Goal: Task Accomplishment & Management: Use online tool/utility

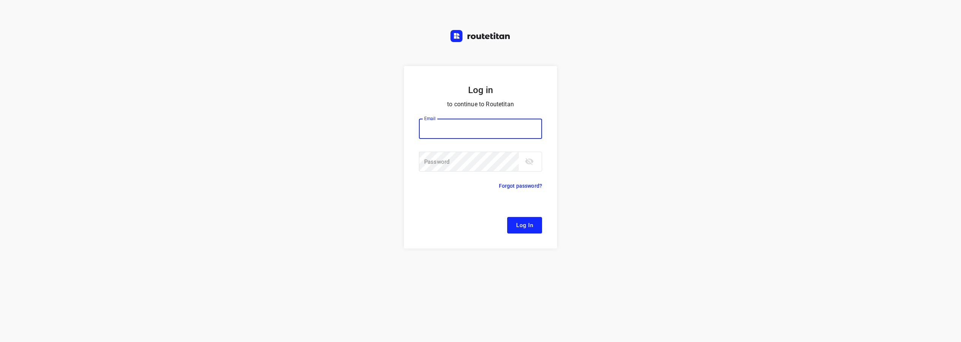
click at [456, 129] on input "email" at bounding box center [480, 129] width 123 height 20
type input "remco@fruitopjewerk.nl"
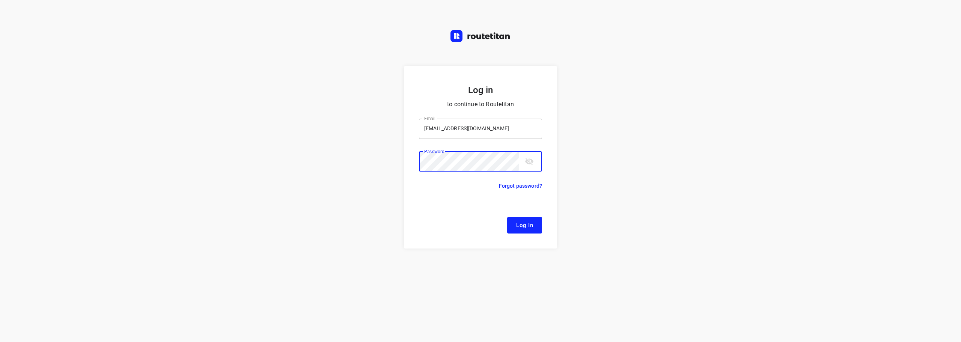
click at [507, 217] on button "Log In" at bounding box center [524, 225] width 35 height 17
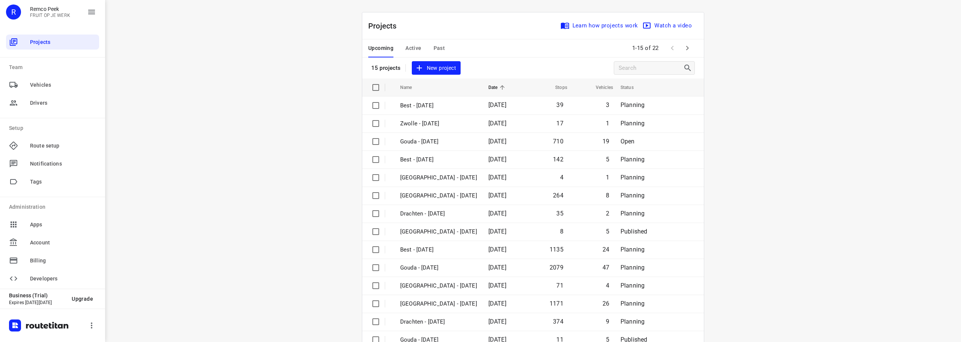
drag, startPoint x: 813, startPoint y: 188, endPoint x: 813, endPoint y: 174, distance: 14.3
click at [813, 186] on div "i © 2025 Routetitan , © Stadia Maps , © OpenMapTiles © OpenStreetMap contributo…" at bounding box center [533, 171] width 856 height 342
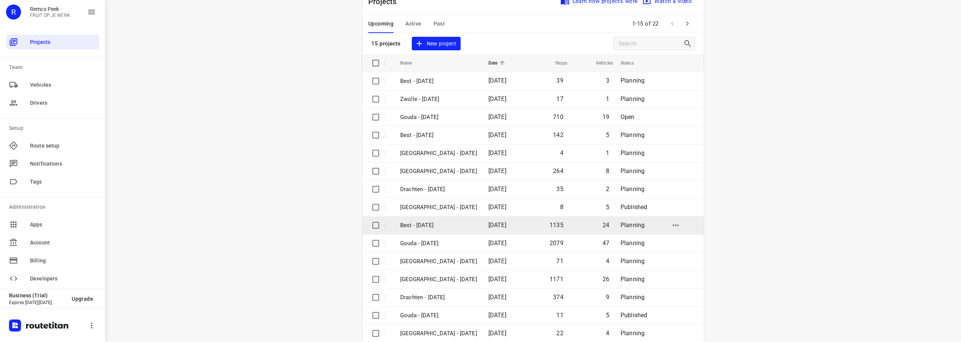
scroll to position [38, 0]
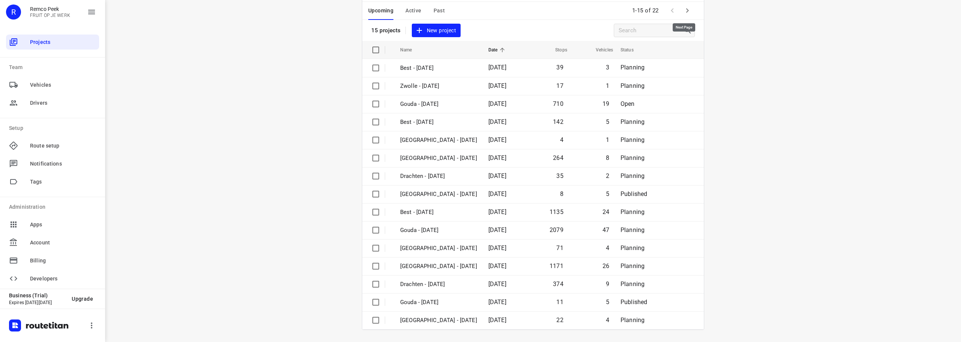
click at [681, 15] on button "button" at bounding box center [687, 10] width 15 height 15
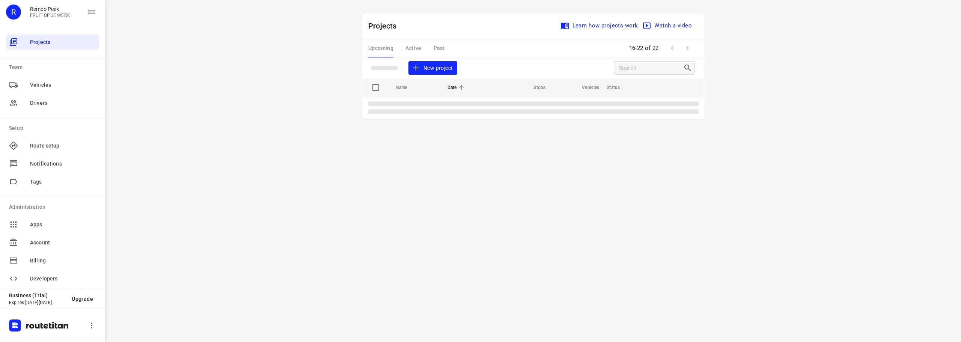
scroll to position [0, 0]
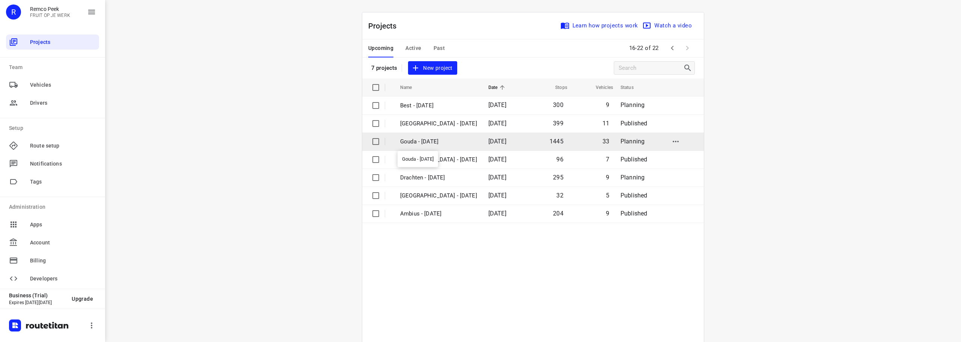
click at [429, 143] on p "Gouda - [DATE]" at bounding box center [438, 141] width 77 height 9
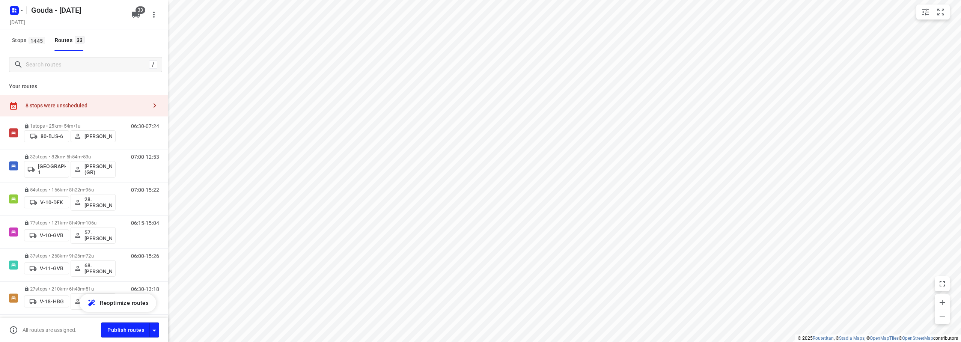
checkbox input "true"
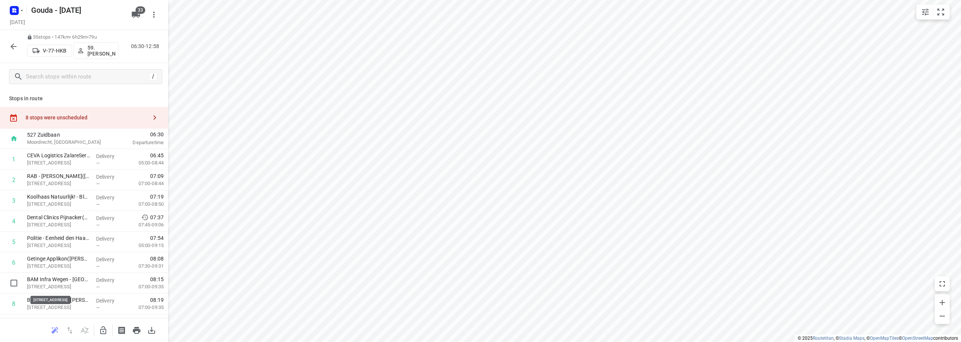
scroll to position [563, 0]
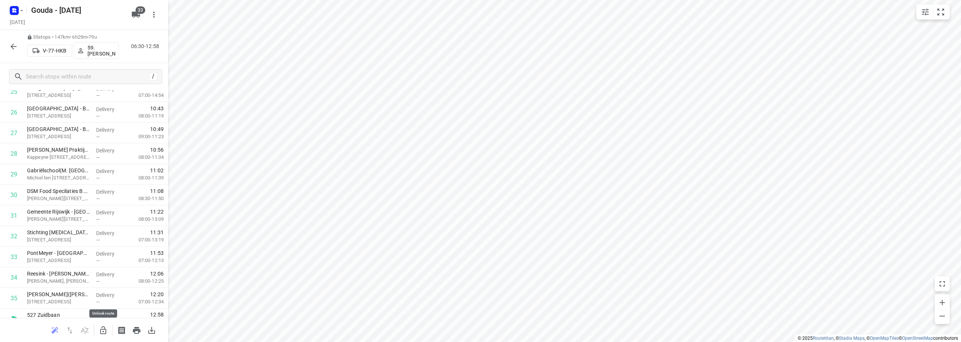
click at [104, 326] on icon "button" at bounding box center [103, 330] width 6 height 8
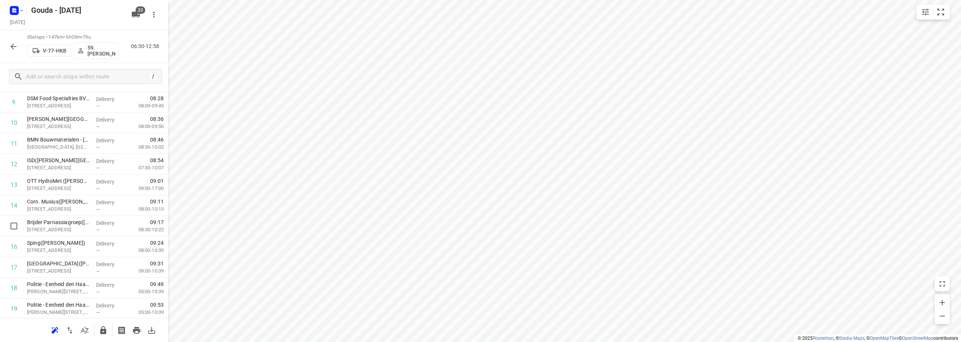
scroll to position [0, 0]
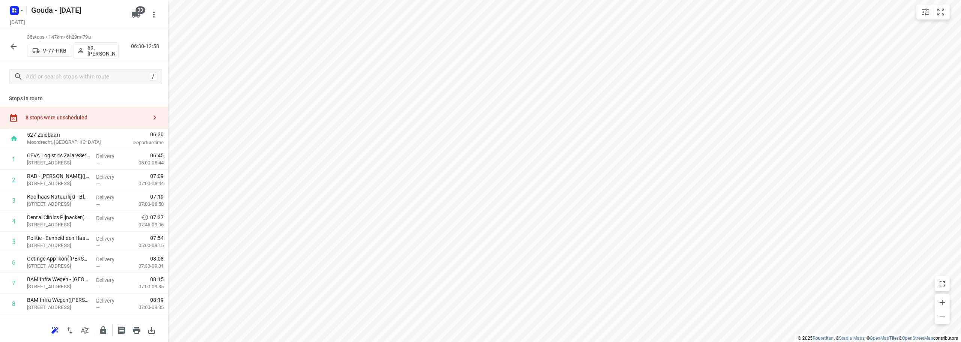
click at [82, 109] on div "8 stops were unscheduled" at bounding box center [84, 117] width 168 height 21
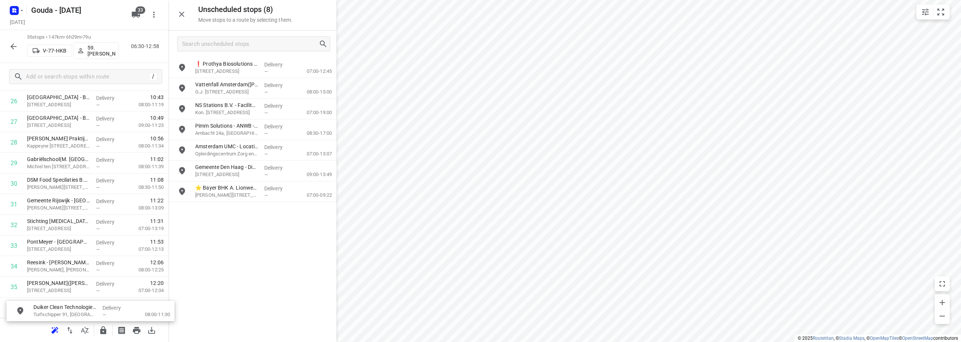
scroll to position [596, 0]
drag, startPoint x: 234, startPoint y: 116, endPoint x: 321, endPoint y: 242, distance: 153.7
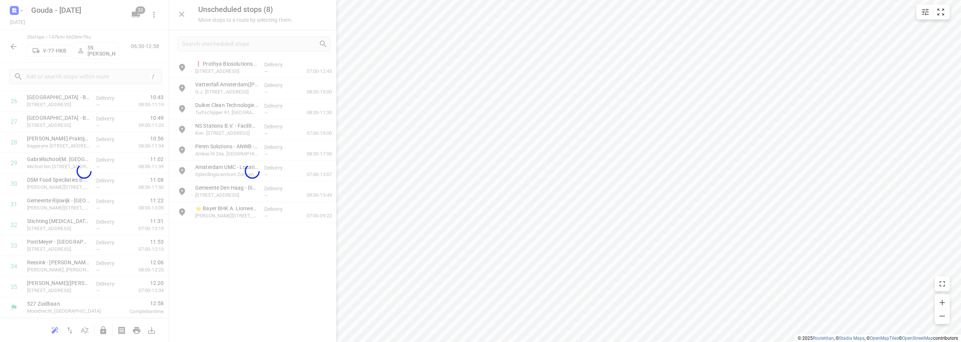
scroll to position [574, 0]
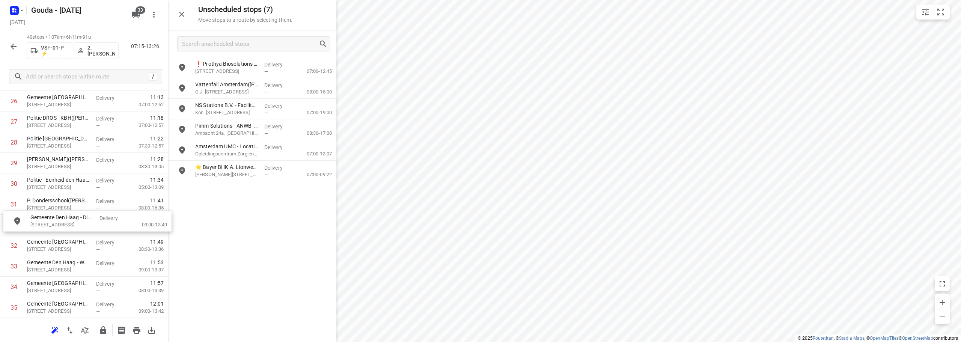
drag, startPoint x: 278, startPoint y: 175, endPoint x: 111, endPoint y: 225, distance: 174.0
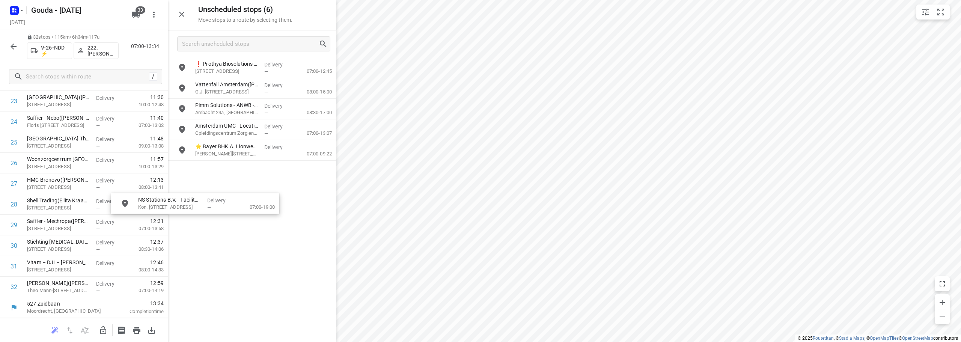
drag, startPoint x: 228, startPoint y: 110, endPoint x: 241, endPoint y: 268, distance: 158.5
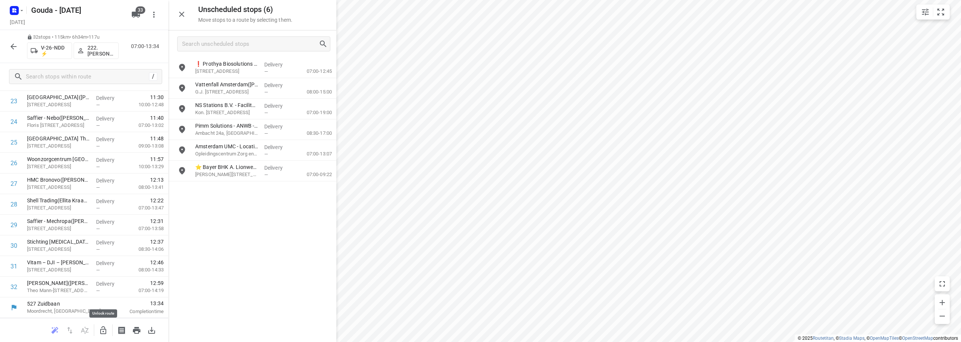
click at [105, 327] on icon "button" at bounding box center [103, 330] width 6 height 8
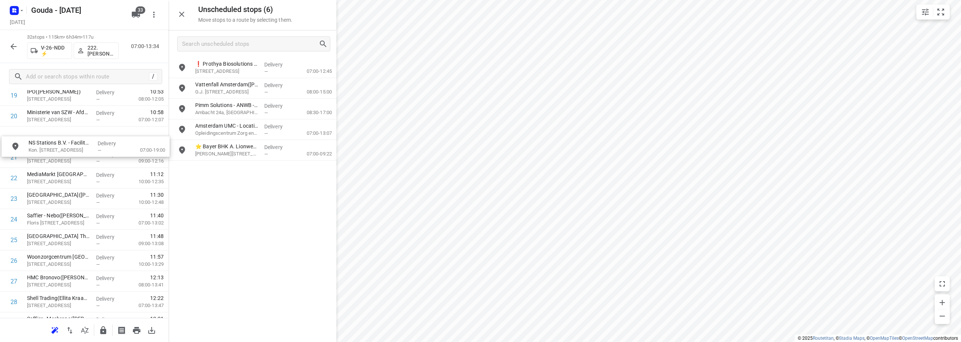
scroll to position [432, 0]
drag, startPoint x: 245, startPoint y: 112, endPoint x: 62, endPoint y: 155, distance: 188.1
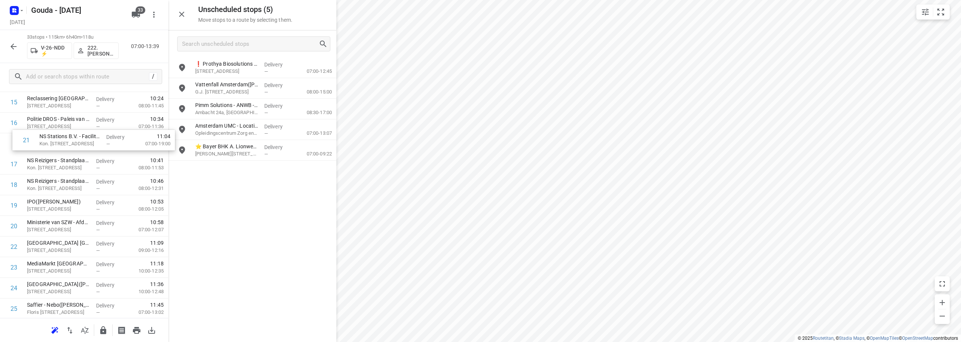
scroll to position [345, 0]
drag, startPoint x: 55, startPoint y: 144, endPoint x: 59, endPoint y: 181, distance: 36.9
click at [59, 181] on div "1 ⭐ Compass Group Nederland B.V. - Ministerie van Binnenlandse Zaken en Koninkr…" at bounding box center [84, 144] width 168 height 681
drag, startPoint x: 181, startPoint y: 23, endPoint x: 183, endPoint y: 17, distance: 6.3
click at [181, 20] on div "Unscheduled stops ( 5 ) Move stops to a route by selecting them." at bounding box center [252, 15] width 168 height 30
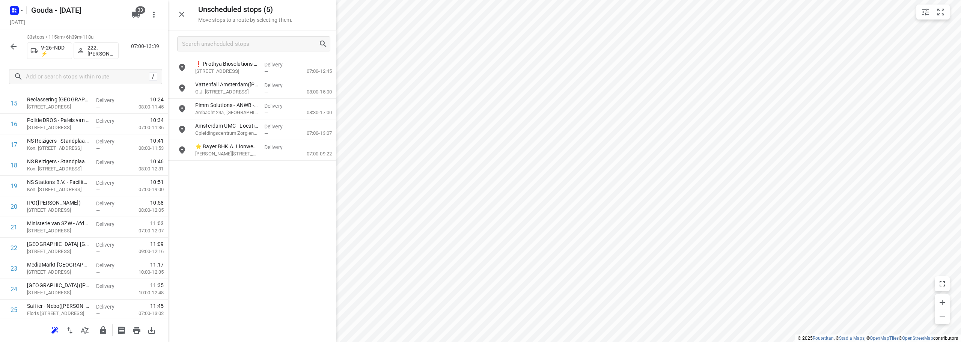
click at [183, 17] on icon "button" at bounding box center [181, 14] width 9 height 9
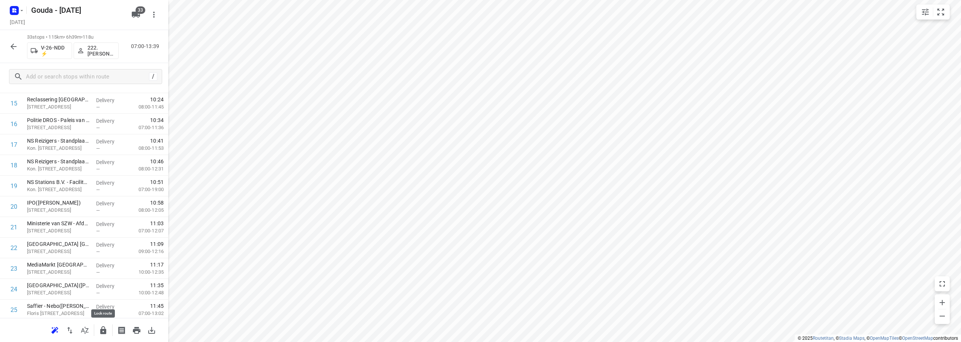
click at [105, 329] on icon "button" at bounding box center [103, 330] width 6 height 8
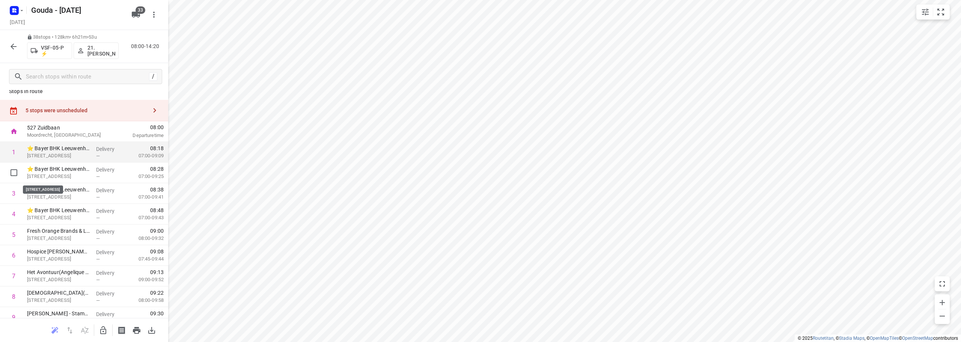
scroll to position [0, 0]
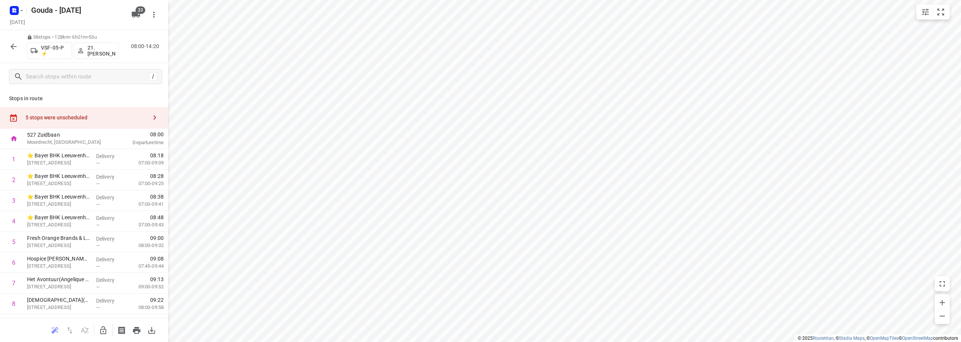
click at [74, 118] on div "5 stops were unscheduled" at bounding box center [87, 117] width 122 height 6
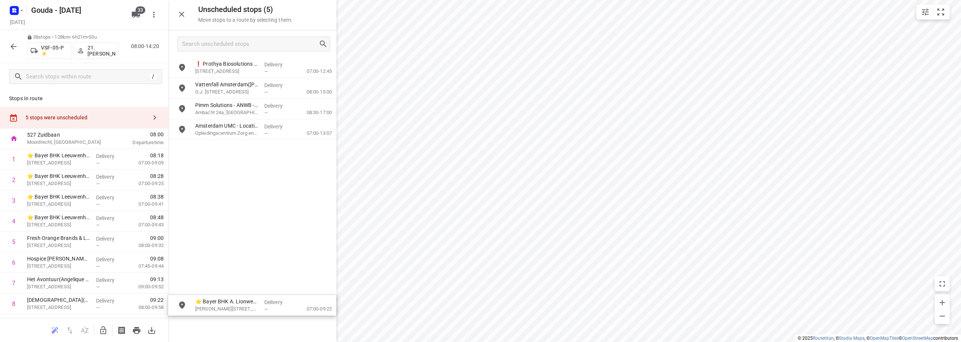
drag, startPoint x: 251, startPoint y: 158, endPoint x: 239, endPoint y: 306, distance: 148.4
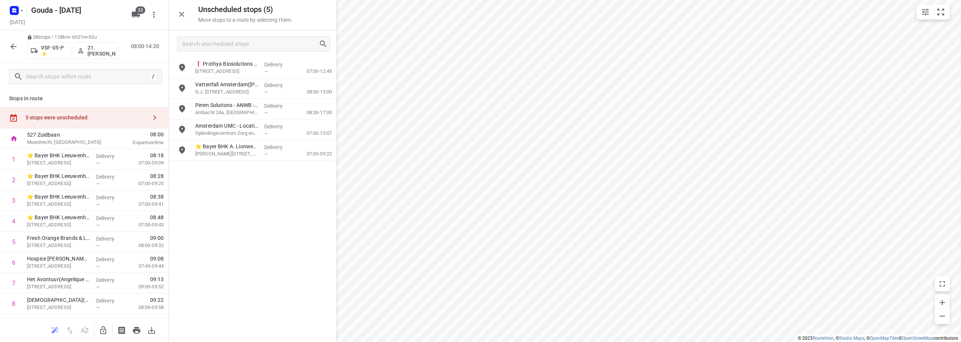
click at [105, 332] on icon "button" at bounding box center [103, 330] width 6 height 8
drag, startPoint x: 250, startPoint y: 153, endPoint x: 84, endPoint y: 167, distance: 166.4
click at [183, 15] on icon "button" at bounding box center [181, 14] width 9 height 9
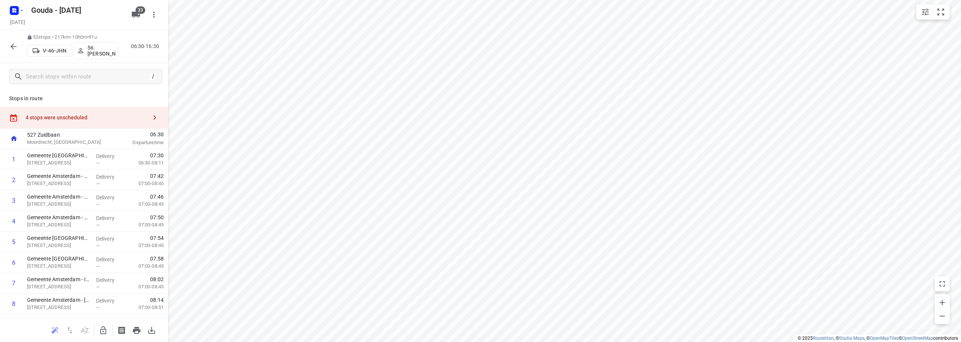
drag, startPoint x: 65, startPoint y: 104, endPoint x: 71, endPoint y: 117, distance: 13.5
click at [65, 105] on div "Stops in route 4 stops were unscheduled 527 Zuidbaan Moordrecht, Netherlands 06…" at bounding box center [84, 204] width 168 height 228
click at [71, 116] on div "4 stops were unscheduled" at bounding box center [87, 117] width 122 height 6
drag, startPoint x: 236, startPoint y: 110, endPoint x: 189, endPoint y: 275, distance: 172.0
click at [104, 334] on button "button" at bounding box center [103, 330] width 15 height 15
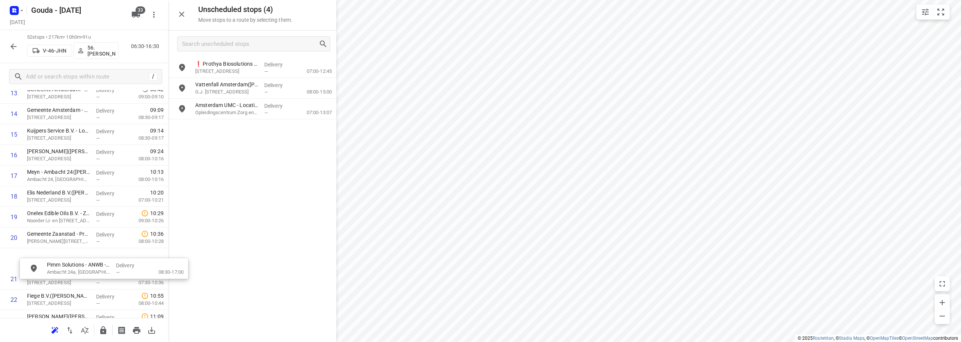
scroll to position [315, 0]
drag, startPoint x: 223, startPoint y: 112, endPoint x: 52, endPoint y: 201, distance: 192.8
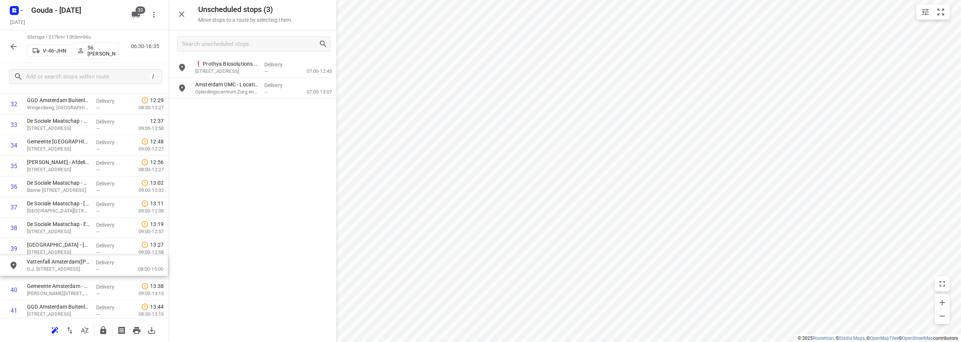
drag, startPoint x: 310, startPoint y: 88, endPoint x: 137, endPoint y: 267, distance: 249.2
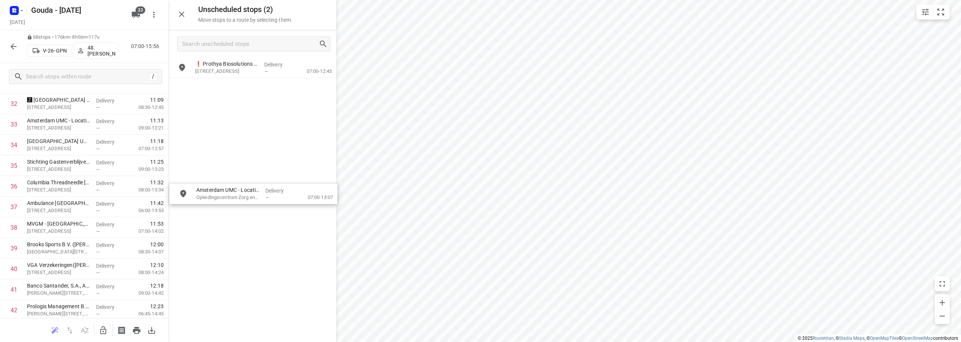
drag, startPoint x: 239, startPoint y: 91, endPoint x: 230, endPoint y: 197, distance: 106.6
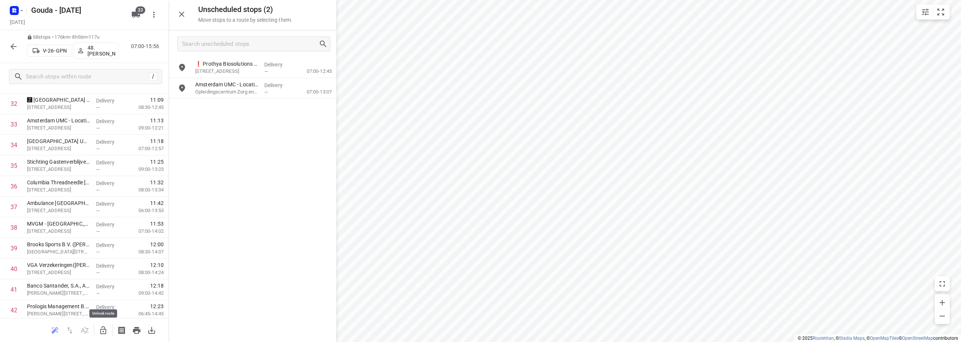
click at [103, 325] on button "button" at bounding box center [103, 330] width 15 height 15
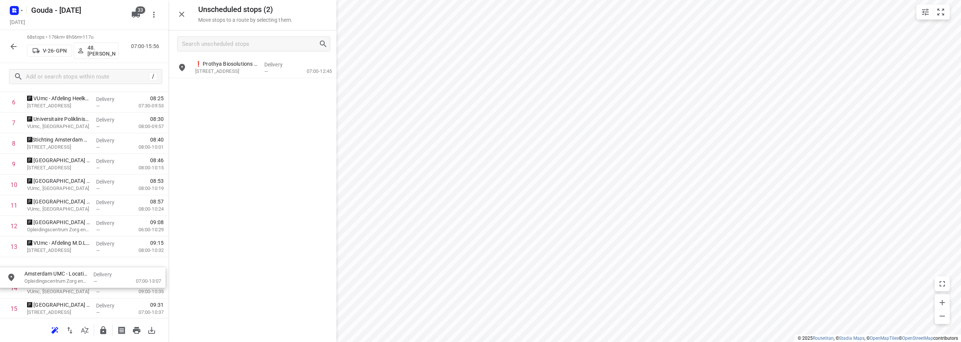
scroll to position [162, 0]
drag, startPoint x: 239, startPoint y: 92, endPoint x: 69, endPoint y: 249, distance: 231.8
click at [179, 16] on icon "button" at bounding box center [181, 14] width 9 height 9
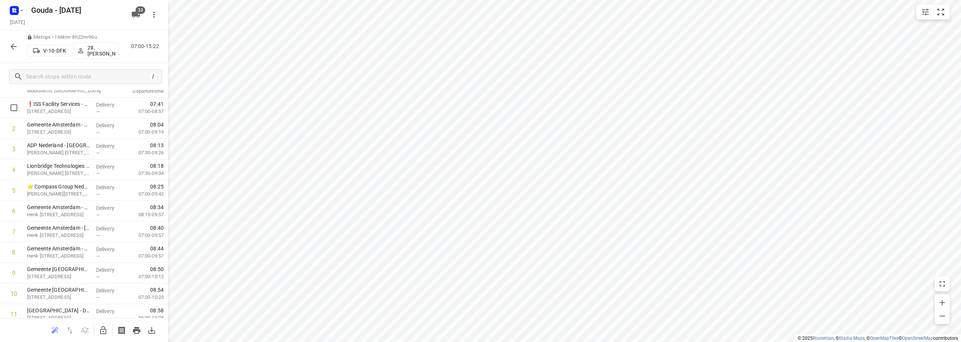
scroll to position [0, 0]
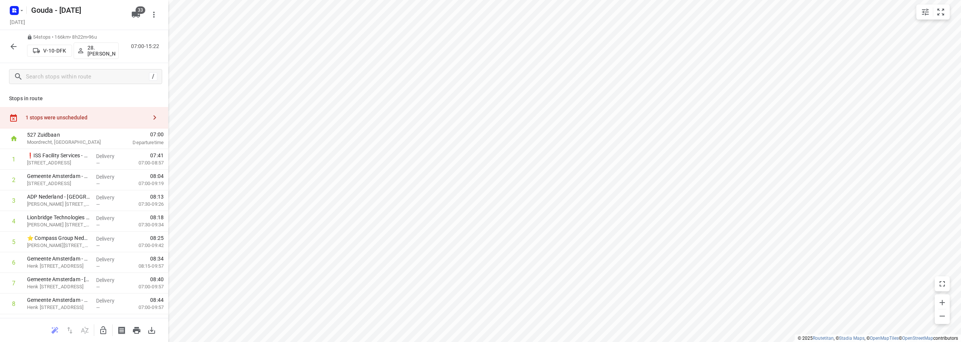
click at [92, 111] on div "1 stops were unscheduled" at bounding box center [84, 117] width 168 height 21
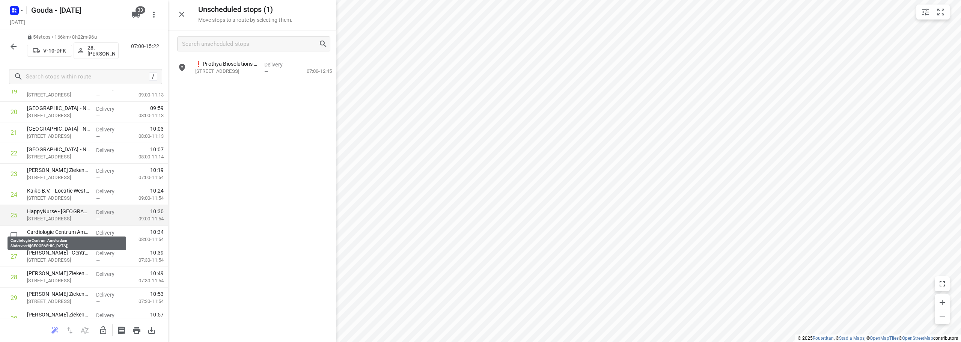
scroll to position [450, 0]
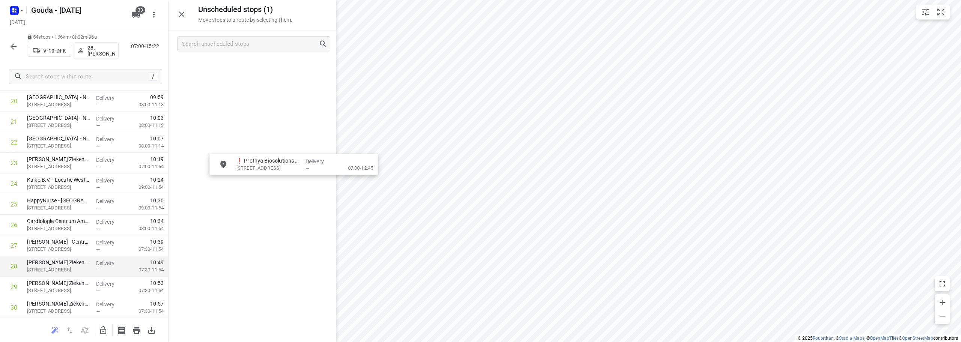
drag, startPoint x: 221, startPoint y: 68, endPoint x: 158, endPoint y: 259, distance: 200.9
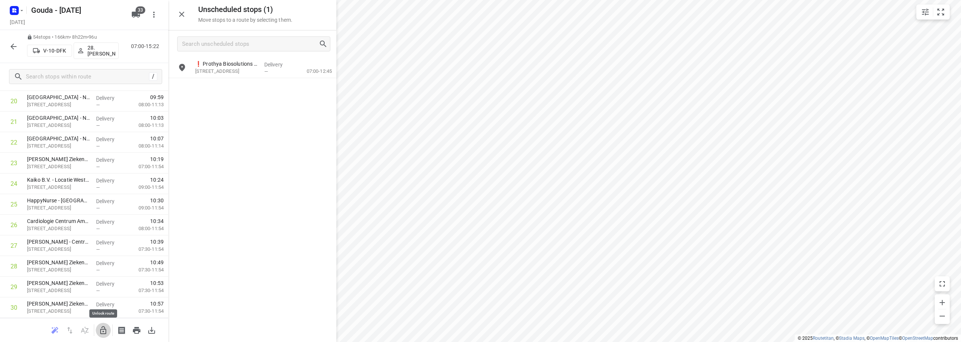
click at [107, 328] on icon "button" at bounding box center [103, 330] width 9 height 9
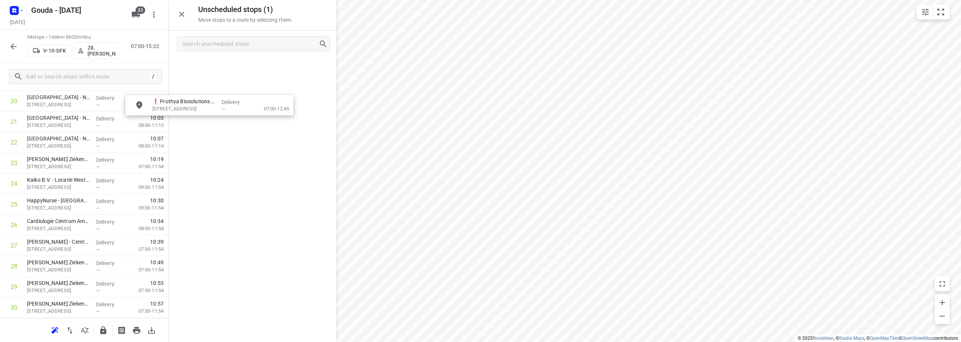
scroll to position [448, 0]
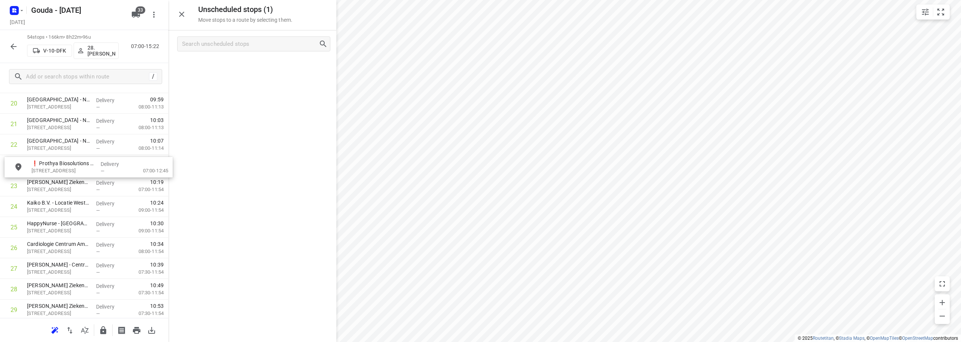
drag, startPoint x: 241, startPoint y: 62, endPoint x: 76, endPoint y: 164, distance: 193.1
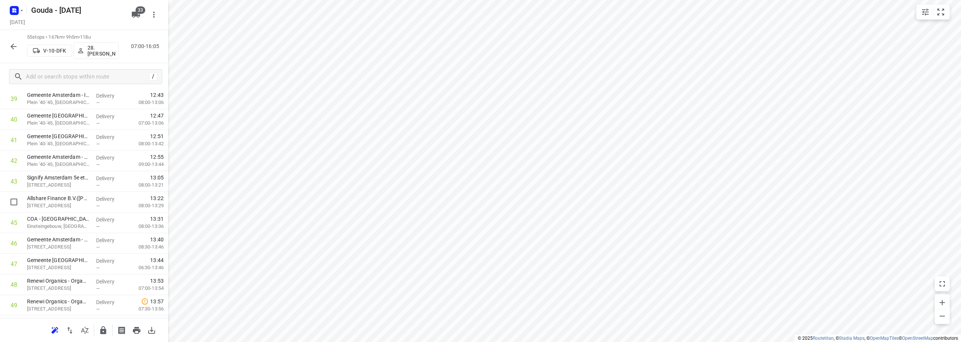
scroll to position [965, 0]
click at [98, 328] on button "button" at bounding box center [103, 330] width 15 height 15
click at [8, 47] on button "button" at bounding box center [13, 46] width 15 height 15
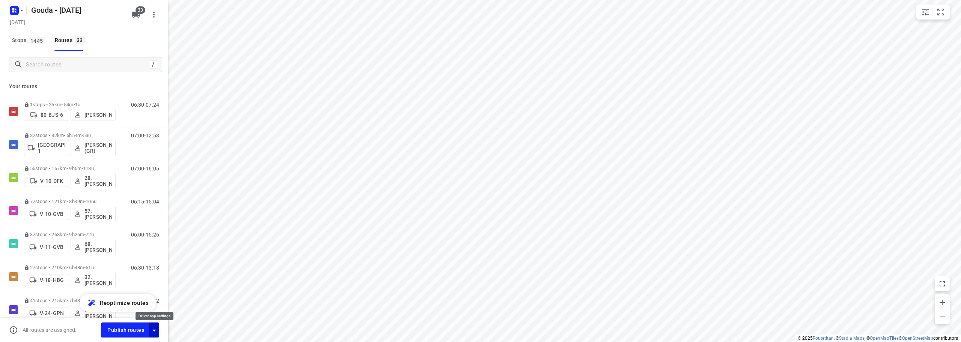
click at [154, 332] on icon "button" at bounding box center [154, 330] width 9 height 9
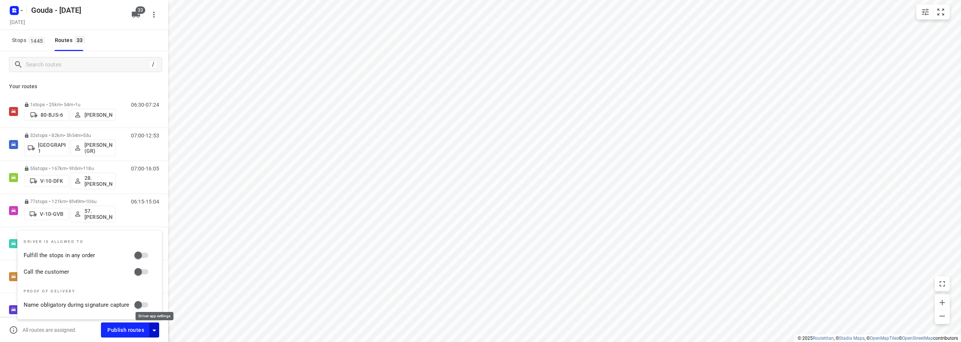
click at [154, 332] on icon "button" at bounding box center [154, 330] width 9 height 9
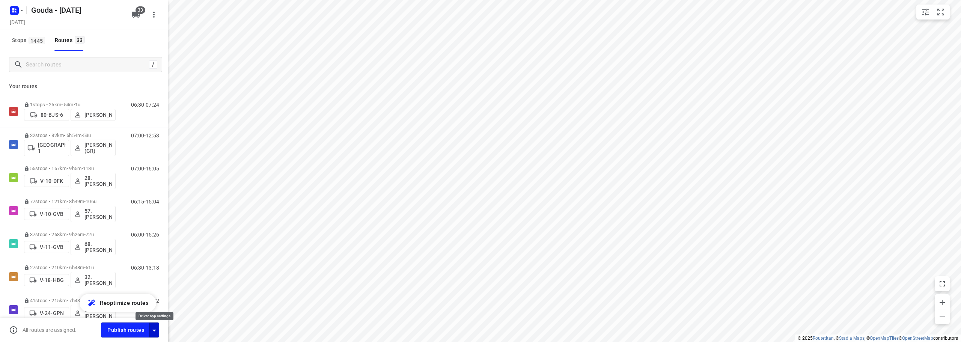
click at [154, 332] on icon "button" at bounding box center [154, 330] width 9 height 9
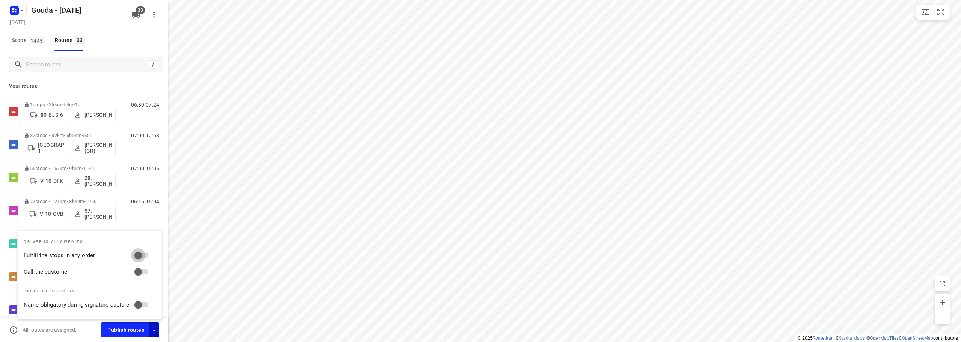
click at [146, 256] on input "Fulfill the stops in any order" at bounding box center [138, 255] width 43 height 14
checkbox input "true"
click at [140, 280] on div "Driver is allowed to Fulfill the stops in any order Call the customer Proof of …" at bounding box center [90, 274] width 144 height 89
click at [140, 276] on input "Call the customer" at bounding box center [138, 272] width 43 height 14
checkbox input "true"
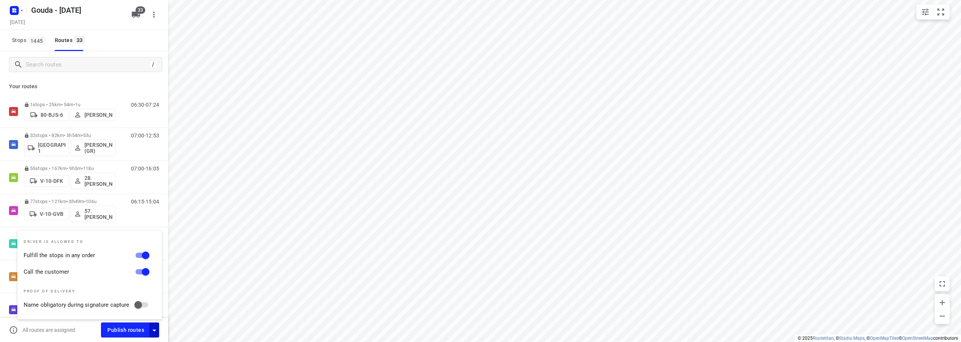
click at [71, 334] on div "All routes are assigned." at bounding box center [55, 329] width 92 height 9
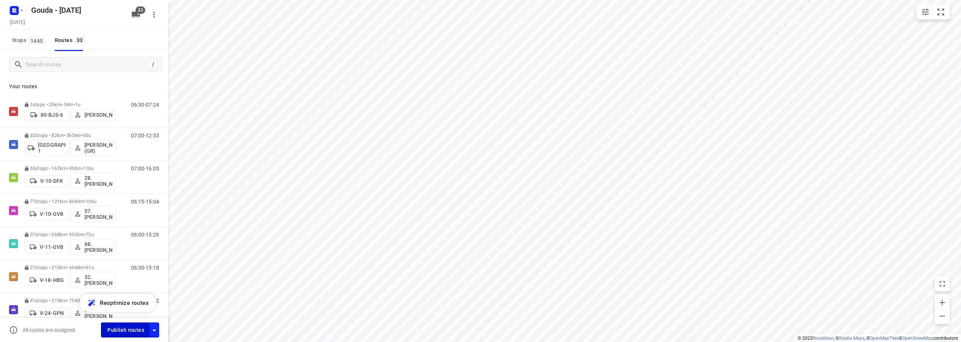
click at [123, 332] on span "Publish routes" at bounding box center [125, 329] width 37 height 9
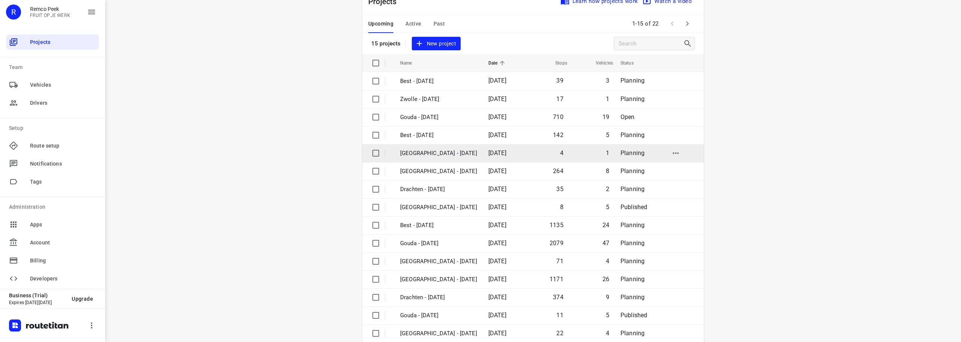
scroll to position [38, 0]
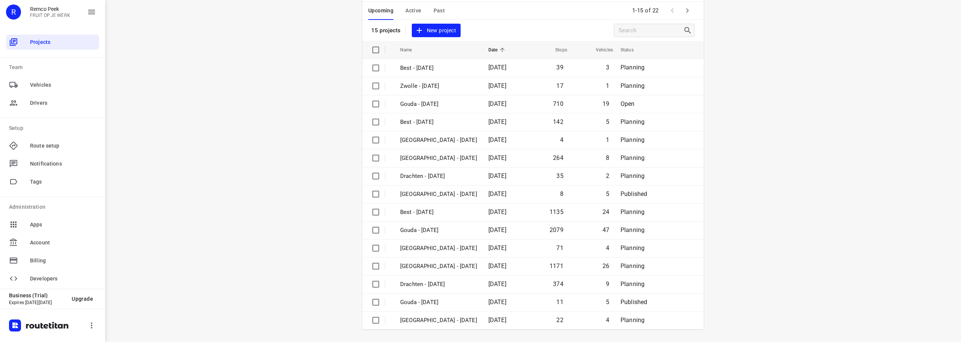
click at [690, 9] on button "button" at bounding box center [687, 10] width 15 height 15
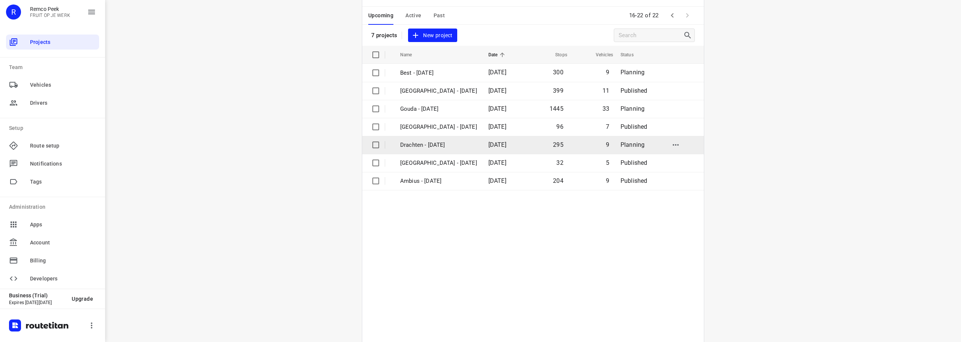
scroll to position [55, 0]
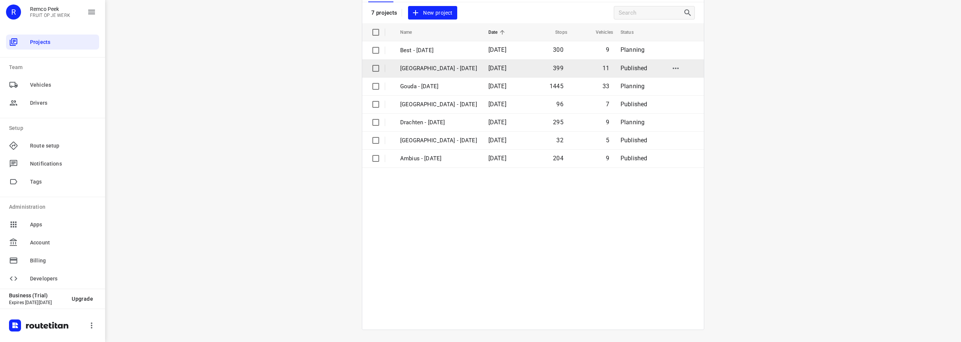
click at [443, 72] on p "Zwolle - Tuesday" at bounding box center [438, 68] width 77 height 9
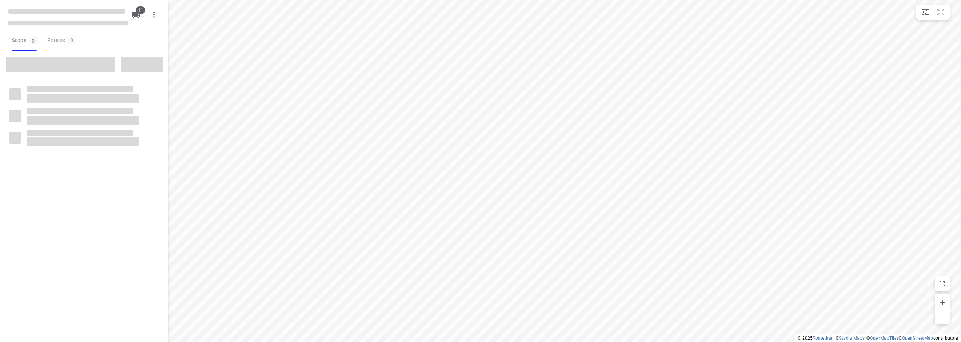
checkbox input "true"
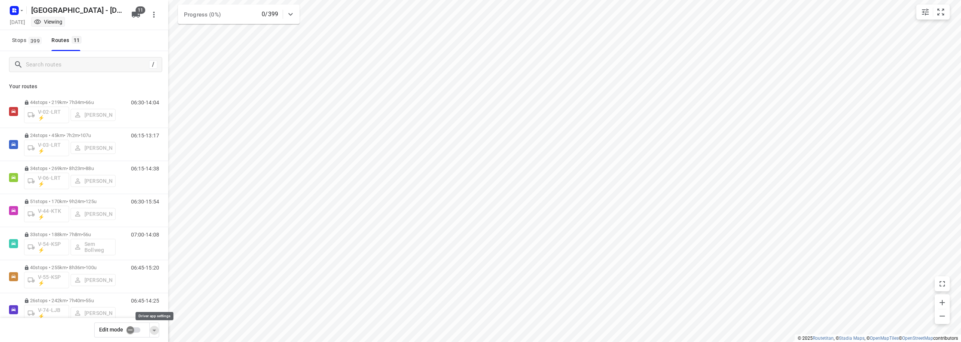
click at [155, 332] on icon "button" at bounding box center [154, 330] width 9 height 9
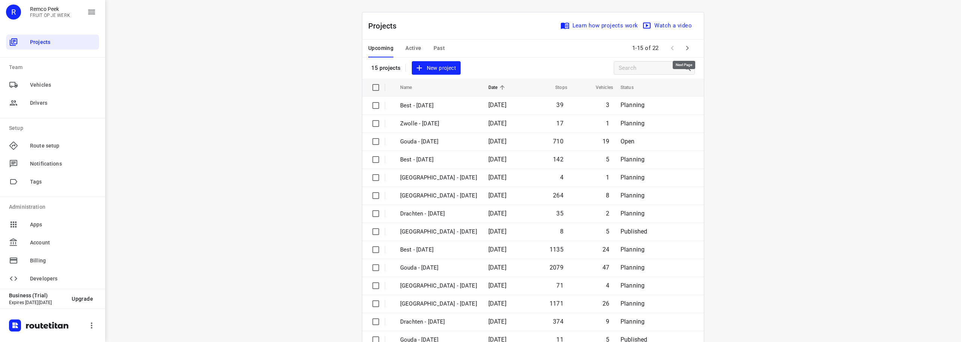
click at [685, 50] on icon "button" at bounding box center [687, 48] width 9 height 9
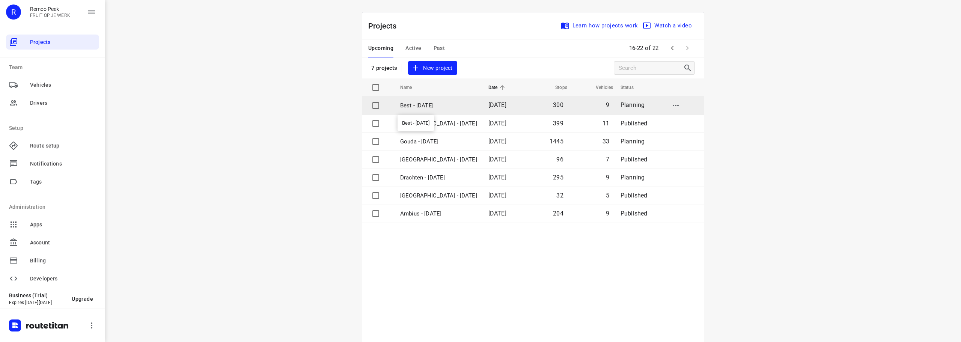
click at [431, 109] on p "Best - [DATE]" at bounding box center [438, 105] width 77 height 9
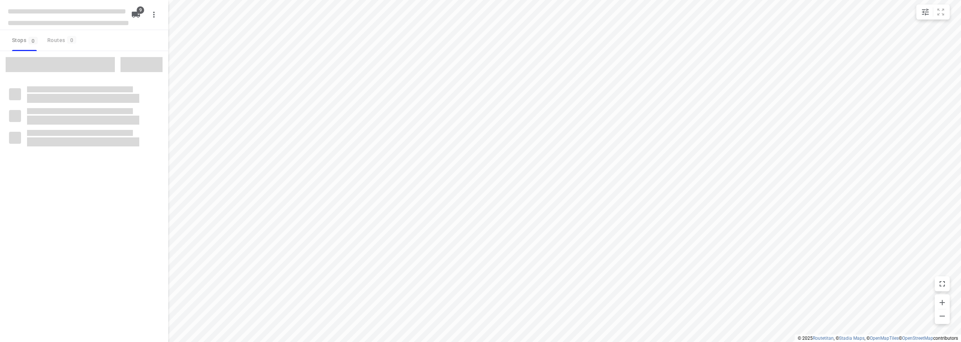
checkbox input "true"
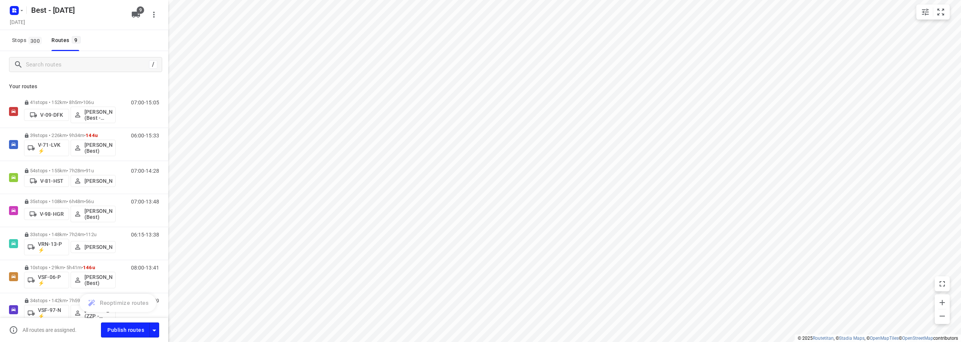
click at [126, 32] on div "Stops 300 Routes 9" at bounding box center [84, 40] width 168 height 21
click at [159, 329] on div "Publish routes" at bounding box center [134, 329] width 67 height 15
click at [155, 330] on icon "button" at bounding box center [154, 330] width 9 height 9
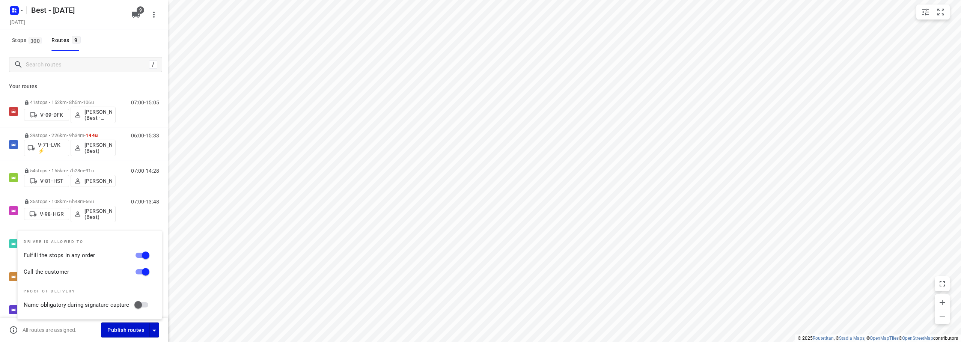
click at [123, 329] on span "Publish routes" at bounding box center [125, 329] width 37 height 9
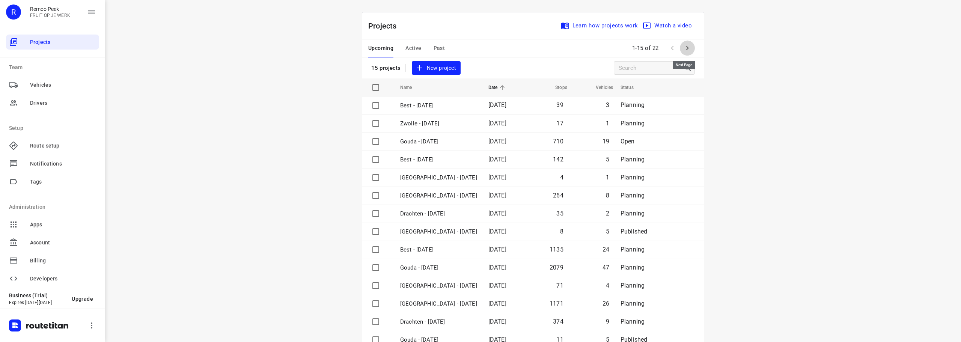
click at [687, 48] on icon "button" at bounding box center [687, 48] width 9 height 9
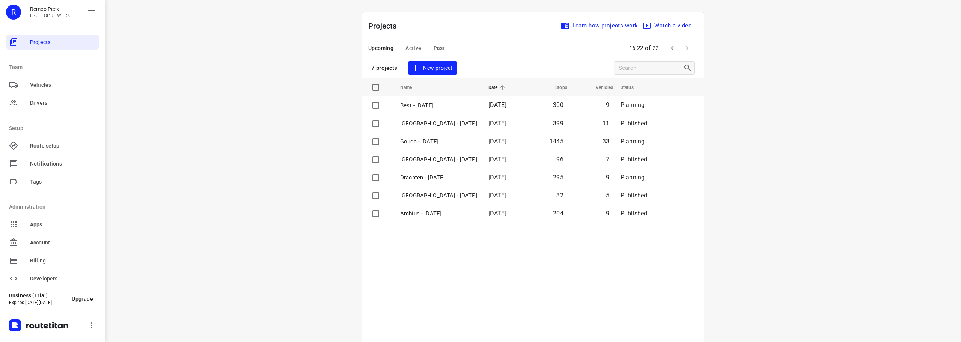
click at [818, 131] on div "i © 2025 Routetitan , © Stadia Maps , © OpenMapTiles © OpenStreetMap contributo…" at bounding box center [533, 171] width 856 height 342
click at [812, 151] on div "i © 2025 Routetitan , © Stadia Maps , © OpenMapTiles © OpenStreetMap contributo…" at bounding box center [533, 171] width 856 height 342
click at [818, 141] on div "i © 2025 Routetitan , © Stadia Maps , © OpenMapTiles © OpenStreetMap contributo…" at bounding box center [533, 171] width 856 height 342
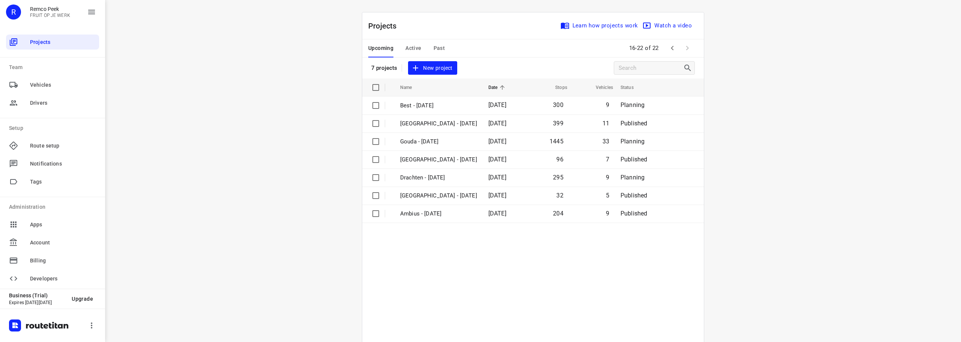
click at [818, 141] on div "i © 2025 Routetitan , © Stadia Maps , © OpenMapTiles © OpenStreetMap contributo…" at bounding box center [533, 171] width 856 height 342
click at [769, 62] on div "i © 2025 Routetitan , © Stadia Maps , © OpenMapTiles © OpenStreetMap contributo…" at bounding box center [533, 171] width 856 height 342
click at [768, 46] on div "i © 2025 Routetitan , © Stadia Maps , © OpenMapTiles © OpenStreetMap contributo…" at bounding box center [533, 171] width 856 height 342
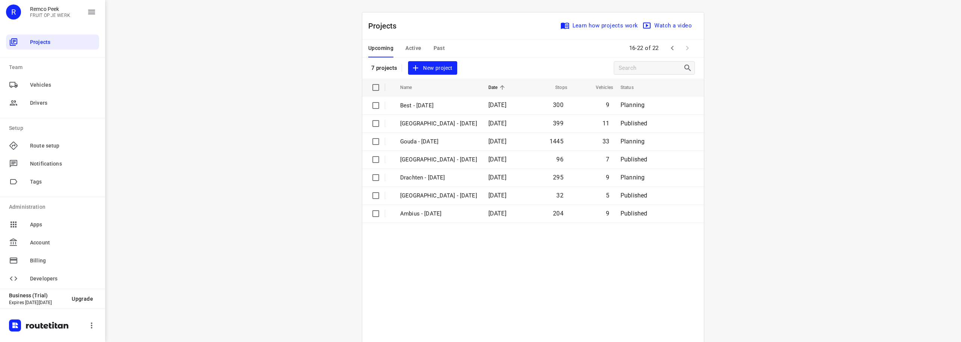
click at [769, 46] on div "i © 2025 Routetitan , © Stadia Maps , © OpenMapTiles © OpenStreetMap contributo…" at bounding box center [533, 171] width 856 height 342
click at [785, 43] on div "i © 2025 Routetitan , © Stadia Maps , © OpenMapTiles © OpenStreetMap contributo…" at bounding box center [533, 171] width 856 height 342
drag, startPoint x: 761, startPoint y: 101, endPoint x: 768, endPoint y: 98, distance: 8.2
click at [764, 99] on div "i © 2025 Routetitan , © Stadia Maps , © OpenMapTiles © OpenStreetMap contributo…" at bounding box center [533, 171] width 856 height 342
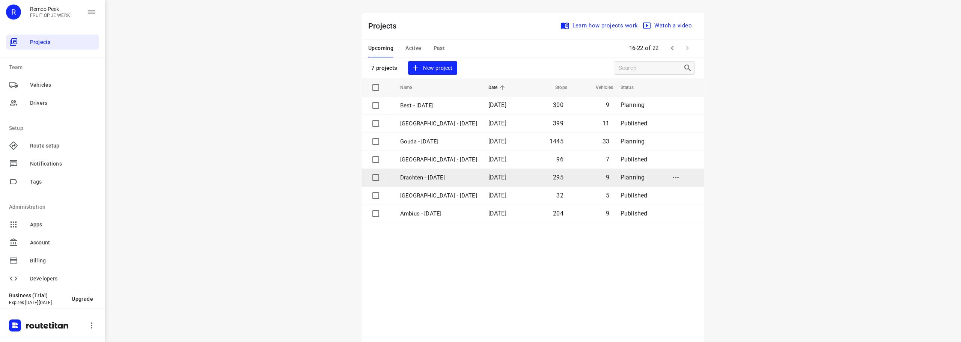
click at [457, 175] on p "Drachten - [DATE]" at bounding box center [438, 177] width 77 height 9
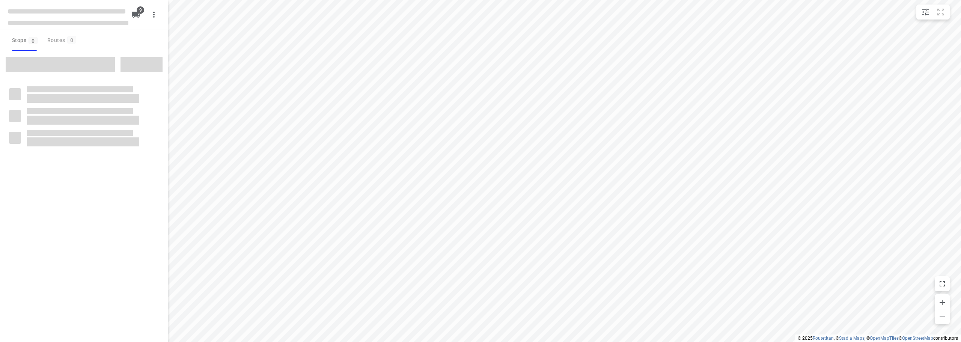
checkbox input "true"
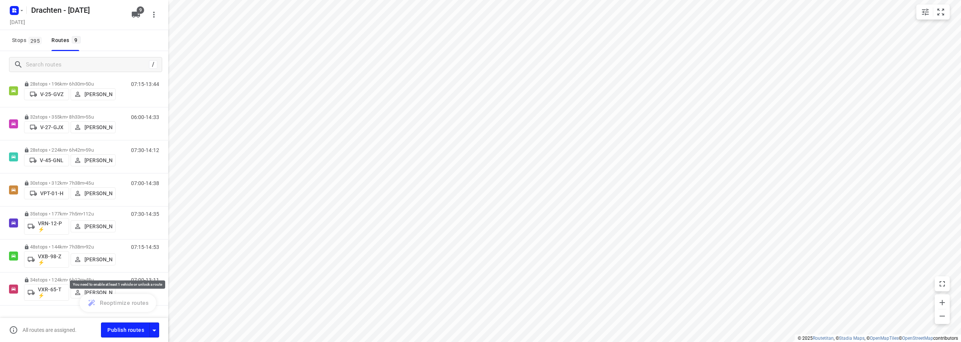
scroll to position [104, 0]
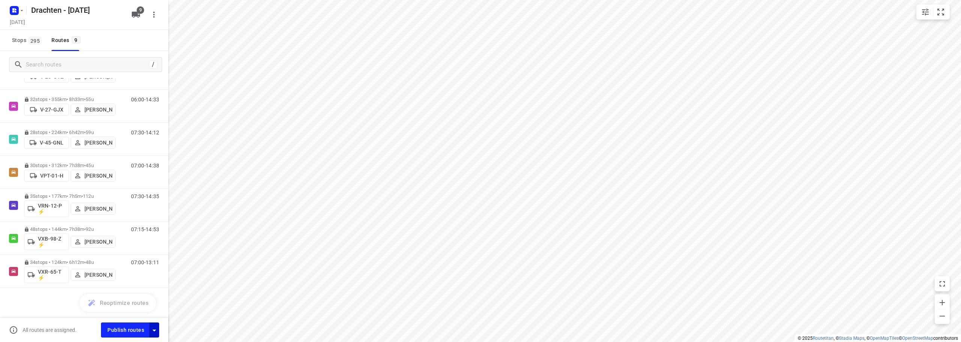
click at [152, 333] on icon "button" at bounding box center [154, 330] width 9 height 9
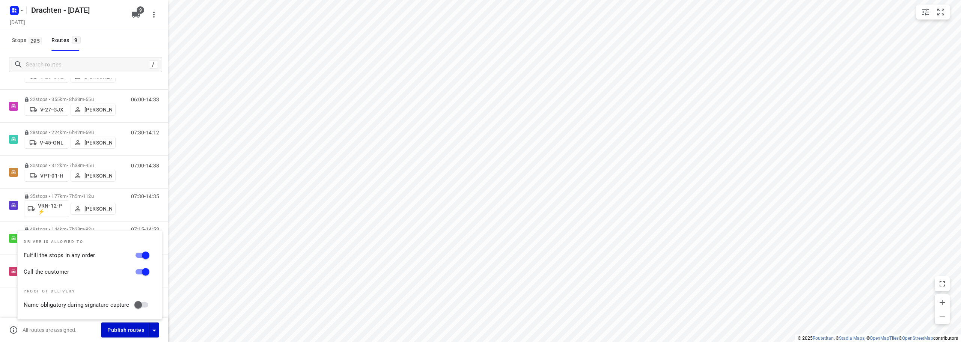
click at [126, 327] on span "Publish routes" at bounding box center [125, 329] width 37 height 9
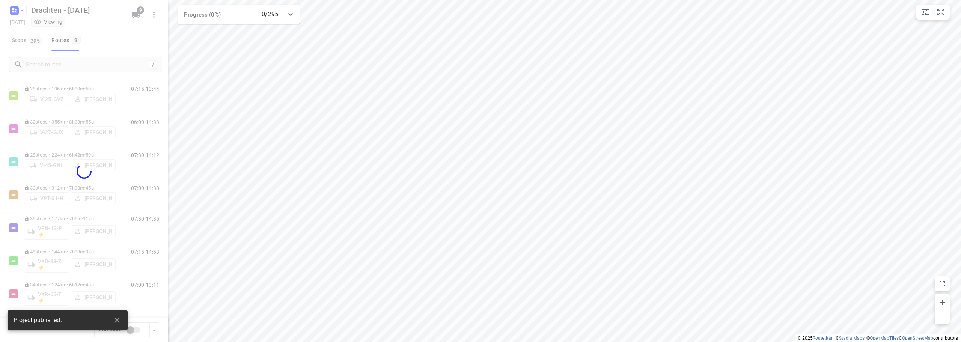
scroll to position [82, 0]
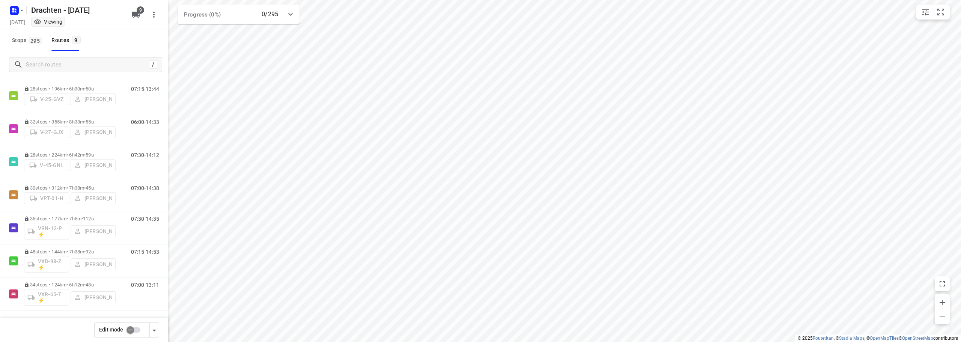
click at [122, 37] on div "Stops 295 Routes 9" at bounding box center [84, 40] width 168 height 21
click at [153, 332] on icon "button" at bounding box center [154, 330] width 9 height 9
click at [119, 32] on div "Stops 295 Routes 9" at bounding box center [84, 40] width 168 height 21
click at [117, 38] on div "Stops 295 Routes 9" at bounding box center [84, 40] width 168 height 21
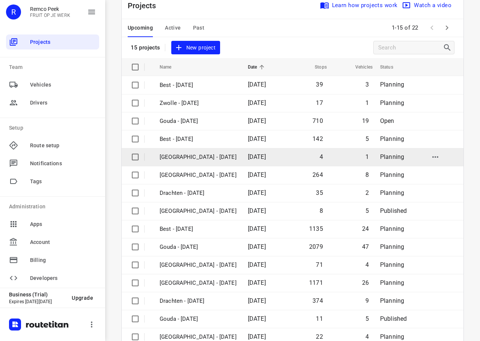
scroll to position [38, 0]
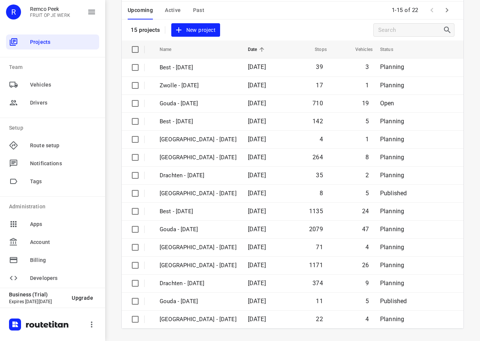
click at [445, 13] on icon "button" at bounding box center [446, 10] width 9 height 9
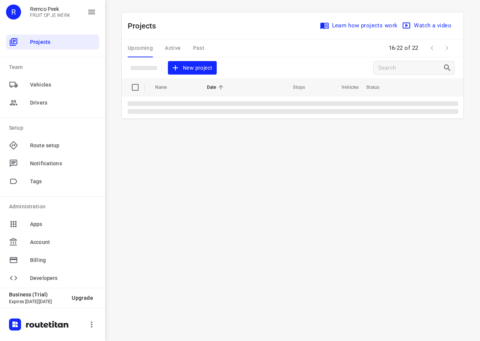
scroll to position [0, 0]
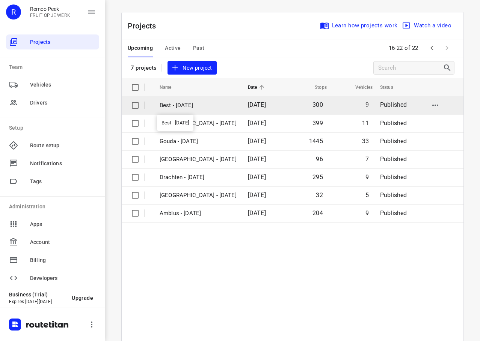
click at [197, 107] on p "Best - [DATE]" at bounding box center [197, 105] width 77 height 9
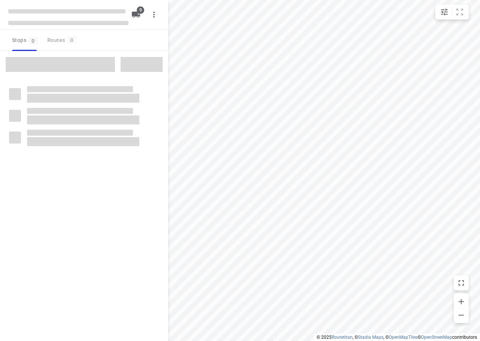
checkbox input "true"
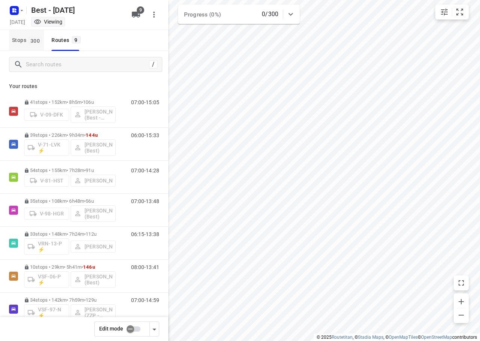
click at [29, 44] on span "Stops 300" at bounding box center [28, 40] width 32 height 9
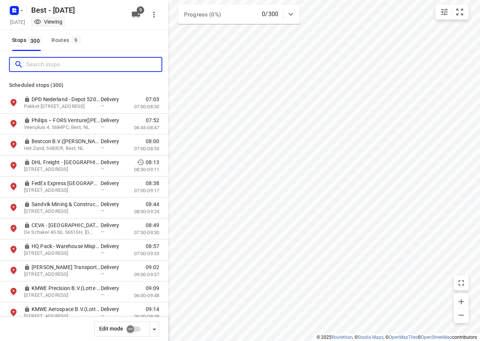
click at [44, 59] on input "Search stops" at bounding box center [93, 65] width 135 height 12
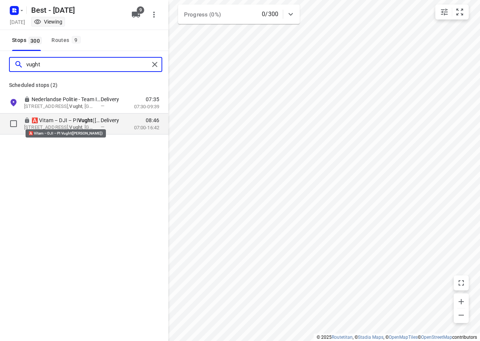
type input "vught"
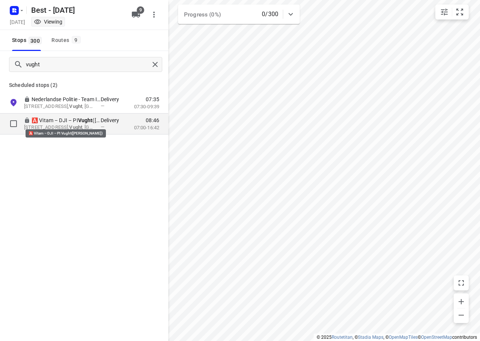
click at [71, 117] on p "🅰️ Vitam – DJI – PI Vught ([PERSON_NAME])" at bounding box center [66, 121] width 69 height 8
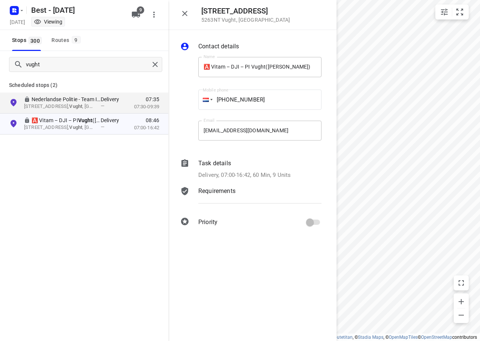
click at [410, 177] on div "i © 2025 Routetitan , © Stadia Maps , © OpenMapTiles © OpenStreetMap contributo…" at bounding box center [240, 170] width 480 height 341
click at [60, 41] on div "Routes 9" at bounding box center [66, 40] width 31 height 9
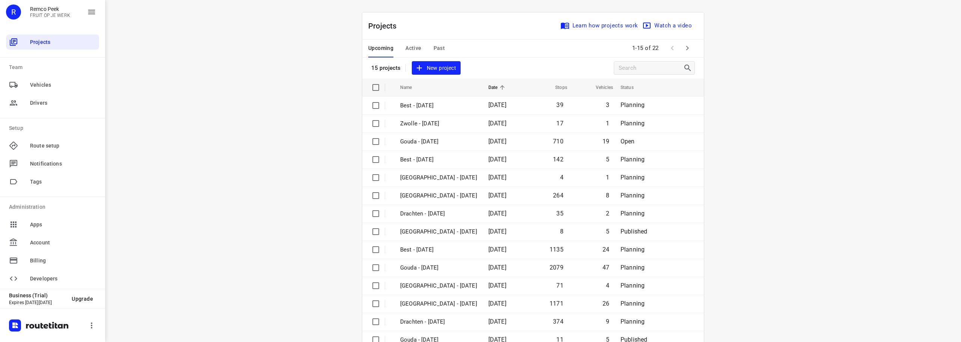
click at [406, 48] on span "Active" at bounding box center [413, 48] width 16 height 9
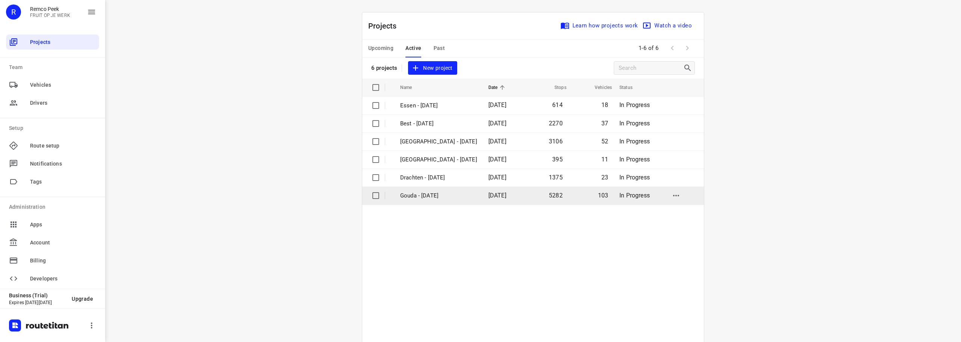
click at [433, 197] on p "Gouda - [DATE]" at bounding box center [438, 195] width 77 height 9
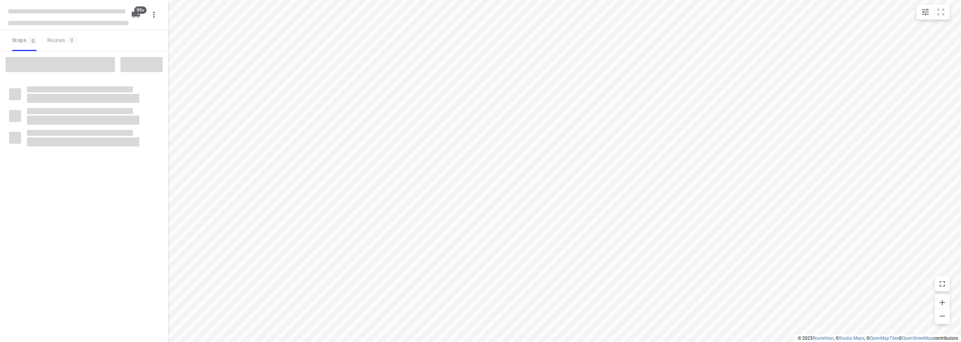
checkbox input "true"
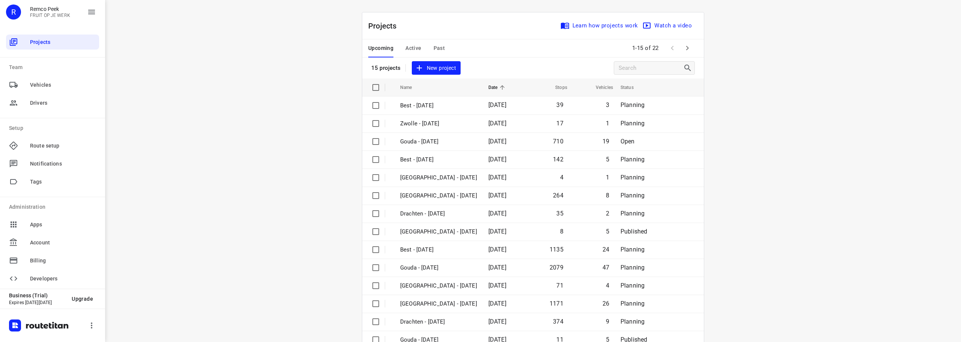
click at [414, 44] on span "Active" at bounding box center [413, 48] width 16 height 9
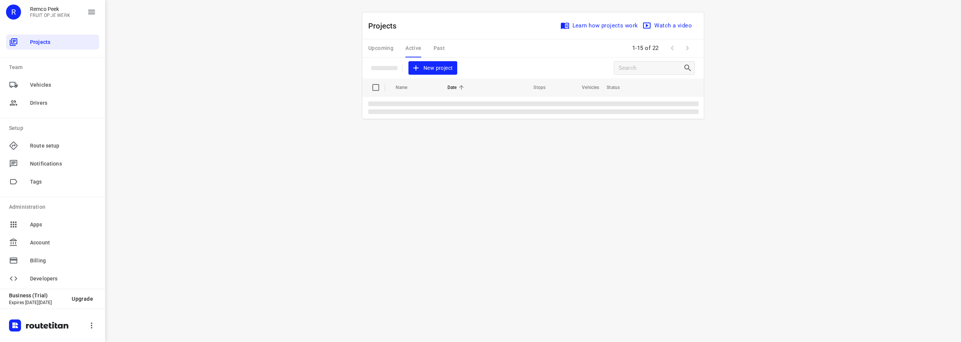
click at [414, 44] on div "Upcoming Active Past" at bounding box center [412, 48] width 89 height 18
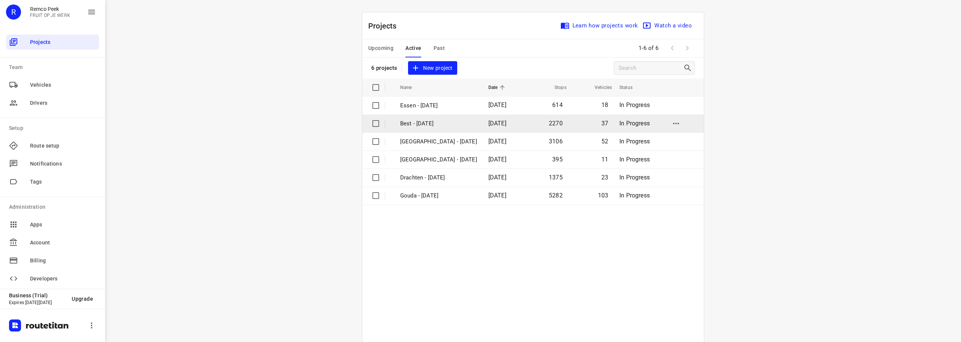
click at [408, 119] on p "Best - [DATE]" at bounding box center [438, 123] width 77 height 9
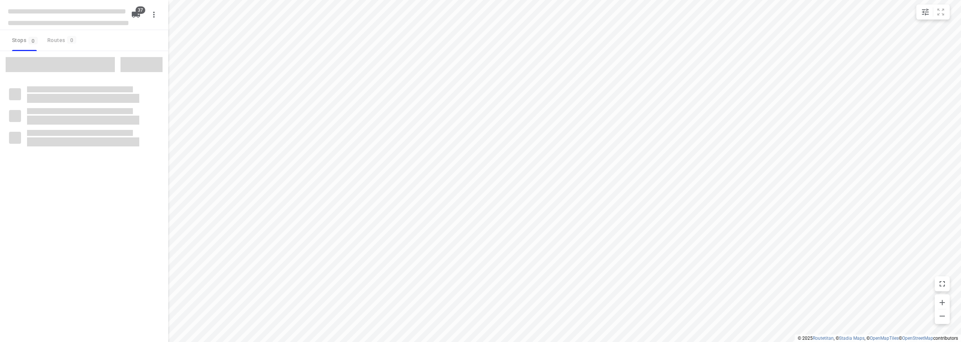
checkbox input "true"
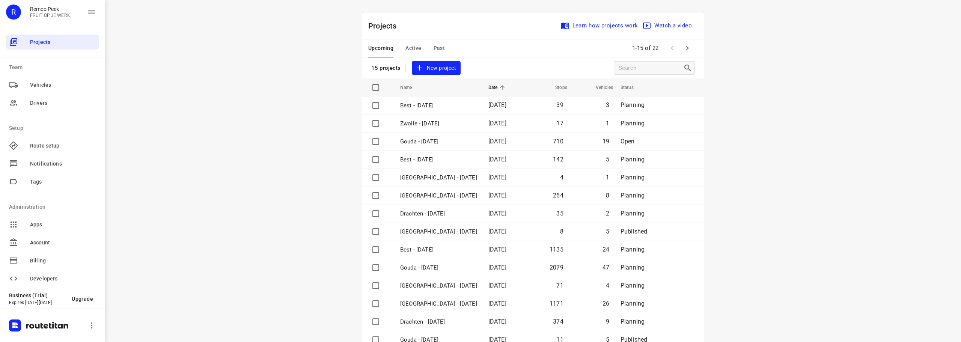
click at [421, 47] on div "Upcoming Active Past" at bounding box center [412, 48] width 89 height 18
click at [418, 50] on div "Upcoming Active Past" at bounding box center [412, 48] width 89 height 18
click at [414, 49] on span "Active" at bounding box center [413, 48] width 16 height 9
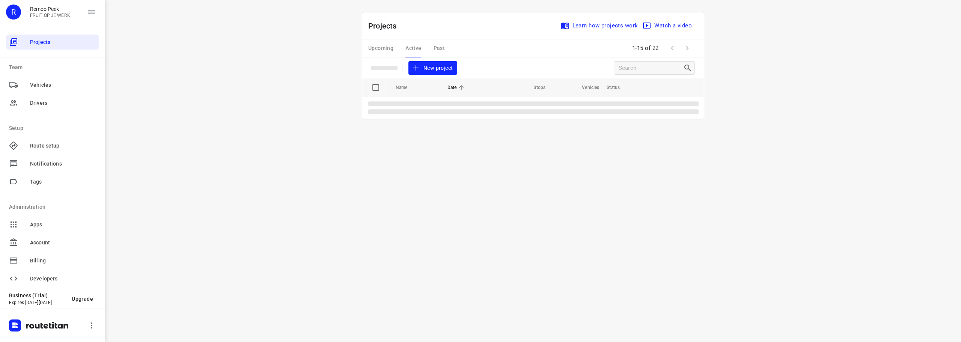
click at [413, 49] on div "Upcoming Active Past" at bounding box center [412, 48] width 89 height 18
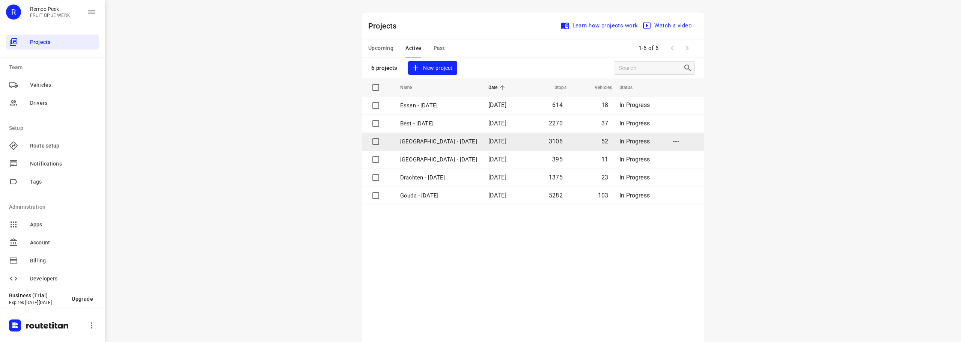
click at [437, 141] on p "Zwolle - Monday" at bounding box center [438, 141] width 77 height 9
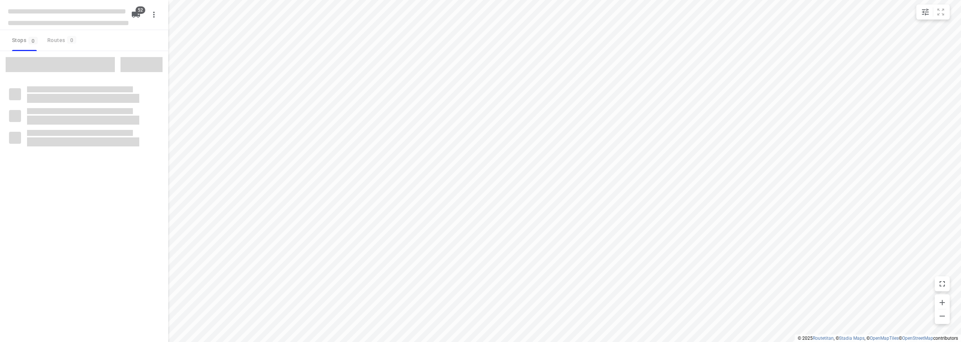
checkbox input "true"
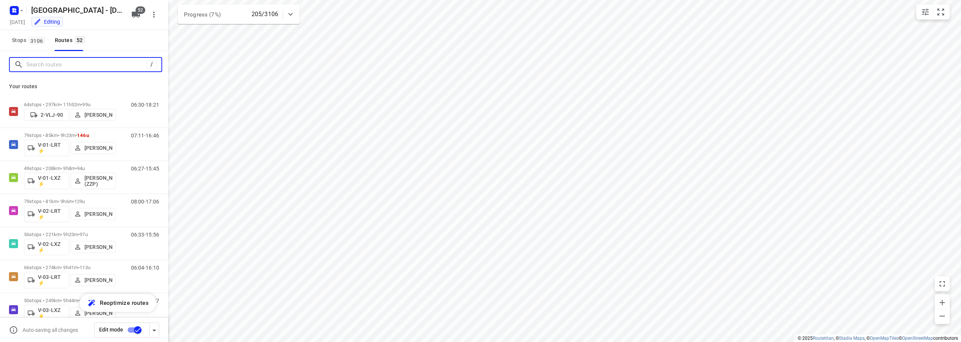
drag, startPoint x: 84, startPoint y: 65, endPoint x: 165, endPoint y: 1, distance: 103.4
click at [92, 54] on div "/" at bounding box center [84, 64] width 168 height 27
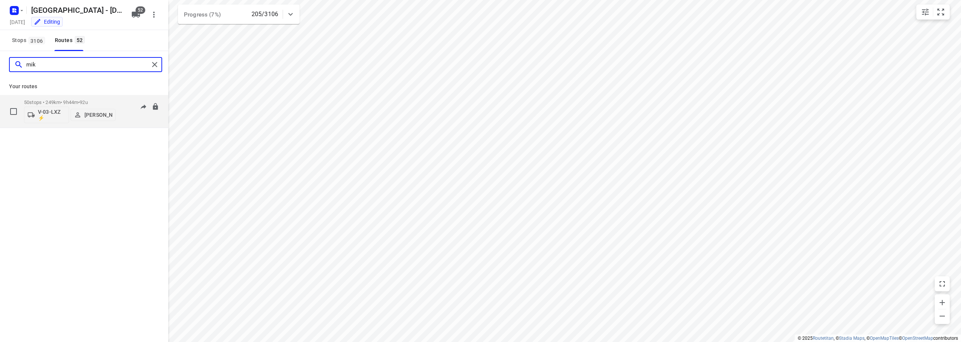
type input "mik"
click at [75, 99] on p "50 stops • 249km • 9h44m • 92u" at bounding box center [70, 102] width 92 height 6
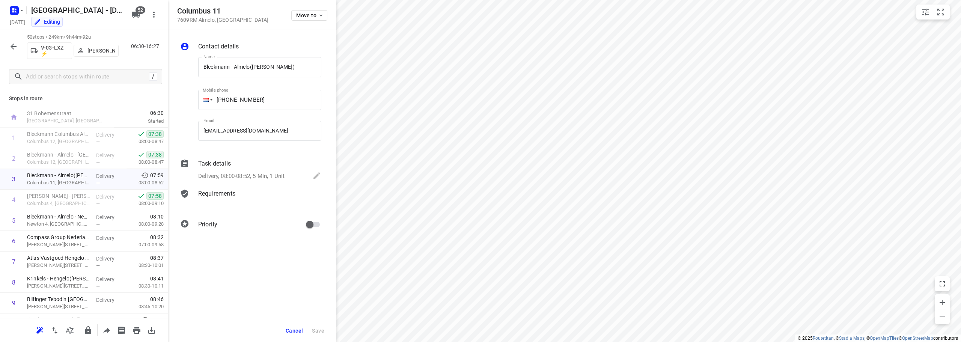
click at [298, 329] on span "Cancel" at bounding box center [294, 331] width 17 height 6
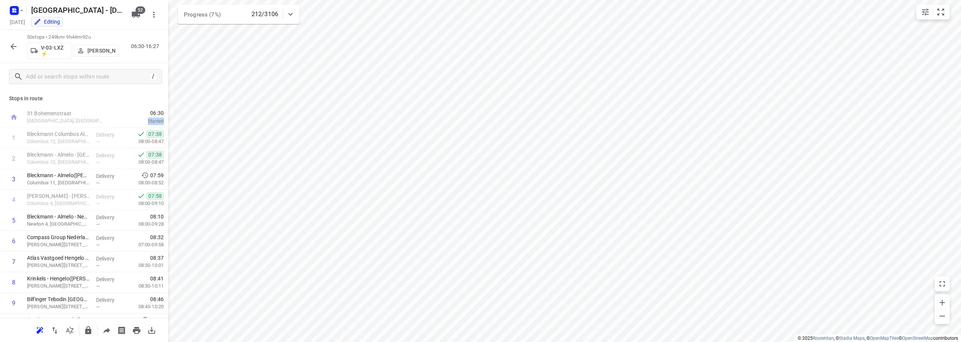
drag, startPoint x: 162, startPoint y: 123, endPoint x: 166, endPoint y: 108, distance: 15.5
click at [166, 108] on div "Stops in route 31 Bohemenstraat Zwolle, Netherlands 06:30 Started 1 Bleckmann C…" at bounding box center [84, 204] width 168 height 228
click at [104, 95] on p "Stops in route" at bounding box center [84, 99] width 150 height 8
click at [133, 102] on p "Stops in route" at bounding box center [84, 99] width 150 height 8
click at [167, 125] on div "i © 2025 Routetitan , © Stadia Maps , © OpenMapTiles © OpenStreetMap contributo…" at bounding box center [480, 171] width 961 height 342
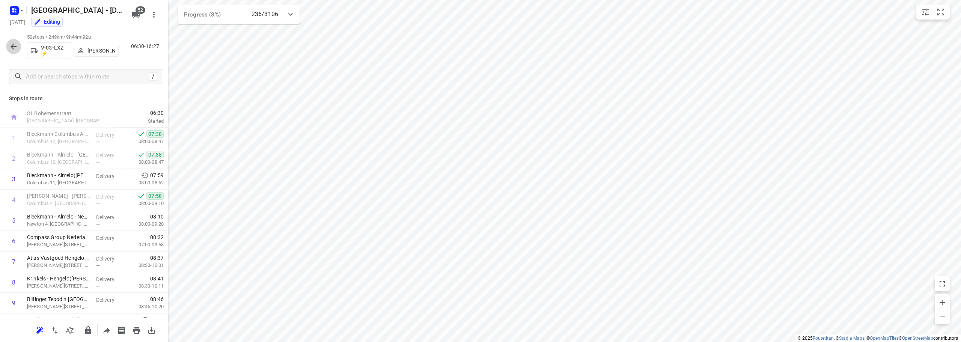
click at [11, 45] on icon "button" at bounding box center [13, 46] width 9 height 9
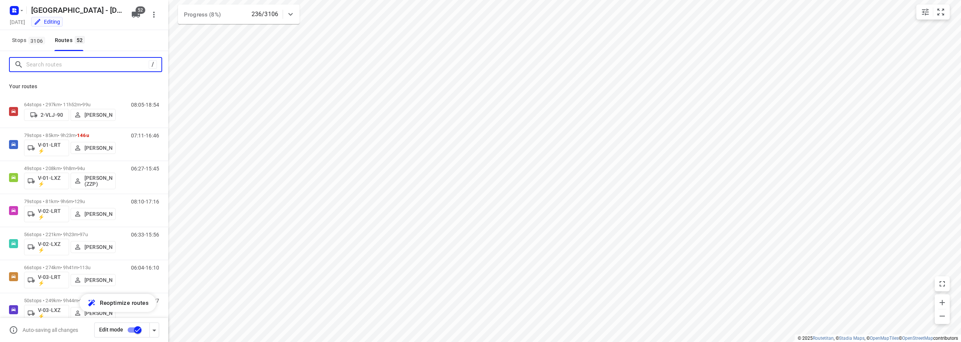
drag, startPoint x: 68, startPoint y: 65, endPoint x: 105, endPoint y: 39, distance: 45.8
click at [72, 59] on input "Search routes" at bounding box center [87, 65] width 122 height 12
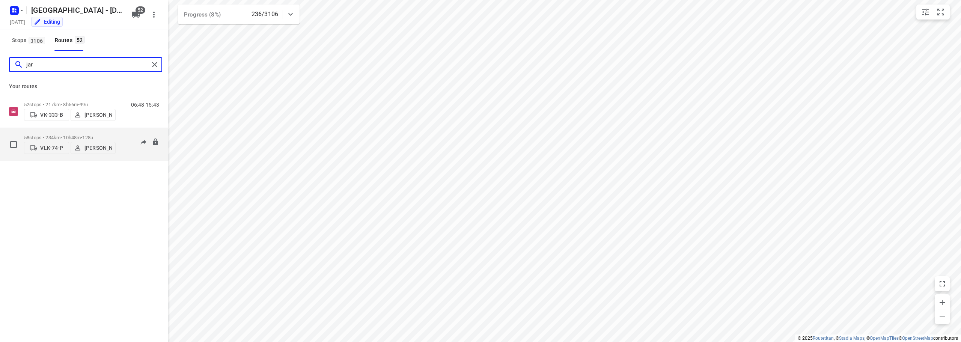
type input "jar"
click at [93, 135] on span "128u" at bounding box center [87, 138] width 11 height 6
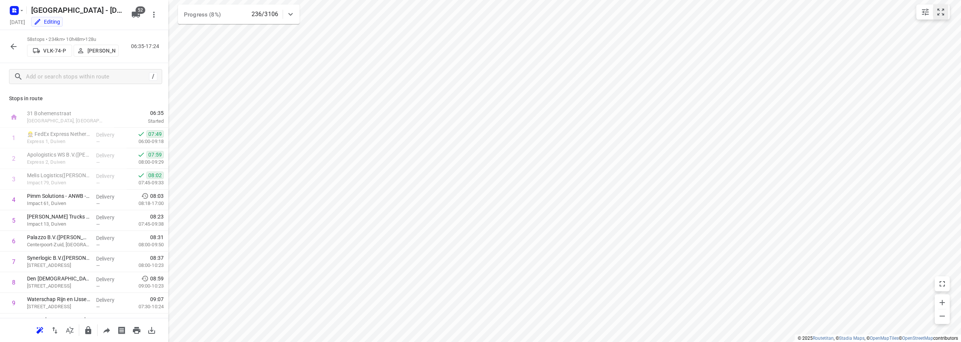
click at [941, 14] on icon "small contained button group" at bounding box center [940, 12] width 9 height 9
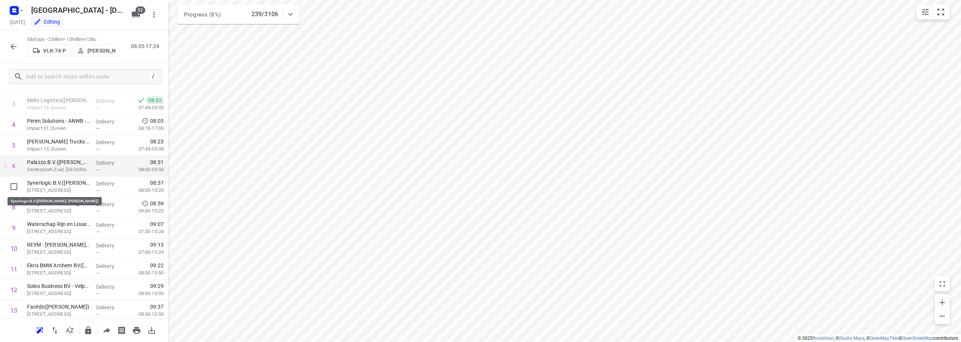
scroll to position [38, 0]
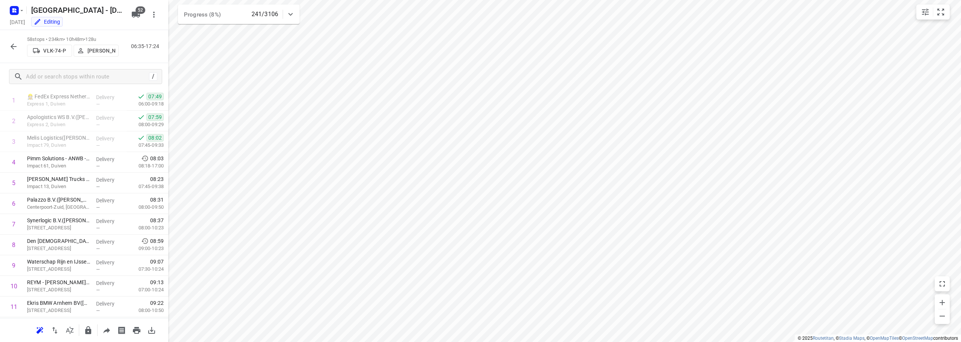
click at [11, 47] on icon "button" at bounding box center [13, 46] width 9 height 9
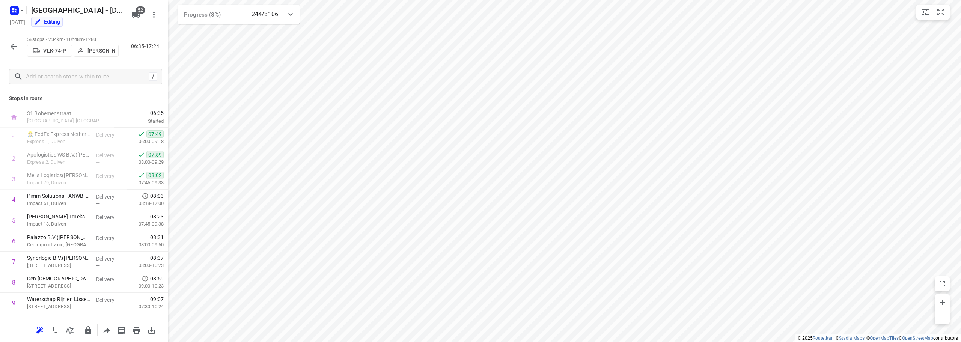
scroll to position [11, 0]
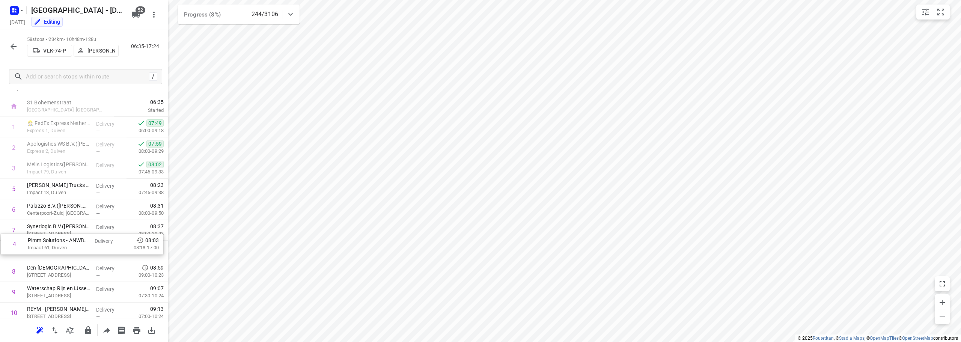
drag, startPoint x: 78, startPoint y: 191, endPoint x: 79, endPoint y: 248, distance: 57.4
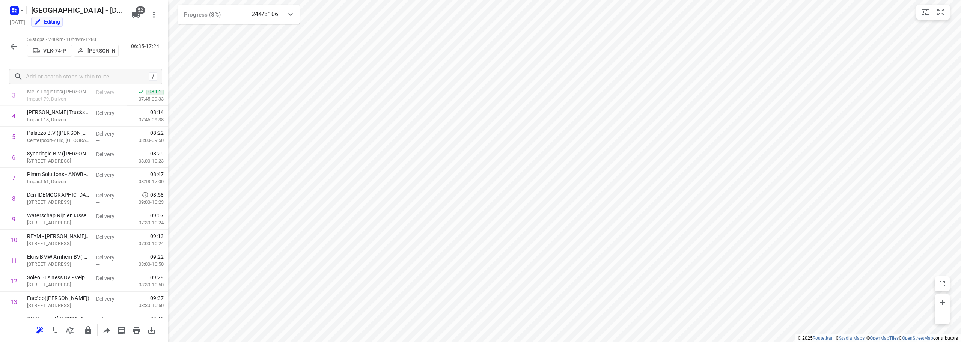
scroll to position [0, 0]
click at [11, 50] on icon "button" at bounding box center [13, 46] width 9 height 9
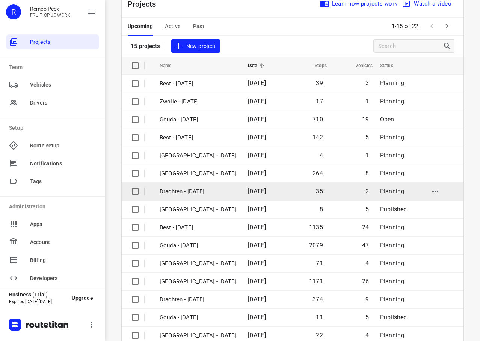
scroll to position [38, 0]
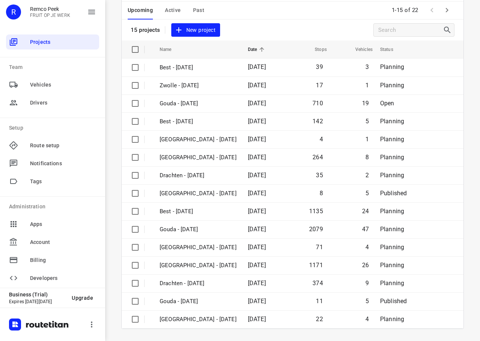
click at [442, 11] on icon "button" at bounding box center [446, 10] width 9 height 9
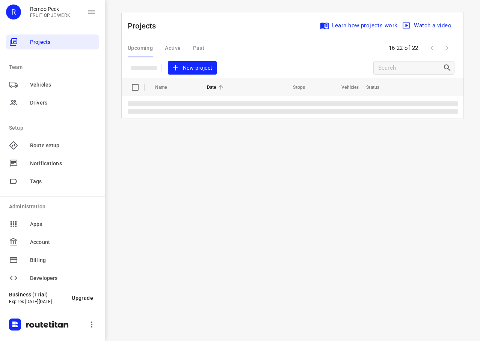
scroll to position [0, 0]
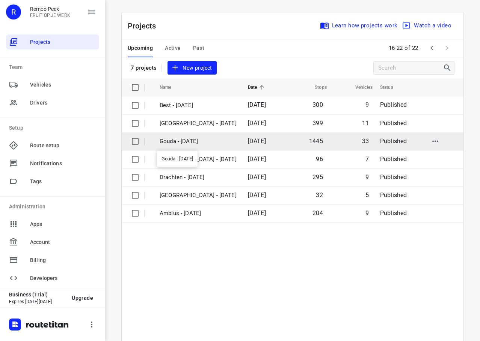
click at [177, 141] on p "Gouda - [DATE]" at bounding box center [197, 141] width 77 height 9
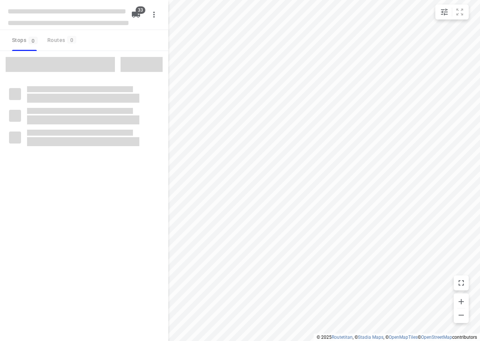
checkbox input "true"
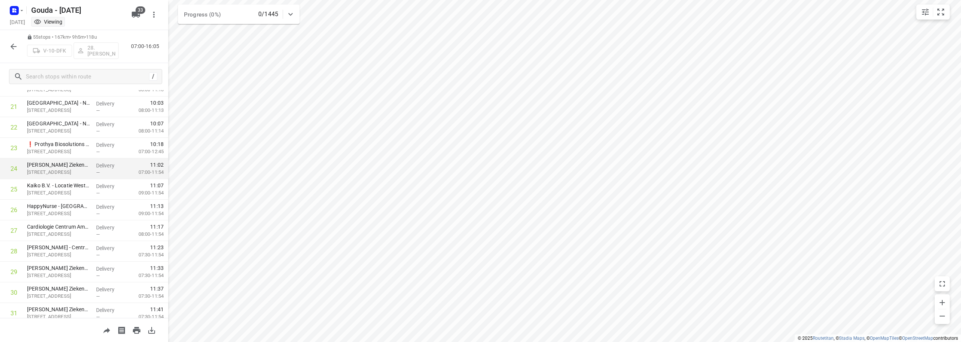
scroll to position [450, 0]
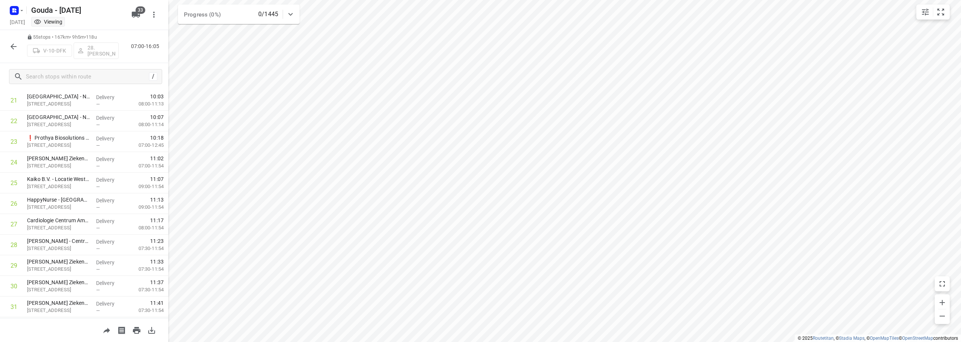
click at [96, 54] on div "V-10-DFK 28.[PERSON_NAME]" at bounding box center [73, 50] width 92 height 18
click at [98, 54] on div "V-10-DFK 28.[PERSON_NAME]" at bounding box center [73, 50] width 92 height 18
click at [77, 71] on input "text" at bounding box center [87, 77] width 122 height 12
click at [9, 45] on icon "button" at bounding box center [13, 46] width 9 height 9
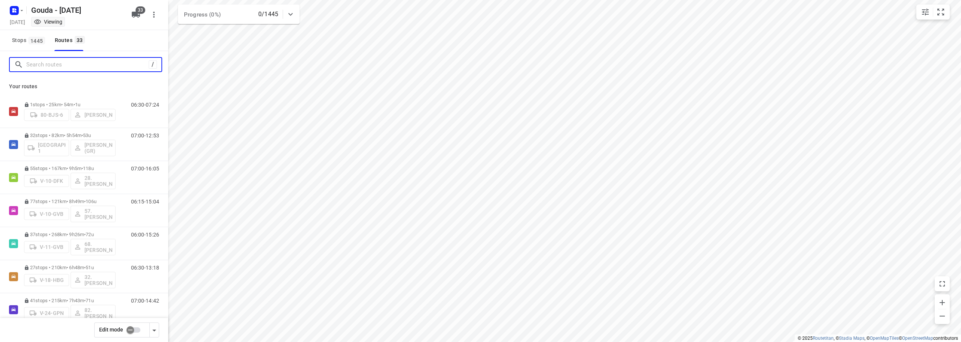
click at [35, 69] on input "Search routes" at bounding box center [87, 65] width 122 height 12
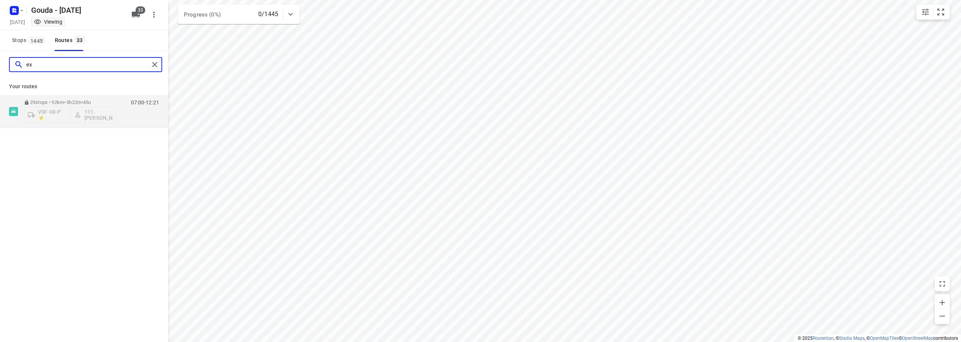
type input "ex"
click at [27, 47] on button "Stops 1445" at bounding box center [28, 40] width 38 height 21
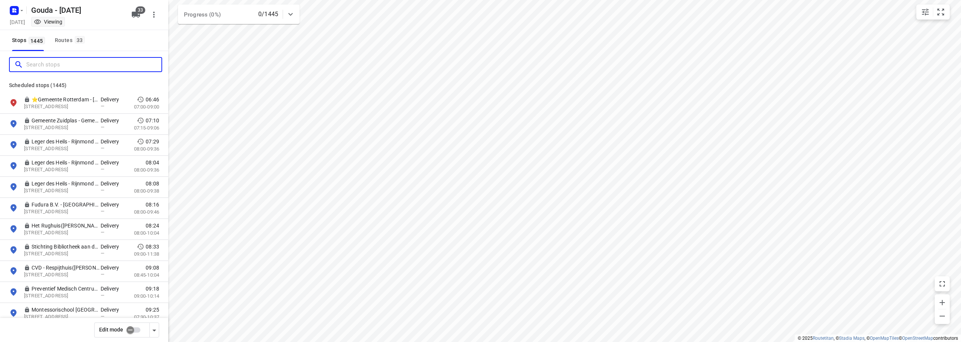
click at [37, 61] on input "Search stops" at bounding box center [93, 65] width 135 height 12
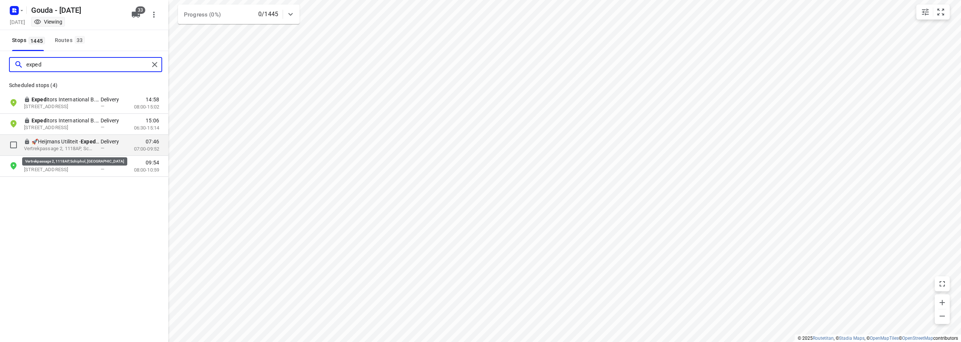
type input "exped"
click at [59, 146] on p "Vertrekpassage 2, 1118AP, Schiphol, [GEOGRAPHIC_DATA]" at bounding box center [58, 148] width 69 height 7
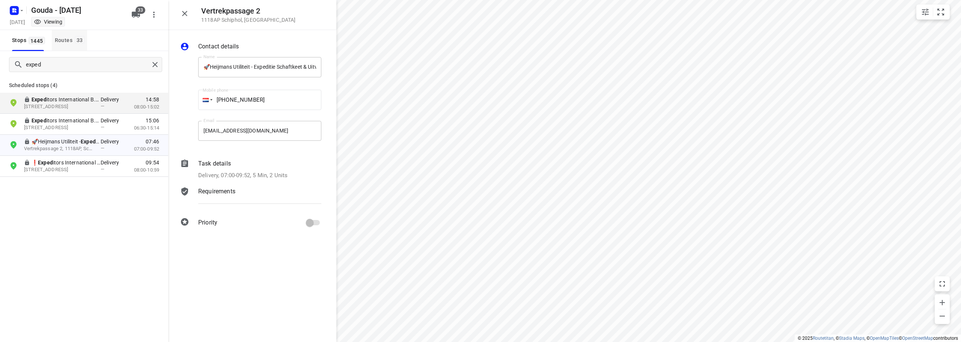
click at [81, 39] on span "33" at bounding box center [80, 40] width 10 height 8
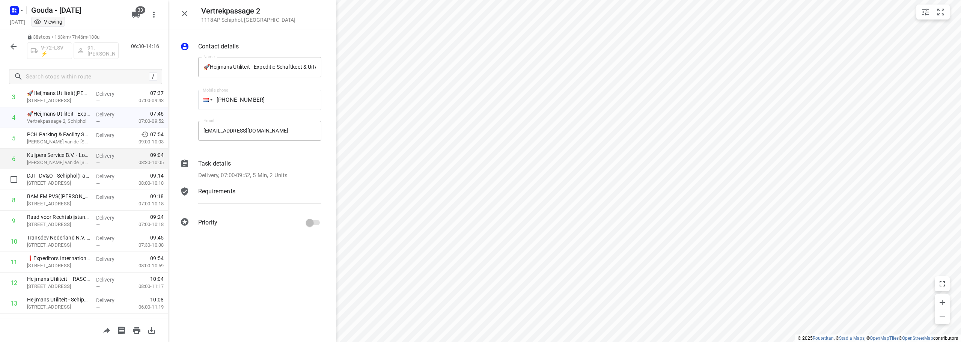
scroll to position [113, 0]
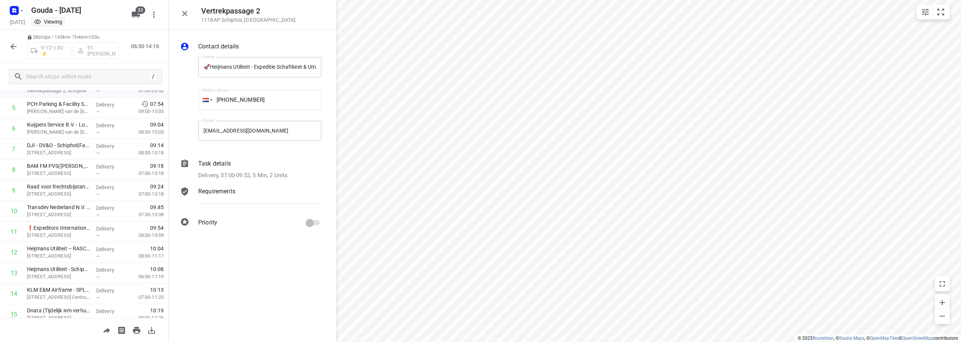
click at [11, 49] on icon "button" at bounding box center [13, 46] width 9 height 9
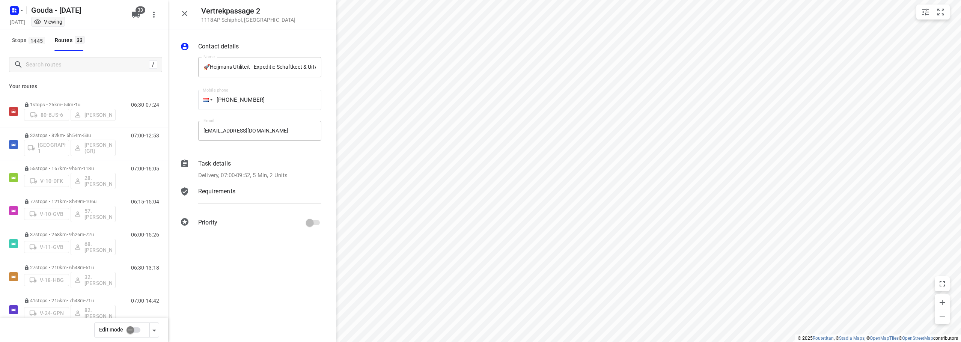
click at [116, 87] on p "Your routes" at bounding box center [84, 87] width 150 height 8
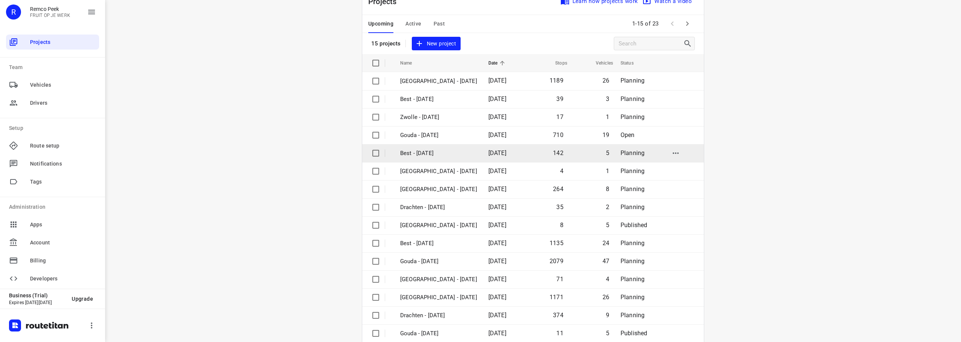
scroll to position [38, 0]
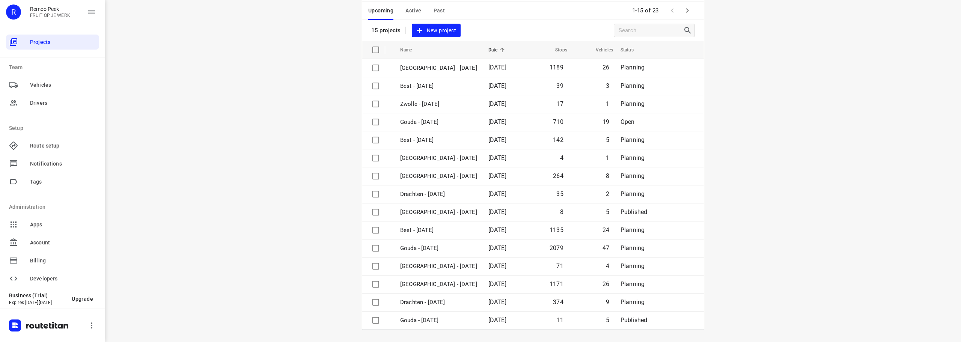
click at [683, 11] on icon "button" at bounding box center [687, 10] width 9 height 9
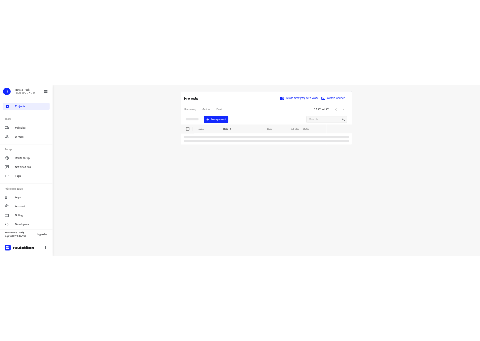
scroll to position [0, 0]
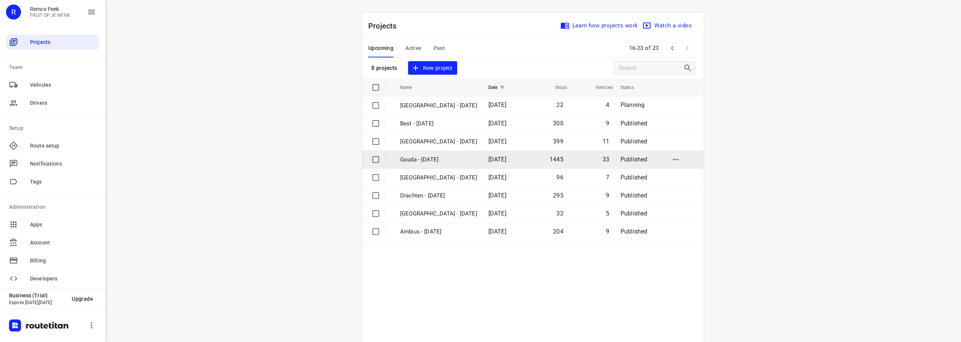
click at [424, 168] on td "Gouda - [DATE]" at bounding box center [437, 159] width 90 height 18
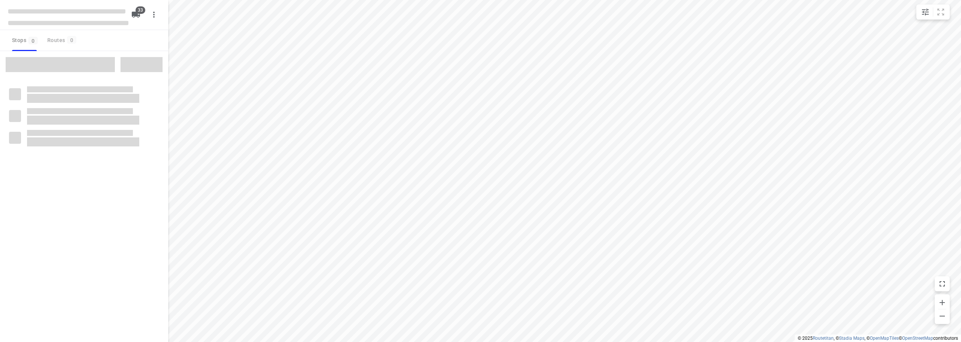
checkbox input "true"
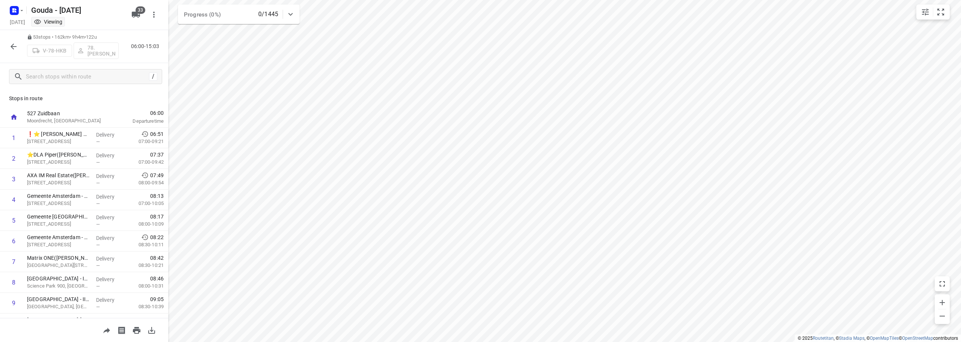
click at [321, 0] on html "i © 2025 Routetitan , © Stadia Maps , © OpenMapTiles © OpenStreetMap contributo…" at bounding box center [480, 171] width 961 height 342
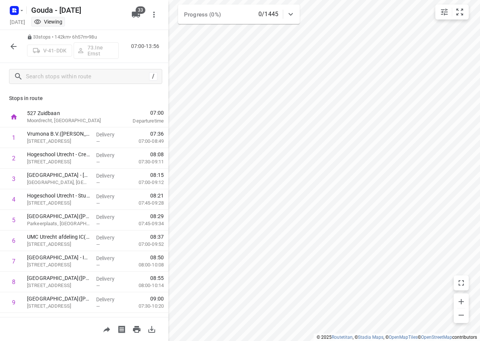
click at [17, 44] on icon "button" at bounding box center [13, 46] width 9 height 9
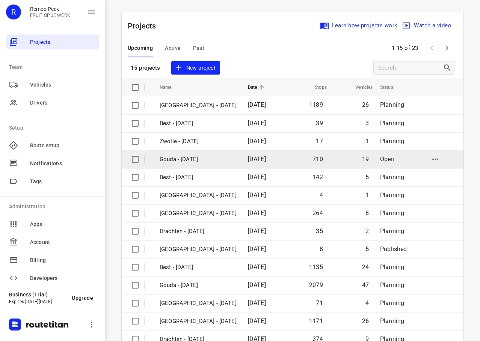
click at [190, 155] on td "Gouda - [DATE]" at bounding box center [197, 159] width 90 height 18
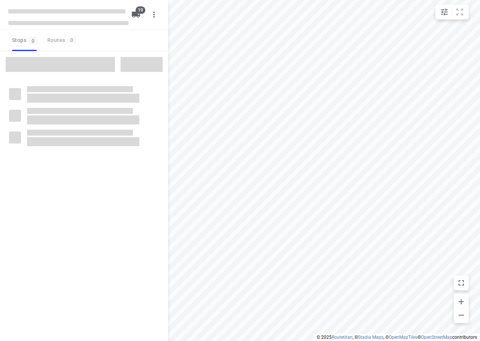
checkbox input "true"
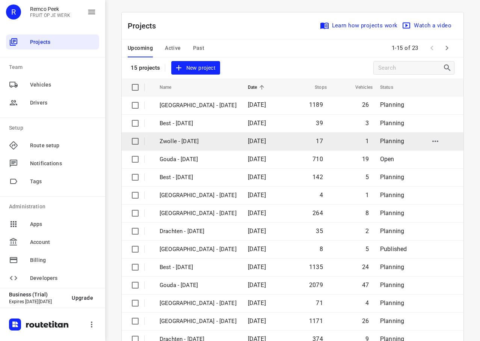
click at [196, 147] on td "Zwolle - [DATE]" at bounding box center [197, 141] width 90 height 18
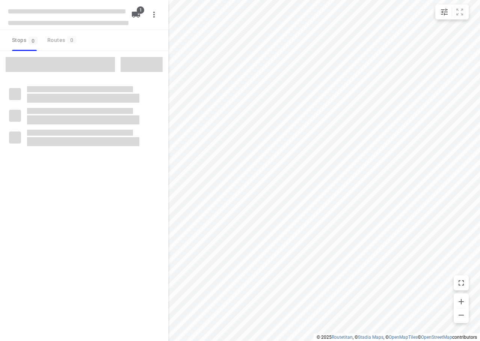
checkbox input "true"
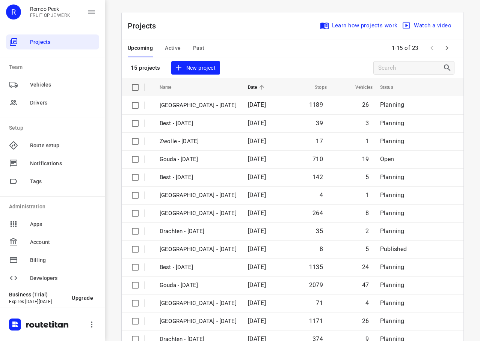
drag, startPoint x: 266, startPoint y: 31, endPoint x: 291, endPoint y: 4, distance: 36.4
click at [271, 23] on div "Projects Learn how projects work Watch a video" at bounding box center [292, 25] width 341 height 27
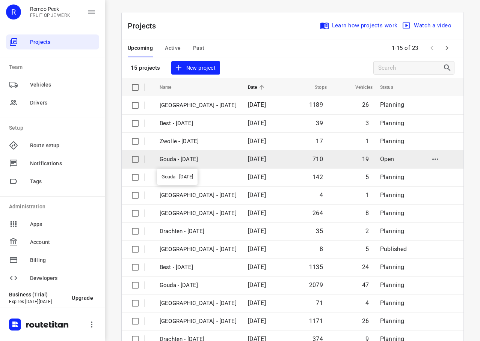
click at [179, 162] on p "Gouda - [DATE]" at bounding box center [197, 159] width 77 height 9
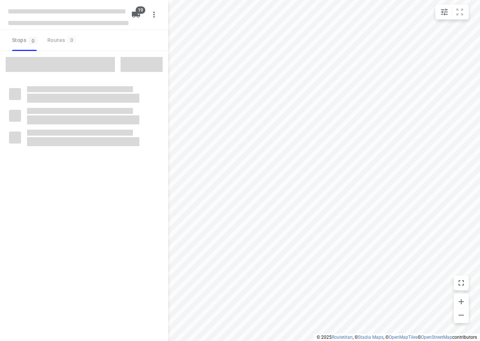
checkbox input "true"
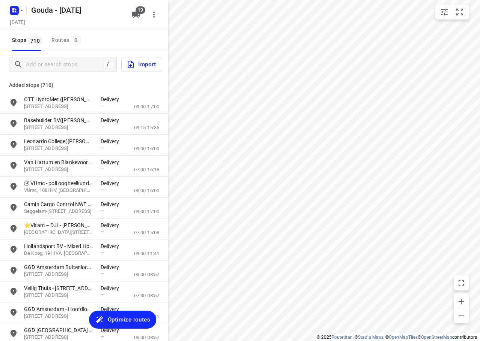
click at [137, 323] on span "Optimize routes" at bounding box center [129, 320] width 42 height 10
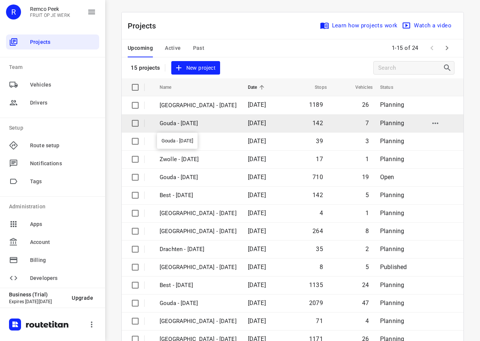
click at [185, 125] on p "Gouda - [DATE]" at bounding box center [197, 123] width 77 height 9
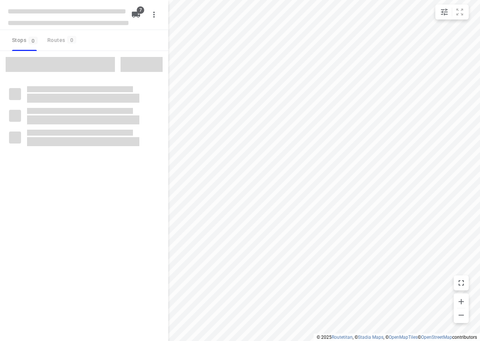
checkbox input "true"
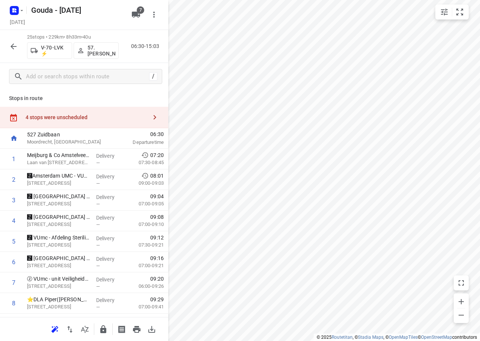
click at [39, 116] on div "4 stops were unscheduled" at bounding box center [87, 117] width 122 height 6
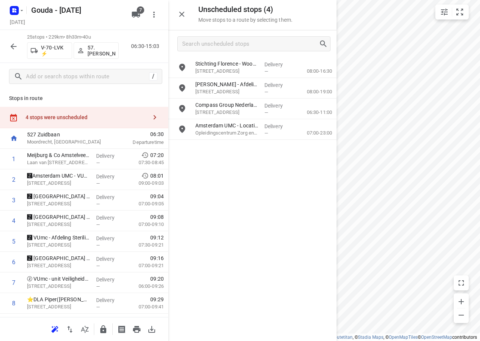
click at [183, 15] on icon "button" at bounding box center [181, 14] width 9 height 9
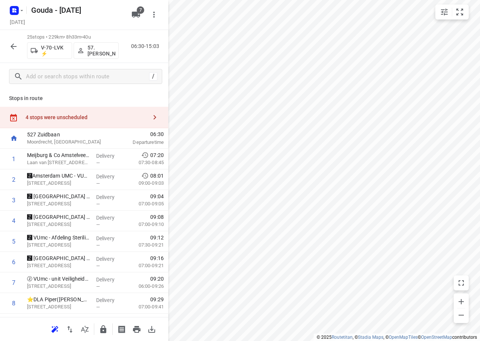
click at [93, 117] on div "4 stops were unscheduled" at bounding box center [87, 117] width 122 height 6
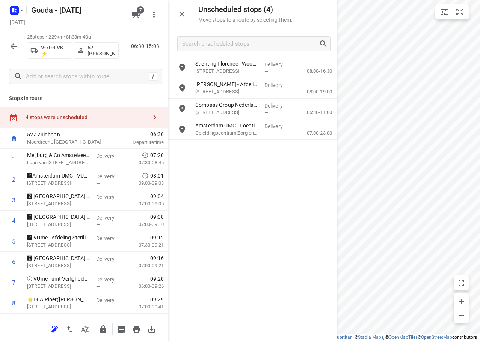
click at [187, 15] on button "button" at bounding box center [181, 14] width 15 height 15
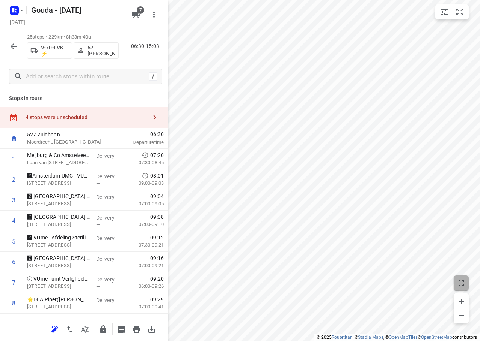
click at [375, 286] on div "i © 2025 Routetitan , © Stadia Maps , © OpenMapTiles © OpenStreetMap contributo…" at bounding box center [240, 170] width 480 height 341
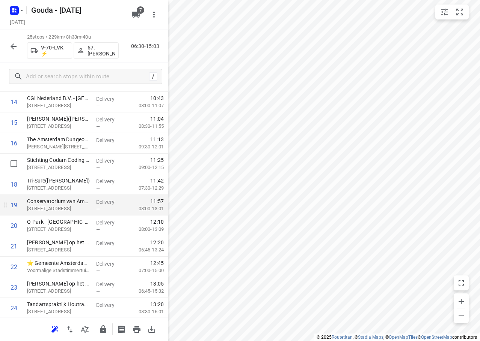
scroll to position [338, 0]
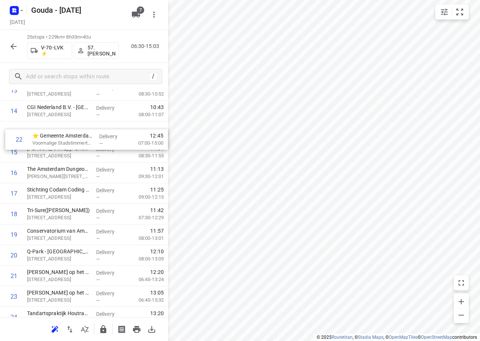
drag, startPoint x: 70, startPoint y: 260, endPoint x: 75, endPoint y: 143, distance: 117.2
click at [75, 143] on div "1 Meijburg & Co Amstelveen(Patricia Pijlman) Laan van Langerhuize 9, Amstelveen…" at bounding box center [84, 91] width 168 height 516
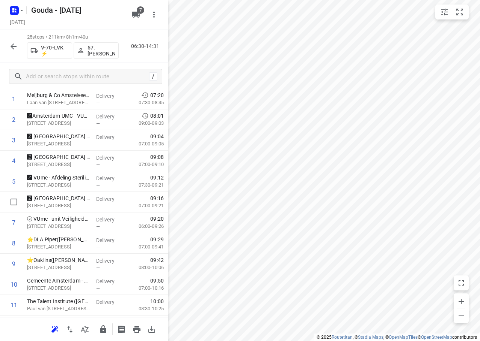
scroll to position [0, 0]
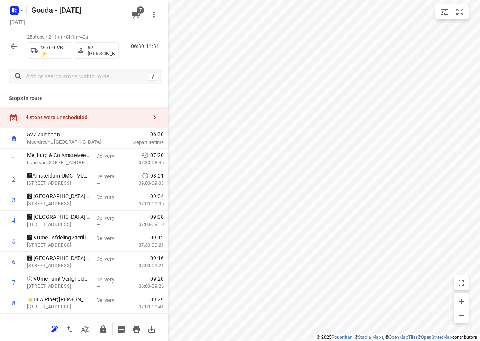
click at [84, 117] on div "4 stops were unscheduled" at bounding box center [87, 117] width 122 height 6
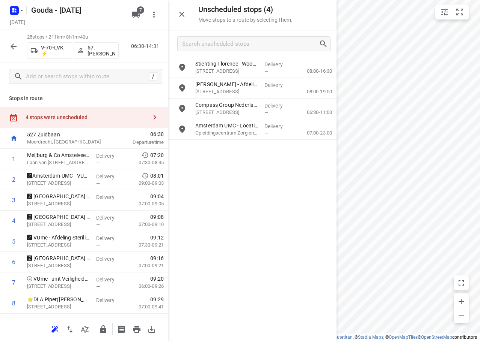
click at [479, 77] on html "i © 2025 Routetitan , © Stadia Maps , © OpenMapTiles © OpenStreetMap contributo…" at bounding box center [240, 170] width 480 height 341
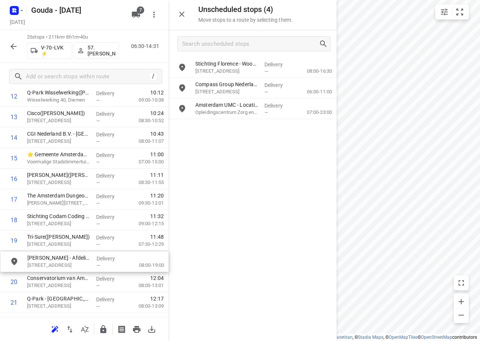
scroll to position [293, 0]
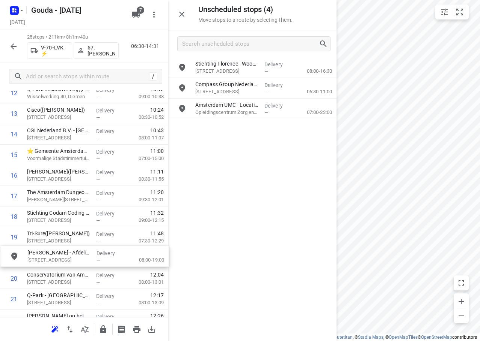
drag, startPoint x: 234, startPoint y: 97, endPoint x: 63, endPoint y: 269, distance: 242.0
click at [182, 15] on icon "button" at bounding box center [181, 14] width 5 height 5
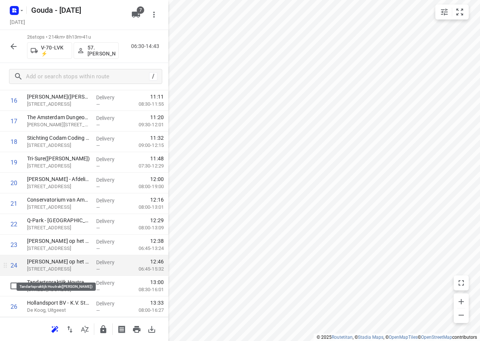
scroll to position [389, 0]
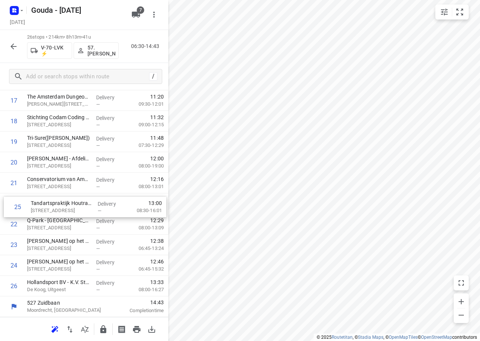
drag, startPoint x: 86, startPoint y: 262, endPoint x: 89, endPoint y: 201, distance: 60.9
click at [89, 201] on div "1 Meijburg & Co Amstelveen(Patricia Pijlman) Laan van Langerhuize 9, Amstelveen…" at bounding box center [84, 28] width 168 height 537
click at [99, 325] on div at bounding box center [103, 329] width 15 height 15
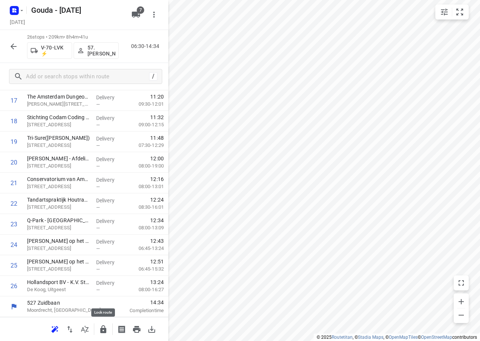
click at [103, 328] on icon "button" at bounding box center [103, 329] width 9 height 9
click at [12, 40] on button "button" at bounding box center [13, 46] width 15 height 15
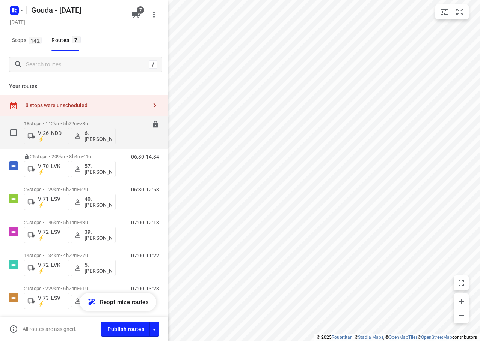
click at [105, 123] on p "18 stops • 112km • 5h22m • 73u" at bounding box center [70, 124] width 92 height 6
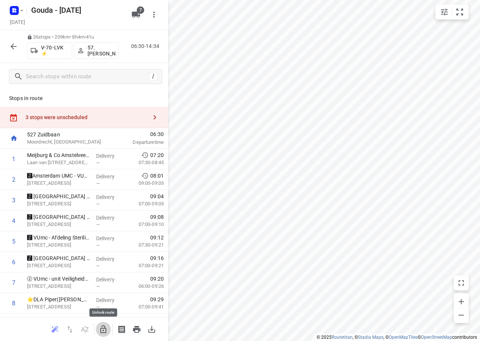
click at [100, 329] on icon "button" at bounding box center [103, 329] width 9 height 9
click at [65, 117] on div "3 stops were unscheduled" at bounding box center [87, 117] width 122 height 6
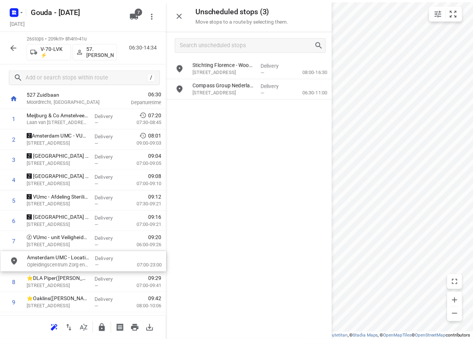
scroll to position [43, 0]
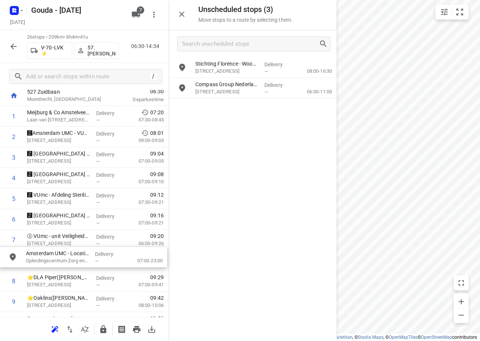
drag, startPoint x: 219, startPoint y: 110, endPoint x: 48, endPoint y: 259, distance: 227.1
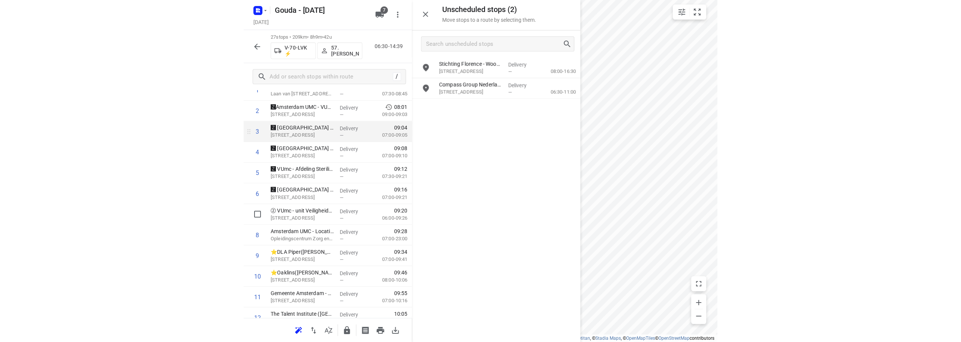
scroll to position [80, 0]
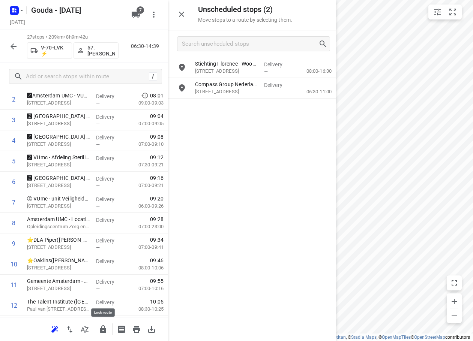
click at [100, 331] on icon "button" at bounding box center [103, 330] width 6 height 8
click at [11, 45] on icon "button" at bounding box center [13, 46] width 9 height 9
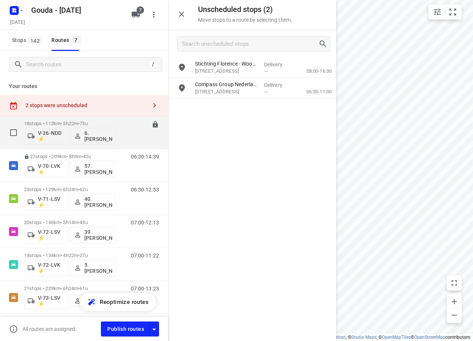
click at [111, 121] on p "18 stops • 112km • 5h22m • 73u" at bounding box center [70, 124] width 92 height 6
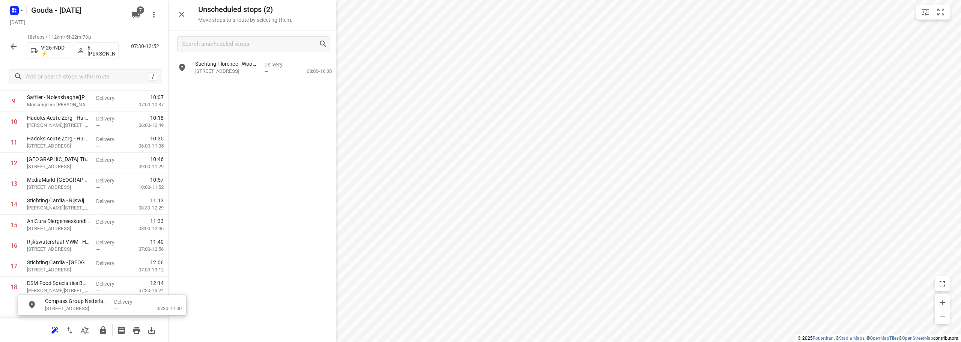
scroll to position [249, 0]
drag, startPoint x: 227, startPoint y: 93, endPoint x: 86, endPoint y: 289, distance: 241.8
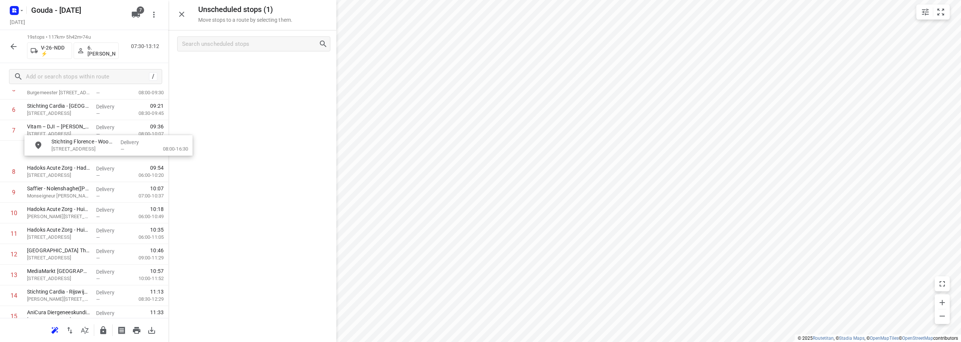
scroll to position [153, 0]
drag, startPoint x: 269, startPoint y: 64, endPoint x: 109, endPoint y: 172, distance: 193.0
drag, startPoint x: 123, startPoint y: 148, endPoint x: 125, endPoint y: 186, distance: 38.7
click at [125, 186] on div "1 Mediq - Bleiswijk(Sylvia of Leny) Brandpuntlaan-Zuid 14, Bleiswijk Delivery —…" at bounding box center [84, 181] width 168 height 413
drag, startPoint x: 85, startPoint y: 188, endPoint x: 91, endPoint y: 148, distance: 40.9
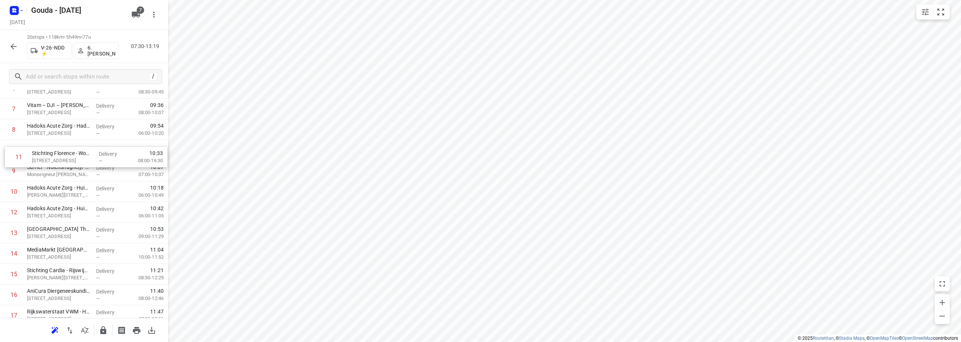
click at [91, 148] on div "1 Mediq - Bleiswijk(Sylvia of Leny) Brandpuntlaan-Zuid 14, Bleiswijk Delivery —…" at bounding box center [84, 181] width 168 height 413
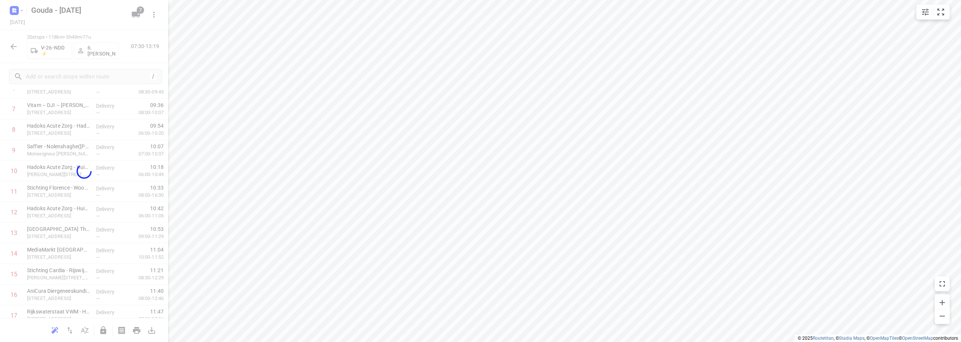
click at [148, 68] on div at bounding box center [84, 171] width 168 height 342
click at [166, 176] on div at bounding box center [84, 171] width 168 height 342
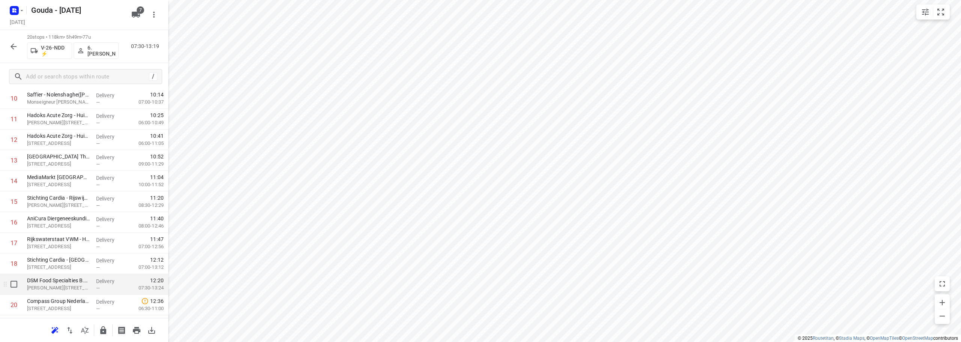
scroll to position [243, 0]
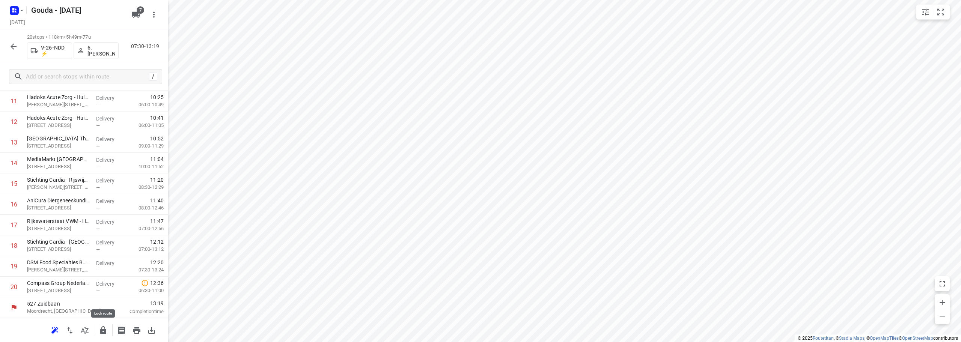
click at [106, 337] on button "button" at bounding box center [103, 330] width 15 height 15
click at [11, 48] on icon "button" at bounding box center [13, 46] width 9 height 9
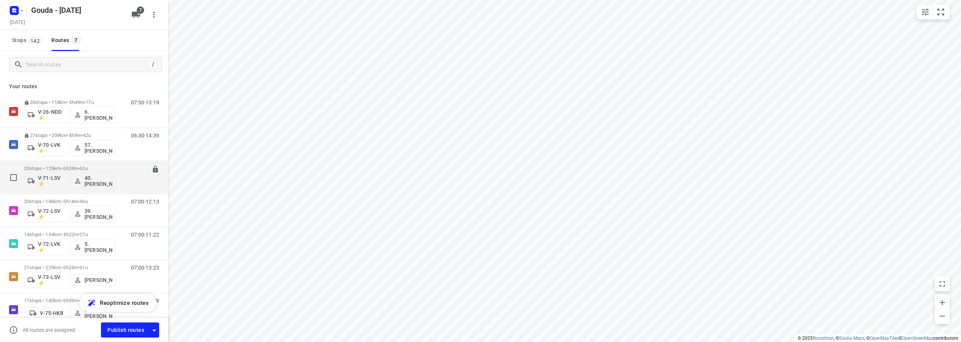
click at [105, 168] on p "23 stops • 129km • 6h24m • 62u" at bounding box center [70, 168] width 92 height 6
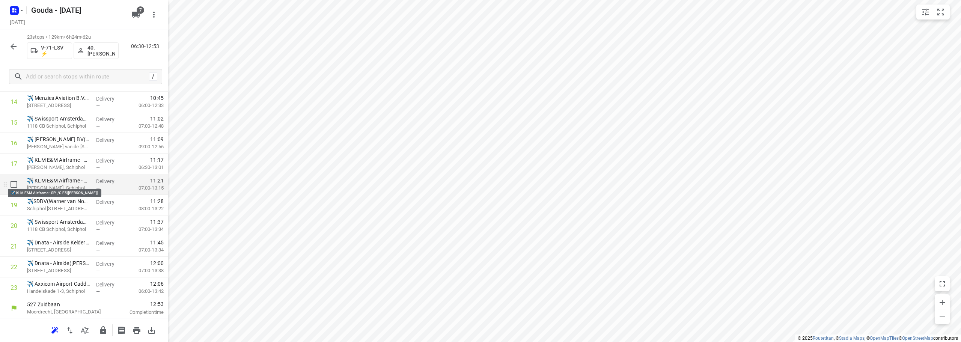
scroll to position [305, 0]
click at [98, 328] on button "button" at bounding box center [103, 330] width 15 height 15
click at [10, 54] on div "23 stops • 129km • 6h24m • 62u V-71-LSV ⚡ 40.Marco van den Heuvel 06:30-12:53" at bounding box center [84, 46] width 168 height 33
click at [11, 50] on icon "button" at bounding box center [13, 46] width 9 height 9
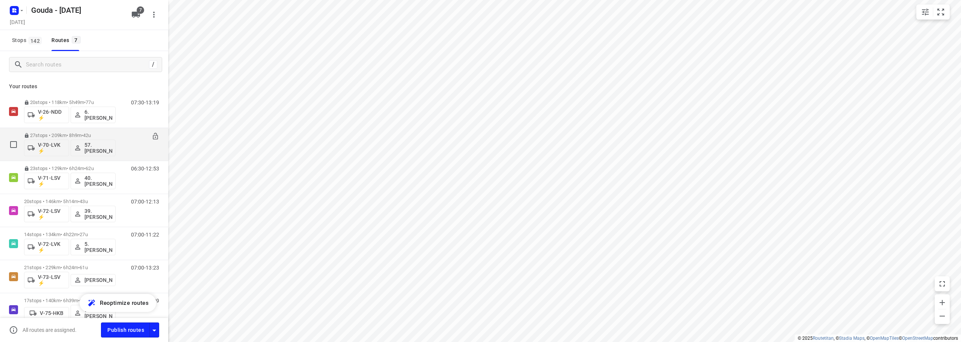
scroll to position [38, 0]
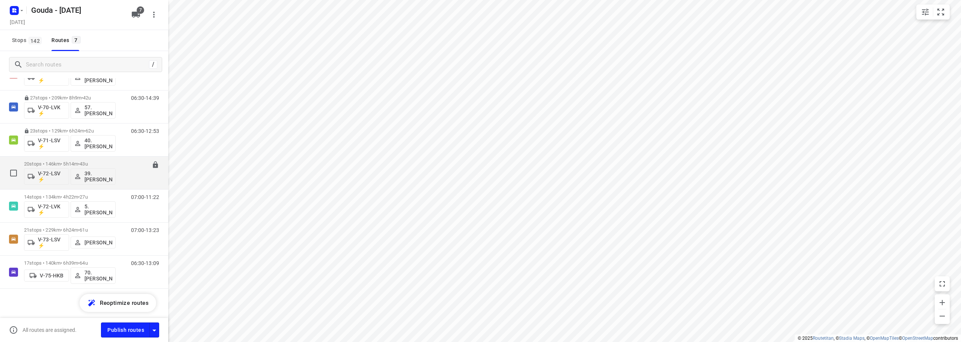
click at [111, 164] on p "20 stops • 146km • 5h14m • 43u" at bounding box center [70, 164] width 92 height 6
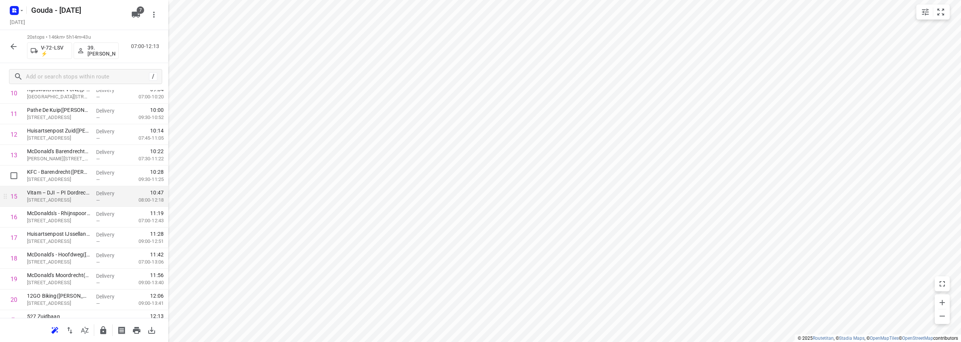
scroll to position [243, 0]
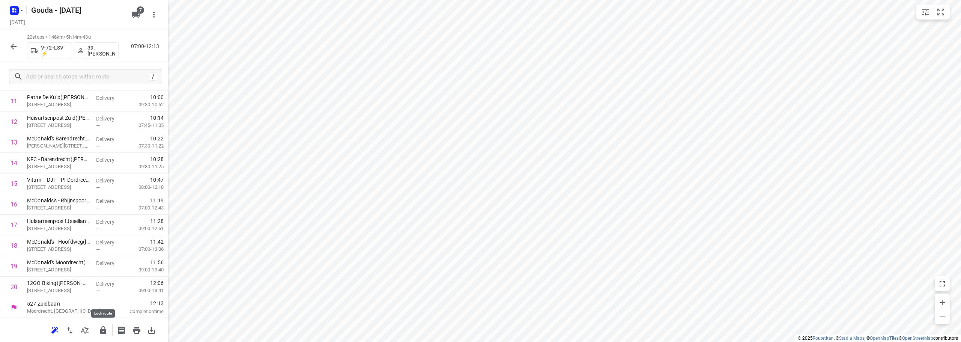
click at [108, 331] on button "button" at bounding box center [103, 330] width 15 height 15
click at [20, 50] on button "button" at bounding box center [13, 46] width 15 height 15
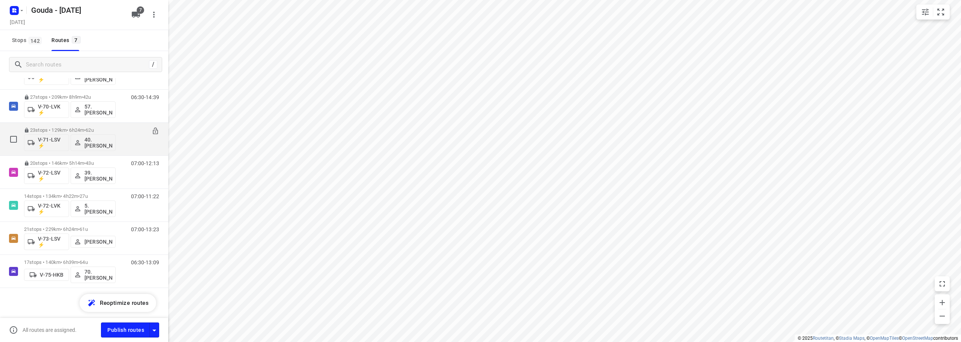
scroll to position [0, 0]
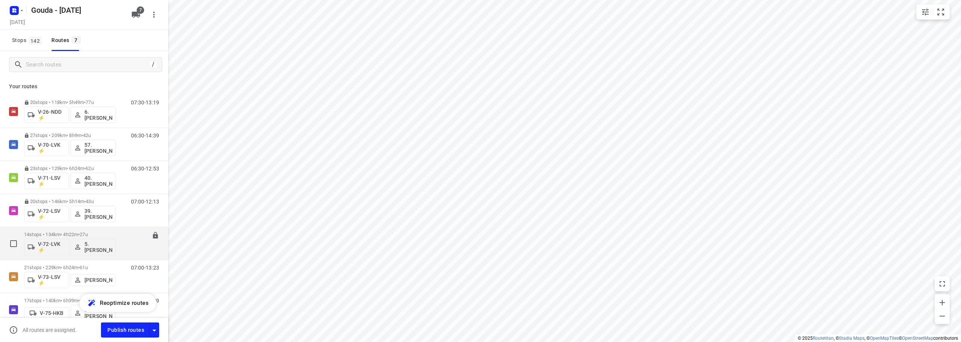
click at [98, 235] on p "14 stops • 134km • 4h22m • 27u" at bounding box center [70, 235] width 92 height 6
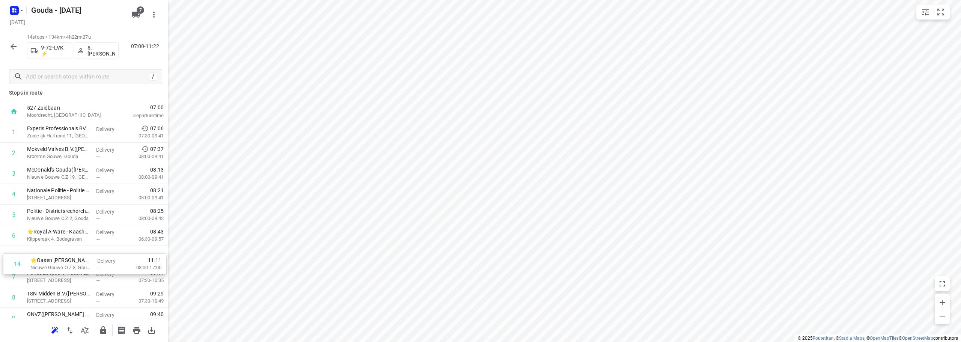
scroll to position [8, 0]
drag, startPoint x: 74, startPoint y: 295, endPoint x: 80, endPoint y: 249, distance: 46.9
click at [80, 249] on div "1 Experis Professionals BV - Gouda(Kimberley Craanen) Zuidelijk Halfrond 11, Go…" at bounding box center [84, 263] width 168 height 289
drag, startPoint x: 85, startPoint y: 257, endPoint x: 91, endPoint y: 227, distance: 30.7
click at [91, 227] on div "1 Experis Professionals BV - Gouda(Kimberley Craanen) Zuidelijk Halfrond 11, Go…" at bounding box center [84, 263] width 168 height 289
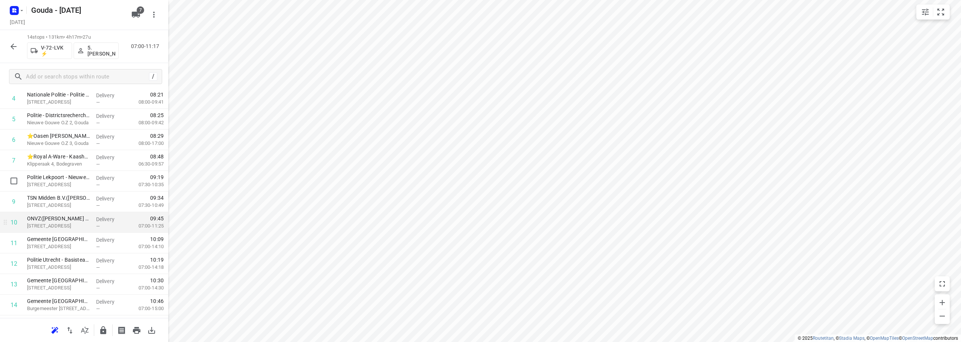
scroll to position [119, 0]
click at [107, 330] on icon "button" at bounding box center [103, 330] width 9 height 9
click at [8, 47] on button "button" at bounding box center [13, 46] width 15 height 15
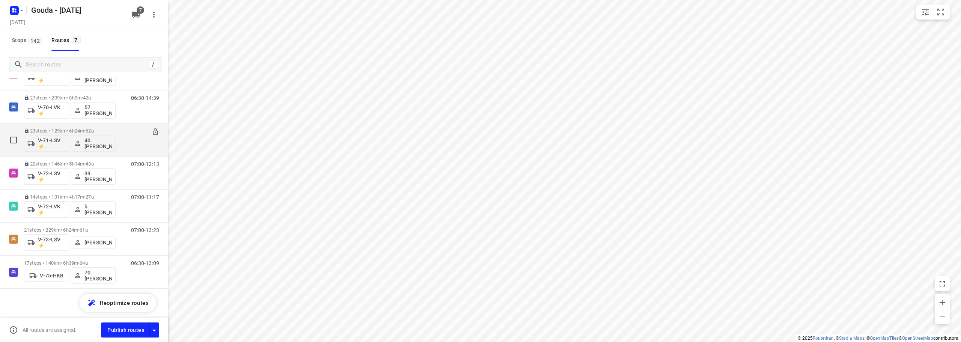
scroll to position [38, 0]
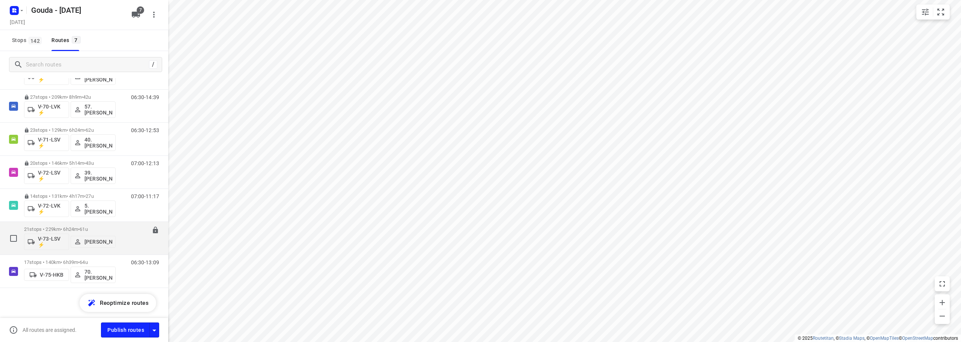
click at [80, 230] on span "•" at bounding box center [79, 229] width 2 height 6
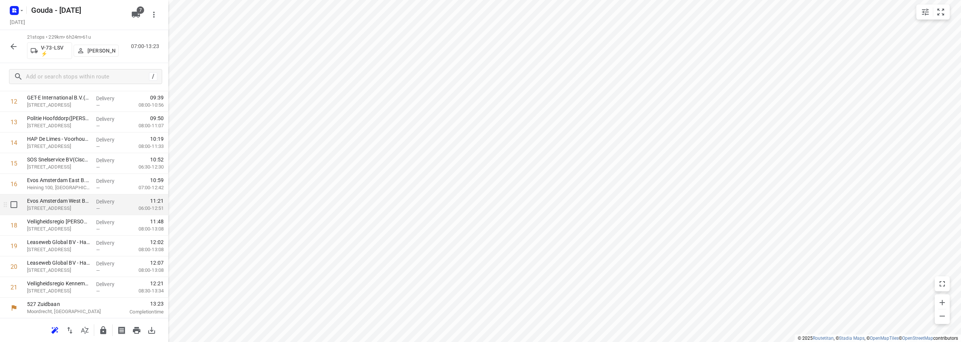
scroll to position [264, 0]
drag, startPoint x: 104, startPoint y: 288, endPoint x: 98, endPoint y: 238, distance: 50.7
click at [98, 238] on div "1 HAP De Limes - Alphen aan den Rijn(Nicole Krab) Meteoorlaan 4, Alphen Aan Den…" at bounding box center [84, 80] width 168 height 433
drag, startPoint x: 65, startPoint y: 183, endPoint x: 66, endPoint y: 296, distance: 113.3
click at [66, 296] on div "1 HAP De Limes - Alphen aan den Rijn(Nicole Krab) Meteoorlaan 4, Alphen Aan Den…" at bounding box center [84, 80] width 168 height 433
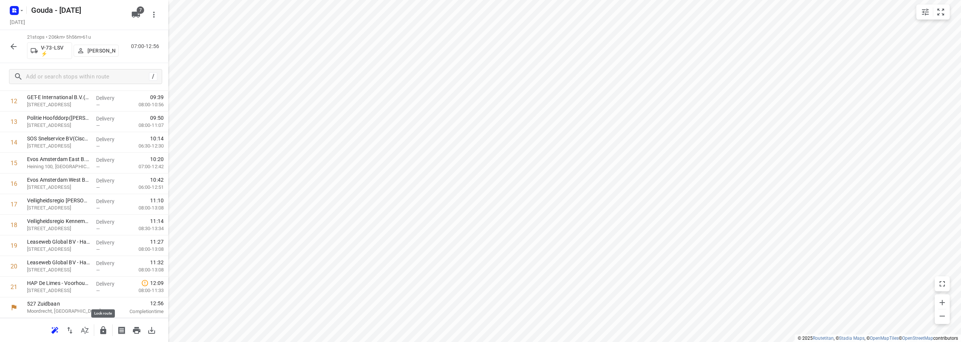
click at [101, 336] on button "button" at bounding box center [103, 330] width 15 height 15
click at [8, 47] on button "button" at bounding box center [13, 46] width 15 height 15
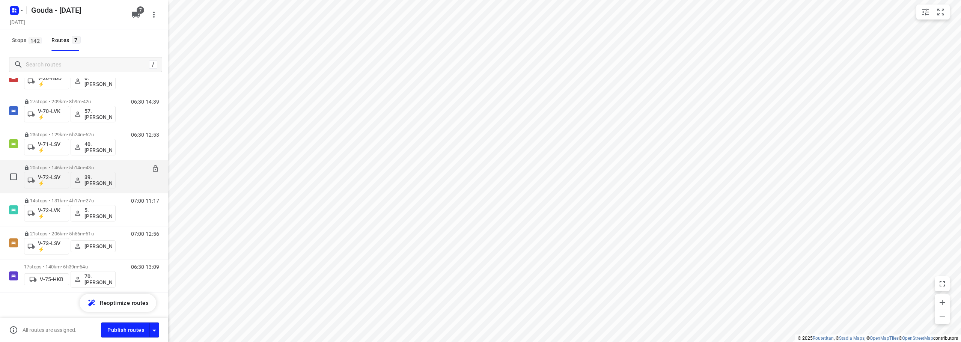
scroll to position [38, 0]
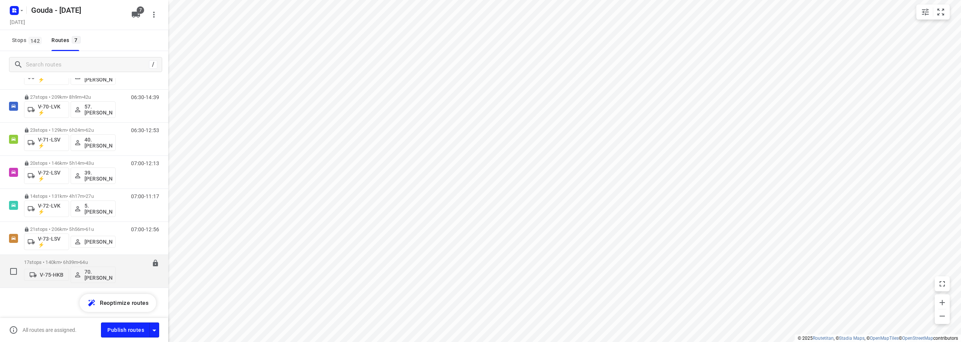
click at [77, 264] on p "17 stops • 140km • 6h39m • 64u" at bounding box center [70, 262] width 92 height 6
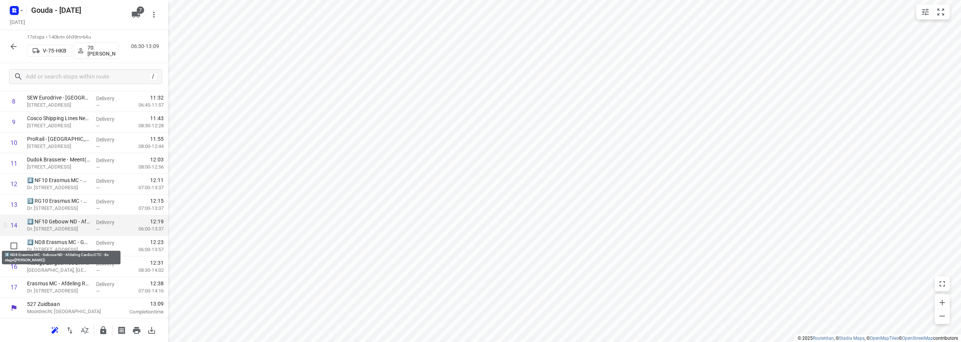
scroll to position [181, 0]
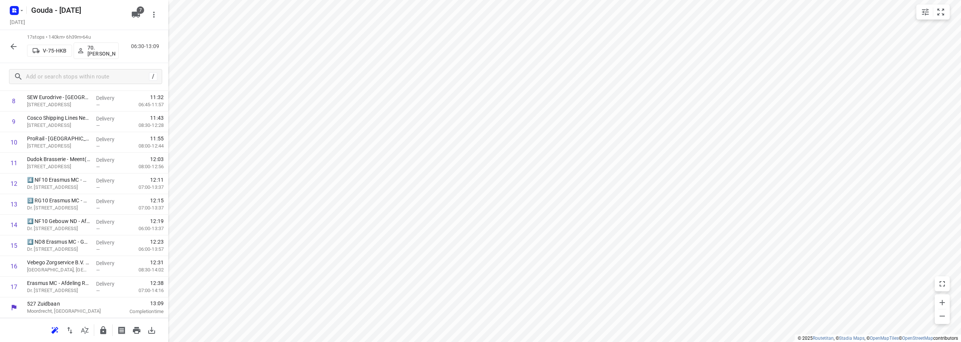
click at [99, 331] on icon "button" at bounding box center [103, 330] width 9 height 9
click at [14, 48] on icon "button" at bounding box center [13, 46] width 9 height 9
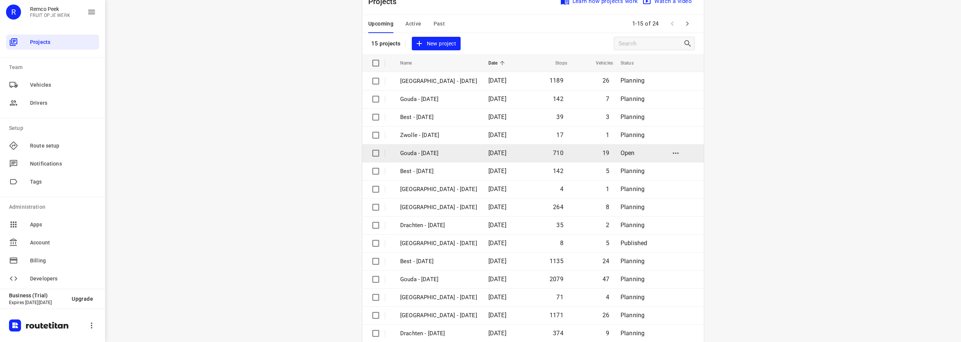
scroll to position [38, 0]
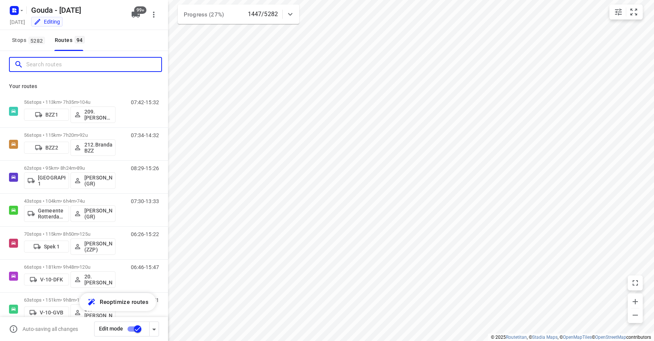
click at [47, 62] on input "Search routes" at bounding box center [93, 65] width 135 height 12
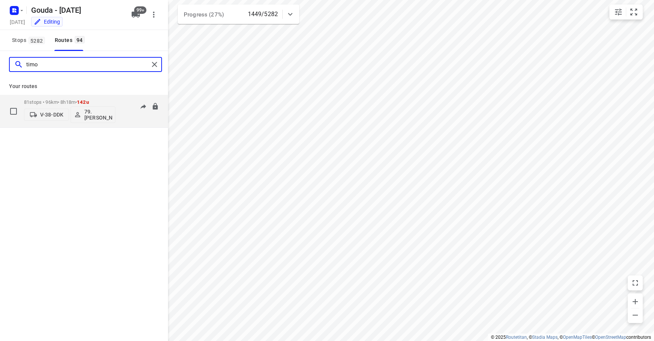
type input "timo"
click at [55, 98] on div "81 stops • 96km • 8h18m • 142u V-38-DDK 79. Timo van Deuren" at bounding box center [70, 111] width 92 height 31
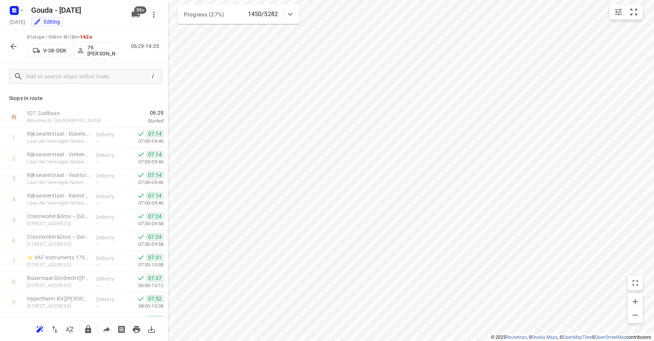
click at [131, 57] on div "81 stops • 96km • 8h18m • 142u V-38-DDK 79. Timo van Deuren 06:29-14:35" at bounding box center [84, 46] width 168 height 33
click at [7, 44] on button "button" at bounding box center [13, 46] width 15 height 15
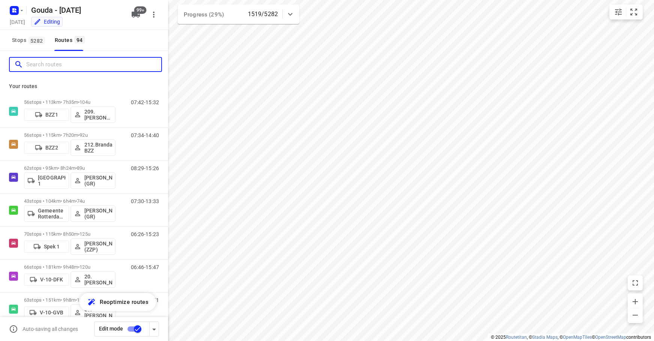
drag, startPoint x: 63, startPoint y: 64, endPoint x: 69, endPoint y: 50, distance: 15.5
click at [64, 63] on input "Search routes" at bounding box center [93, 65] width 135 height 12
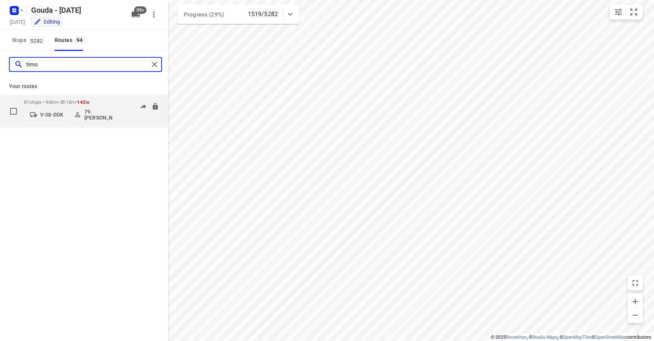
type input "timo"
click at [87, 100] on span "142u" at bounding box center [83, 102] width 12 height 6
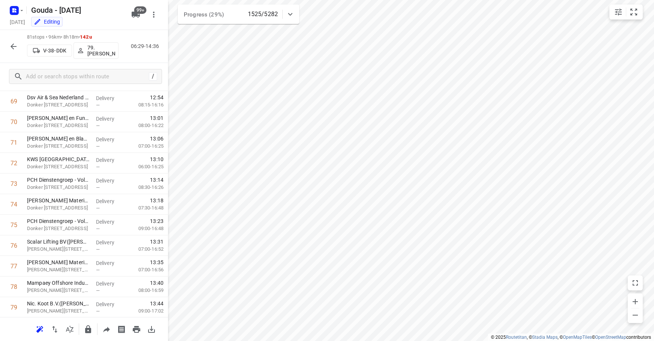
scroll to position [1502, 0]
click at [14, 52] on button "button" at bounding box center [13, 46] width 15 height 15
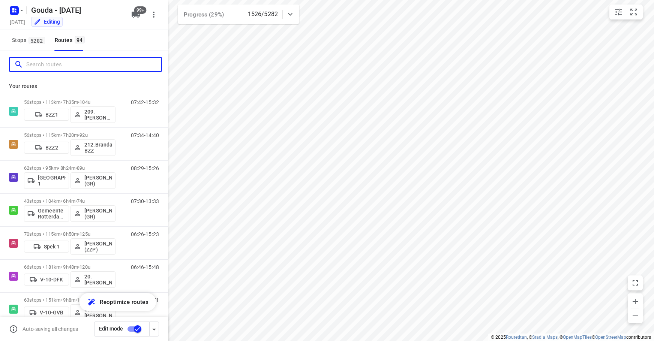
click at [53, 68] on input "Search routes" at bounding box center [93, 65] width 135 height 12
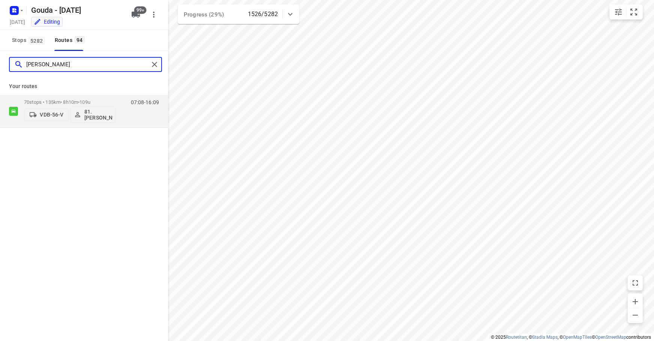
type input "sidney"
click at [114, 46] on div "Stops 5282 Routes 94" at bounding box center [84, 40] width 168 height 21
click at [77, 101] on p "70 stops • 135km • 8h10m • 109u" at bounding box center [70, 102] width 92 height 6
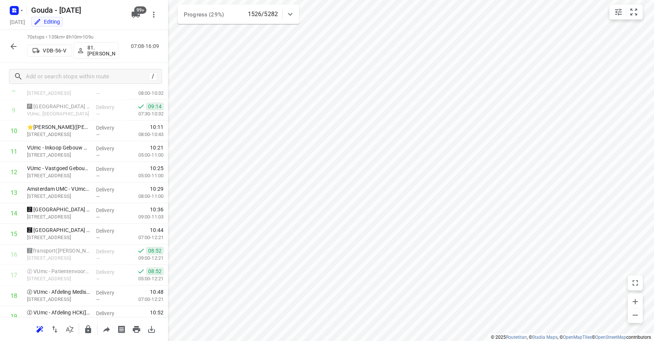
scroll to position [0, 0]
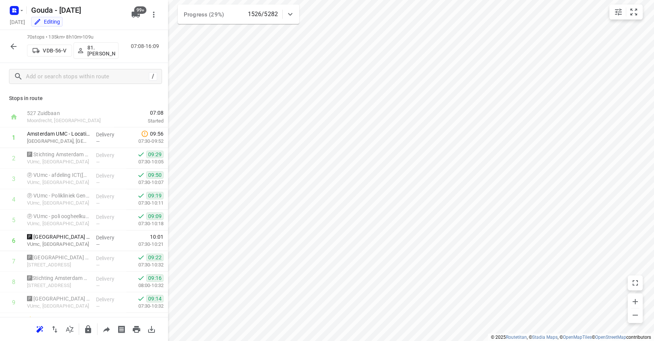
click at [128, 98] on p "Stops in route" at bounding box center [84, 99] width 150 height 8
click at [86, 98] on p "Stops in route" at bounding box center [84, 99] width 150 height 8
click at [14, 41] on button "button" at bounding box center [13, 46] width 15 height 15
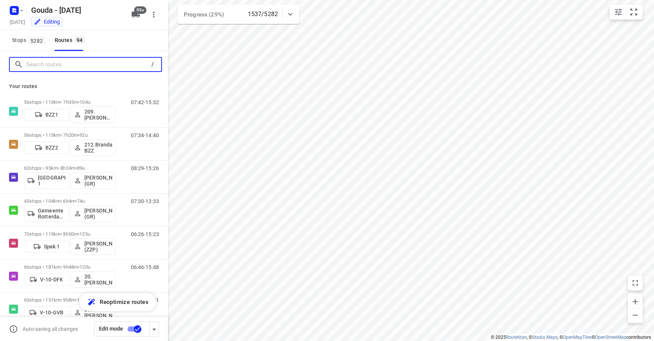
drag, startPoint x: 49, startPoint y: 67, endPoint x: 100, endPoint y: 52, distance: 53.2
click at [50, 66] on input "Search routes" at bounding box center [87, 65] width 122 height 12
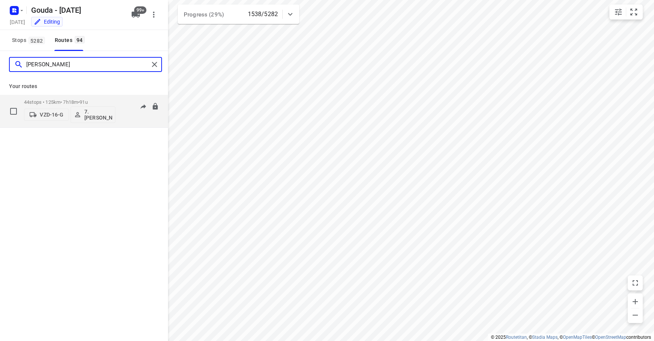
type input "jesse"
click at [80, 104] on p "44 stops • 125km • 7h18m • 91u" at bounding box center [70, 102] width 92 height 6
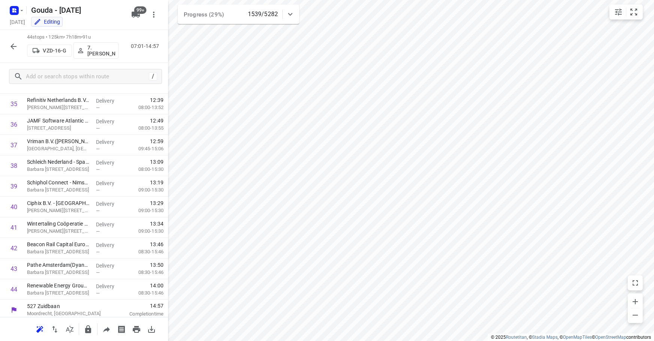
scroll to position [739, 0]
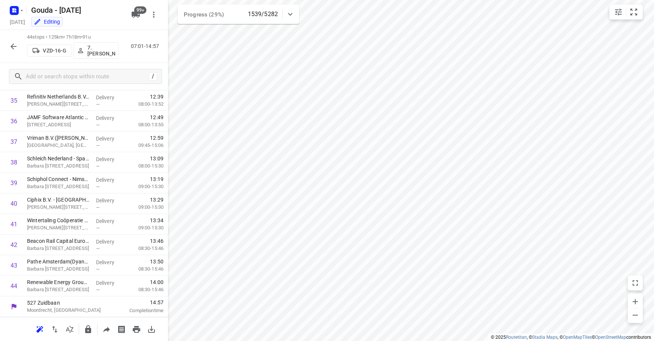
click at [12, 50] on icon "button" at bounding box center [13, 46] width 9 height 9
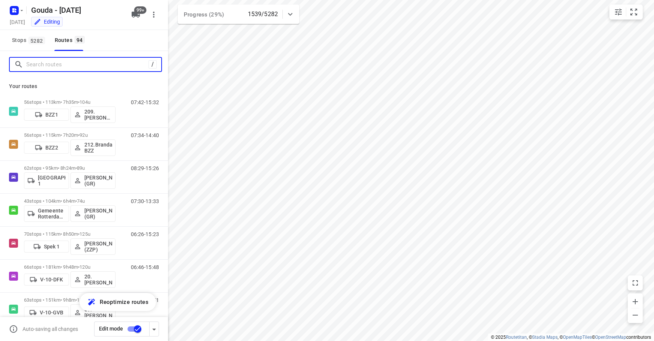
drag, startPoint x: 44, startPoint y: 65, endPoint x: 49, endPoint y: 56, distance: 9.9
click at [45, 63] on input "Search routes" at bounding box center [87, 65] width 122 height 12
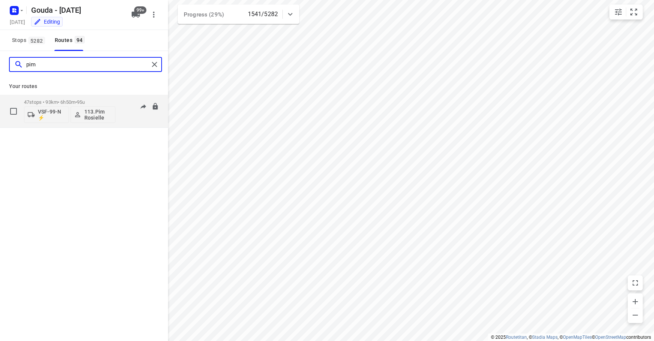
type input "pim"
click at [77, 101] on span "•" at bounding box center [76, 102] width 2 height 6
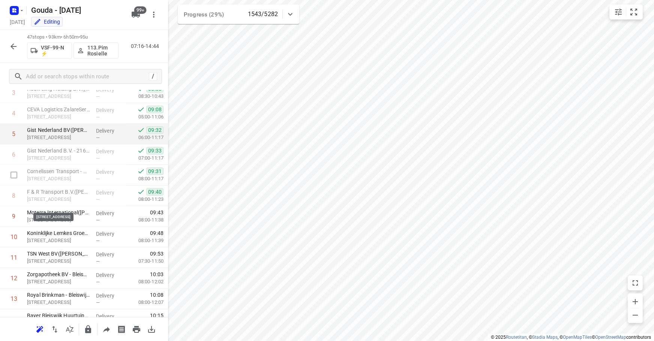
scroll to position [0, 0]
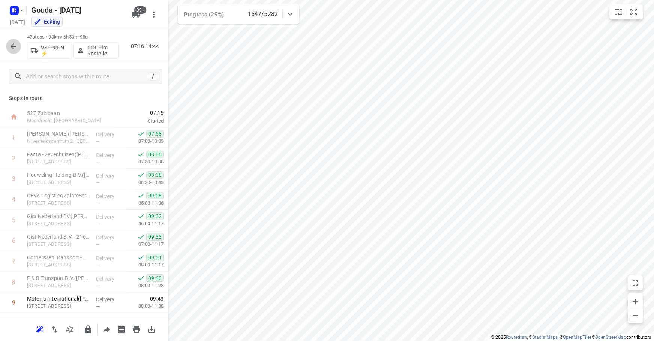
click at [10, 42] on icon "button" at bounding box center [13, 46] width 9 height 9
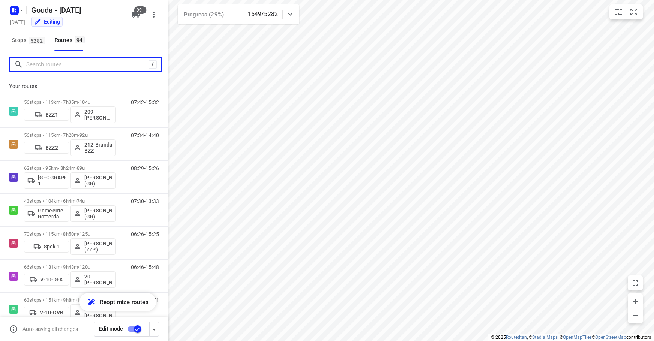
drag, startPoint x: 50, startPoint y: 64, endPoint x: 69, endPoint y: 57, distance: 20.2
click at [53, 63] on input "Search routes" at bounding box center [87, 65] width 122 height 12
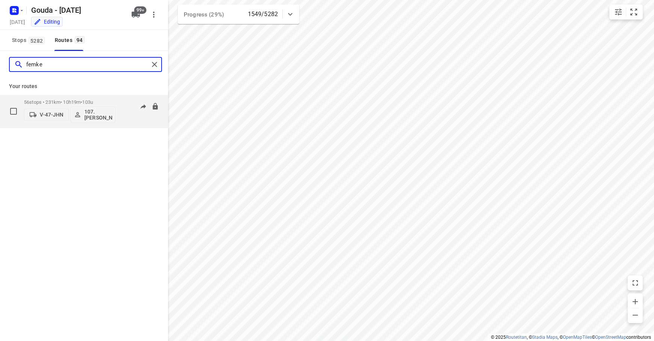
type input "femke"
click at [67, 99] on p "56 stops • 231km • 10h19m • 103u" at bounding box center [70, 102] width 92 height 6
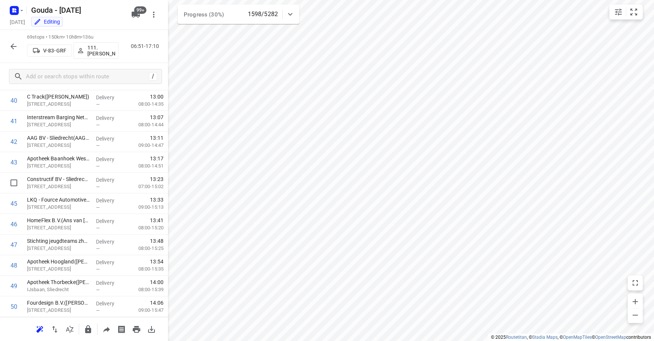
scroll to position [1255, 0]
click at [10, 47] on icon "button" at bounding box center [13, 46] width 9 height 9
click at [13, 48] on icon "button" at bounding box center [14, 47] width 6 height 6
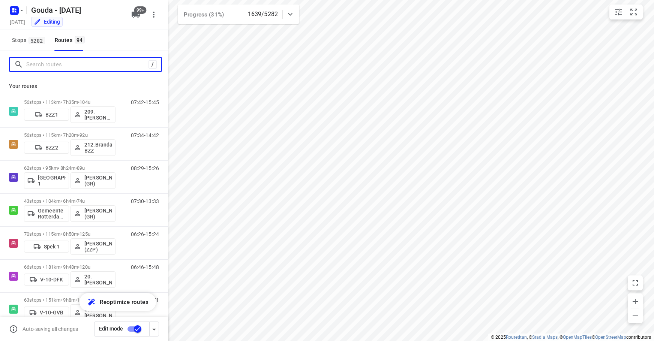
click at [47, 68] on input "Search routes" at bounding box center [87, 65] width 122 height 12
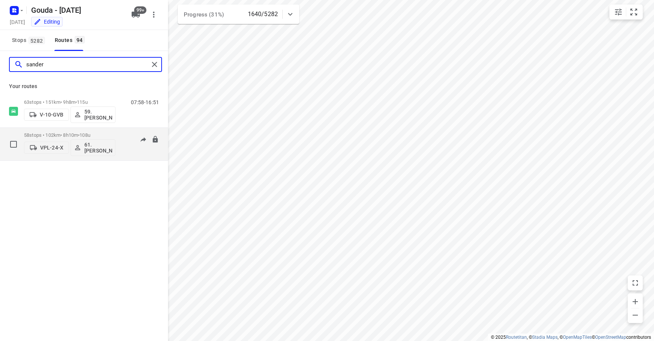
type input "sander"
click at [87, 134] on span "108u" at bounding box center [85, 135] width 11 height 6
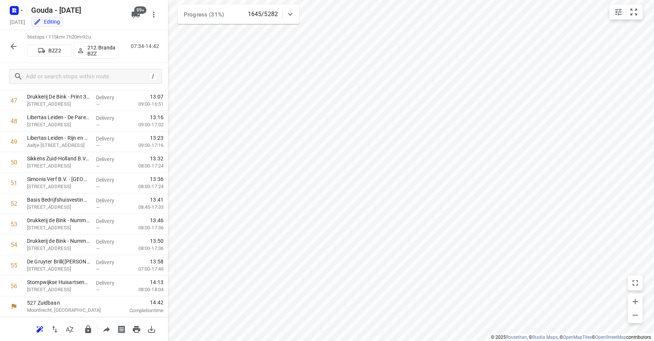
drag, startPoint x: 0, startPoint y: 44, endPoint x: 12, endPoint y: 47, distance: 11.8
click at [3, 43] on div "56 stops • 115km • 7h20m • 92u BZZ2 212.Brandao BZZ 07:34-14:42" at bounding box center [84, 46] width 168 height 33
click at [12, 47] on icon "button" at bounding box center [14, 47] width 6 height 6
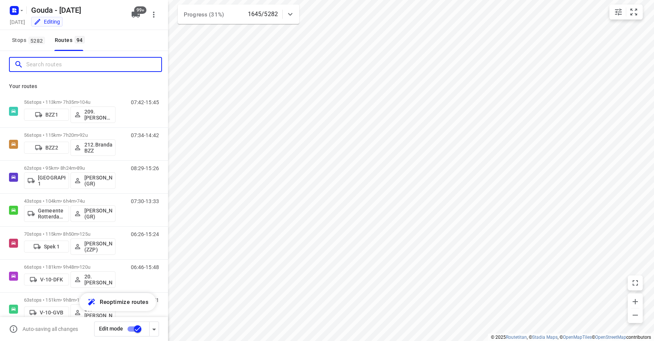
click at [43, 65] on input "Search routes" at bounding box center [93, 65] width 135 height 12
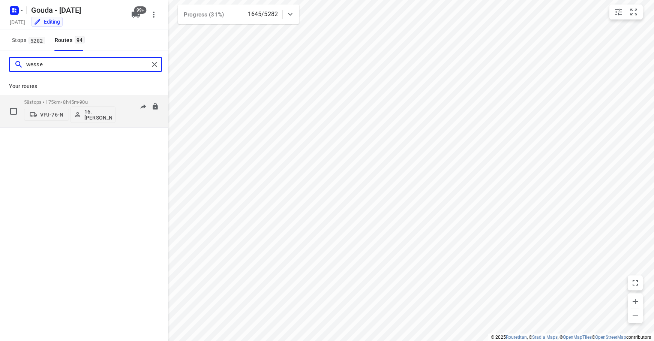
type input "wesse"
click at [53, 100] on p "58 stops • 175km • 8h45m • 90u" at bounding box center [70, 102] width 92 height 6
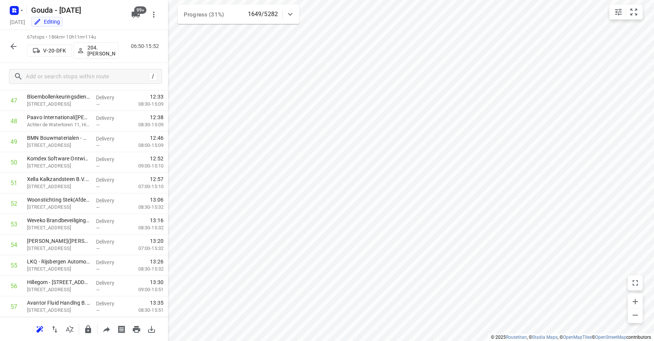
click at [8, 47] on button "button" at bounding box center [13, 46] width 15 height 15
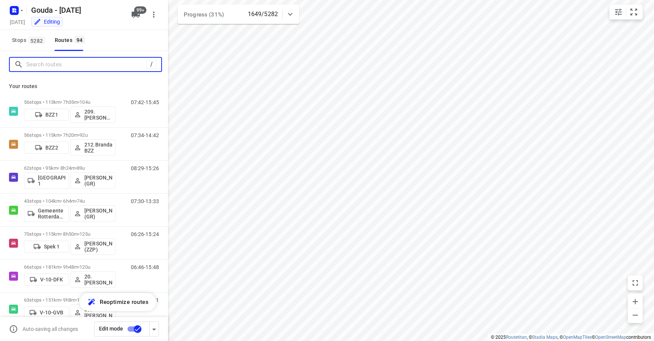
click at [44, 67] on input "Search routes" at bounding box center [86, 65] width 120 height 12
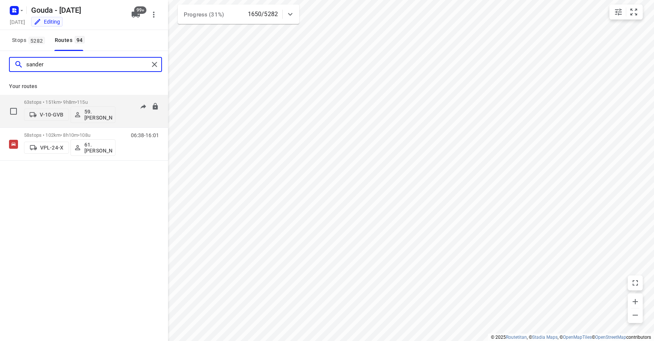
type input "sander"
click at [100, 97] on div "63 stops • 151km • 9h8m • 115u V-10-GVB 59.Sander Jannes" at bounding box center [70, 111] width 92 height 31
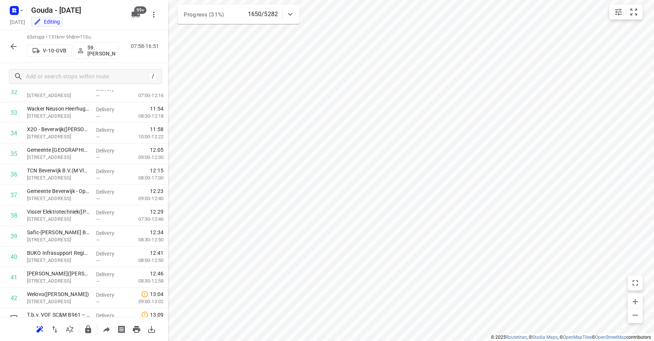
scroll to position [606, 0]
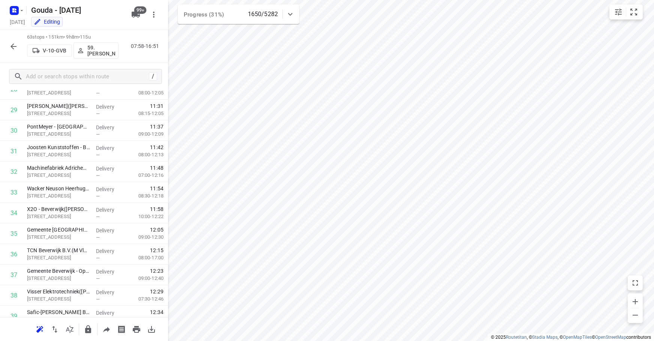
click at [15, 44] on icon "button" at bounding box center [13, 46] width 9 height 9
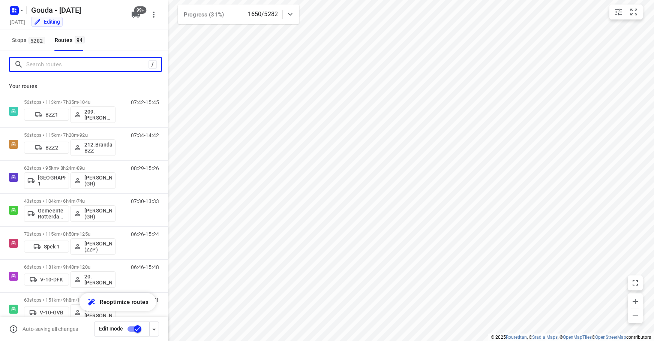
drag, startPoint x: 36, startPoint y: 67, endPoint x: 42, endPoint y: 62, distance: 7.7
click at [36, 66] on input "Search routes" at bounding box center [87, 65] width 122 height 12
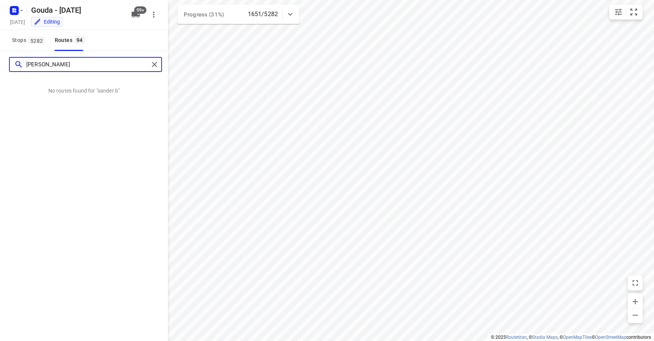
drag, startPoint x: 63, startPoint y: 66, endPoint x: 51, endPoint y: 65, distance: 12.1
click at [51, 65] on input "sander b" at bounding box center [87, 65] width 123 height 12
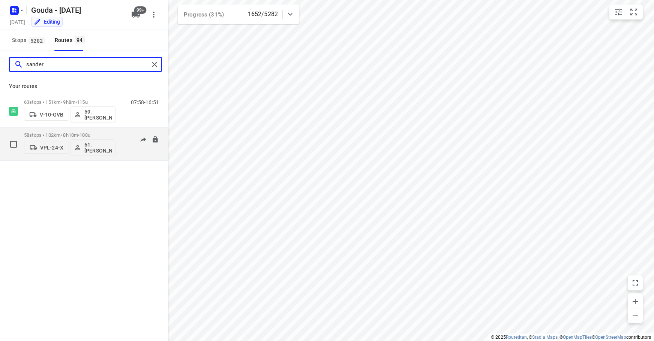
type input "sander"
click at [96, 132] on div "58 stops • 102km • 8h10m • 108u VPL-24-X 61.Sander Bos" at bounding box center [70, 144] width 92 height 31
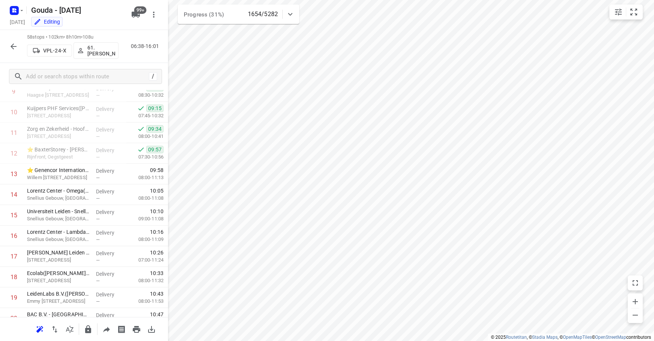
scroll to position [203, 0]
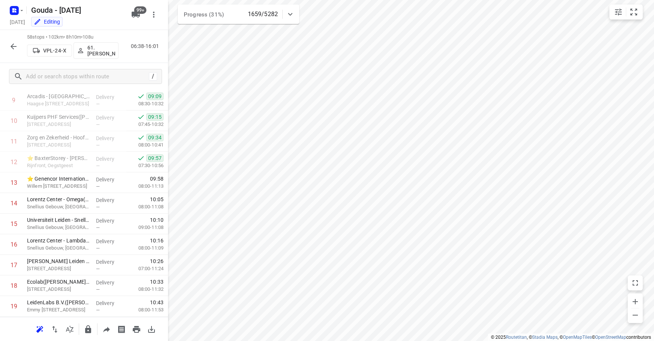
click at [120, 28] on div "Gouda - Monday Monday, Sep 29 Editing 99+" at bounding box center [84, 15] width 168 height 30
click at [14, 47] on icon "button" at bounding box center [14, 47] width 6 height 6
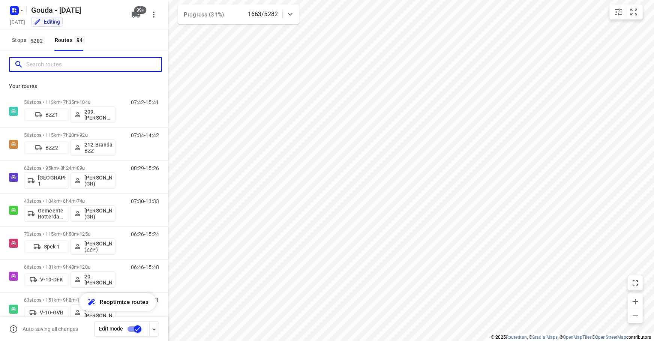
click at [56, 68] on input "Search routes" at bounding box center [93, 65] width 135 height 12
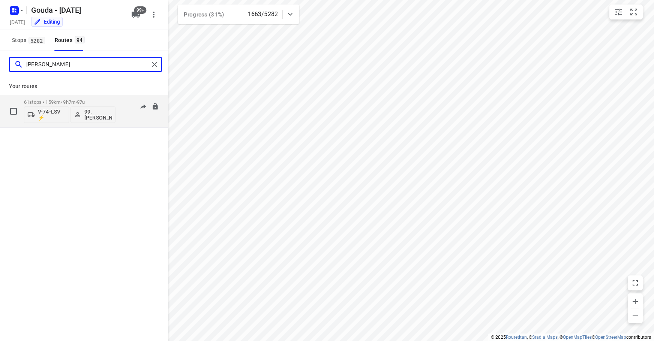
type input "joyce"
click at [77, 102] on p "61 stops • 159km • 9h7m • 97u" at bounding box center [70, 102] width 92 height 6
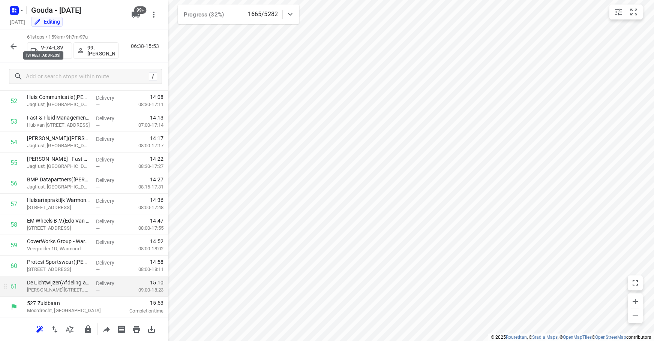
scroll to position [1090, 0]
click at [8, 41] on button "button" at bounding box center [13, 46] width 15 height 15
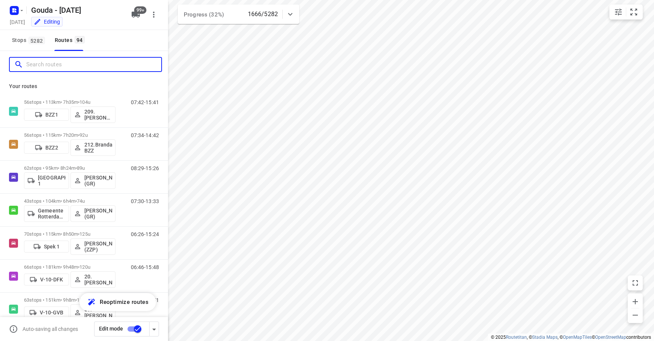
drag, startPoint x: 39, startPoint y: 67, endPoint x: 51, endPoint y: 53, distance: 17.9
click at [39, 66] on input "Search routes" at bounding box center [93, 65] width 135 height 12
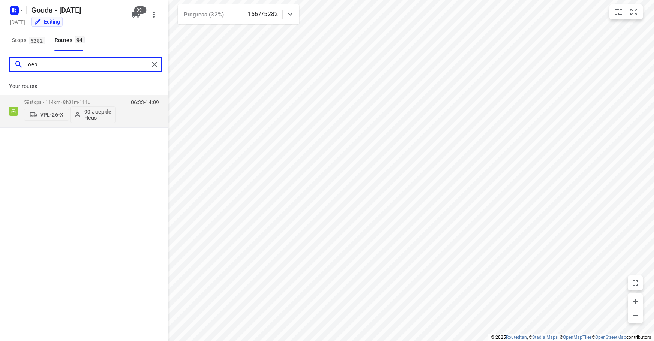
type input "joep"
click at [77, 95] on div "Your routes 59 stops • 114km • 8h31m • 111u VPL-26-X 90.Joep de Heus 06:33-14:09" at bounding box center [84, 103] width 168 height 50
click at [77, 101] on p "59 stops • 114km • 8h31m • 111u" at bounding box center [70, 102] width 92 height 6
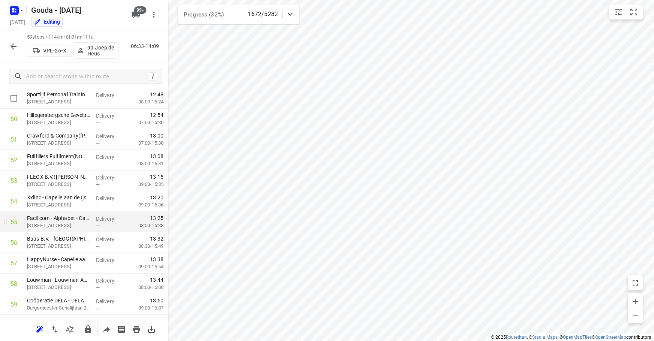
scroll to position [1048, 0]
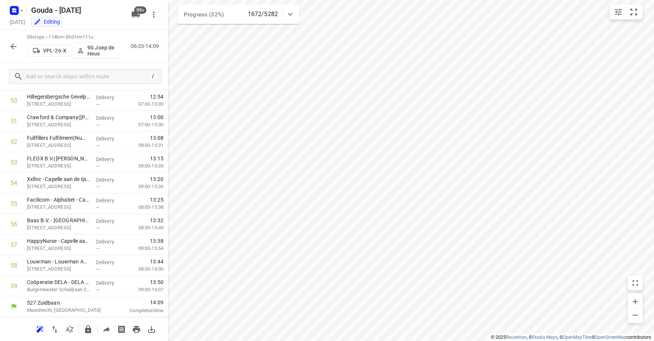
click at [9, 41] on button "button" at bounding box center [13, 46] width 15 height 15
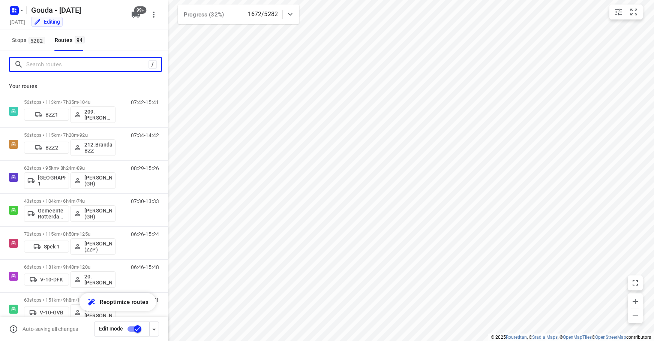
drag, startPoint x: 42, startPoint y: 63, endPoint x: 51, endPoint y: 54, distance: 13.3
click at [42, 60] on input "Search routes" at bounding box center [87, 65] width 122 height 12
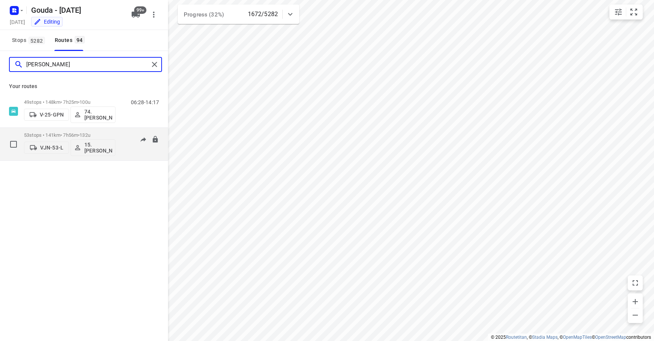
type input "edwin"
click at [95, 131] on div "53 stops • 141km • 7h56m • 132u VJN-53-L 15. Edwin Swede" at bounding box center [70, 144] width 92 height 31
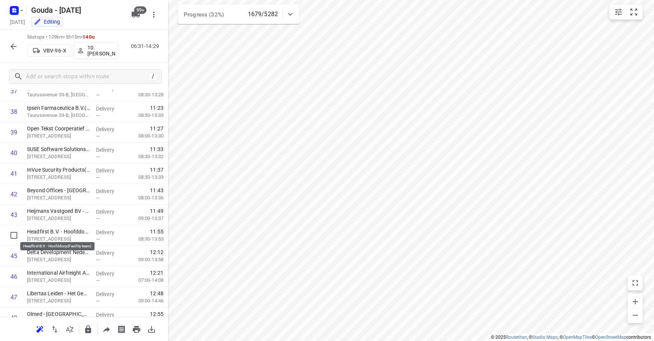
scroll to position [986, 0]
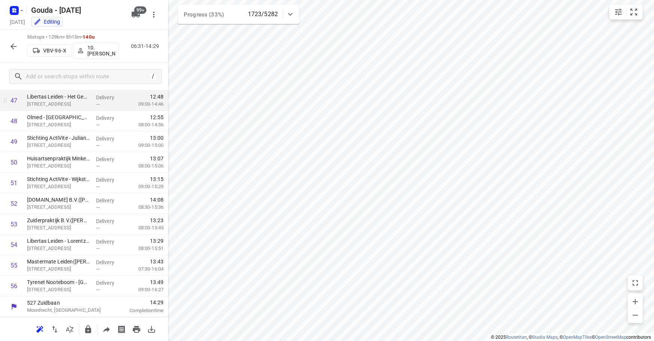
drag, startPoint x: 113, startPoint y: 30, endPoint x: 66, endPoint y: 99, distance: 83.8
click at [113, 30] on div "56 stops • 129km • 8h15m • 140u VBV-96-X 10. Rene Steenbergen 06:31-14:29" at bounding box center [84, 46] width 168 height 33
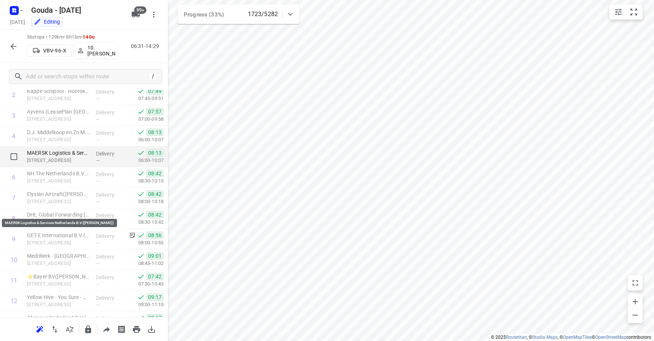
scroll to position [0, 0]
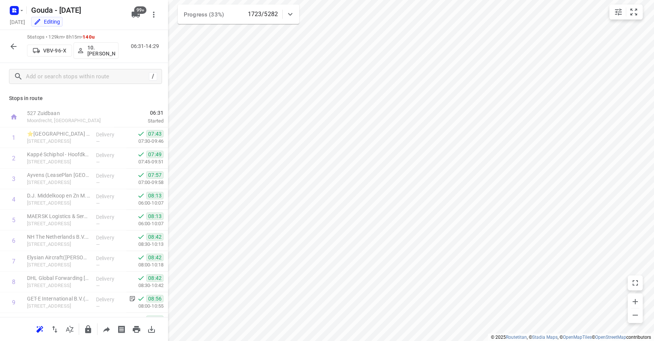
click at [116, 17] on div "Gouda - Monday Monday, Sep 29 Editing" at bounding box center [68, 15] width 120 height 26
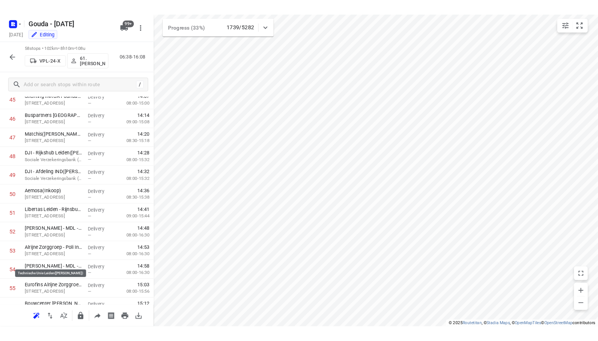
scroll to position [1028, 0]
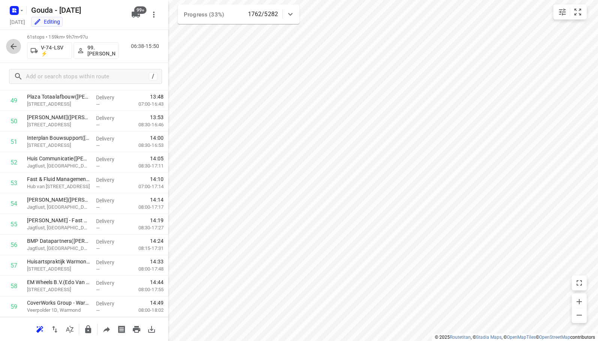
click at [18, 46] on button "button" at bounding box center [13, 46] width 15 height 15
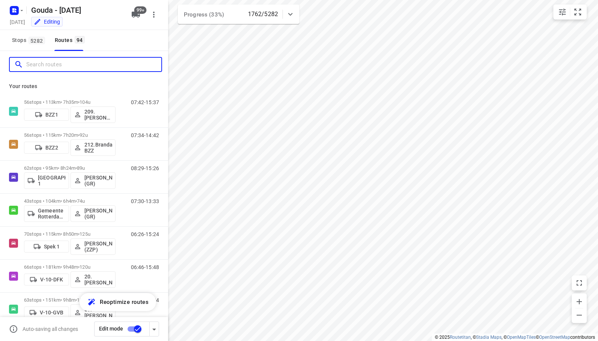
drag, startPoint x: 48, startPoint y: 65, endPoint x: 50, endPoint y: 53, distance: 12.2
click at [49, 60] on input "Search routes" at bounding box center [93, 65] width 135 height 12
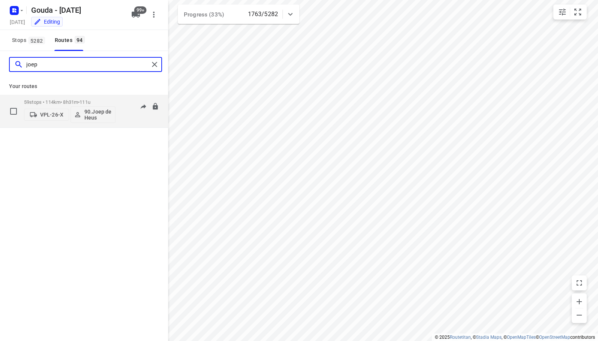
type input "joep"
click at [87, 102] on span "111u" at bounding box center [85, 102] width 11 height 6
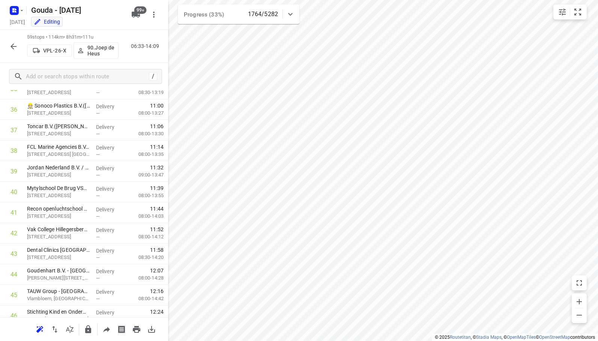
scroll to position [1048, 0]
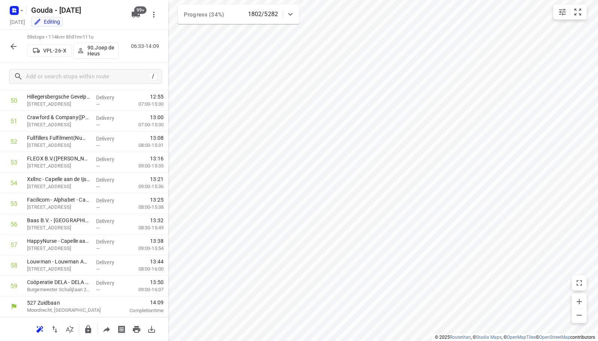
click at [7, 41] on div at bounding box center [13, 46] width 15 height 15
click at [15, 48] on icon "button" at bounding box center [13, 46] width 9 height 9
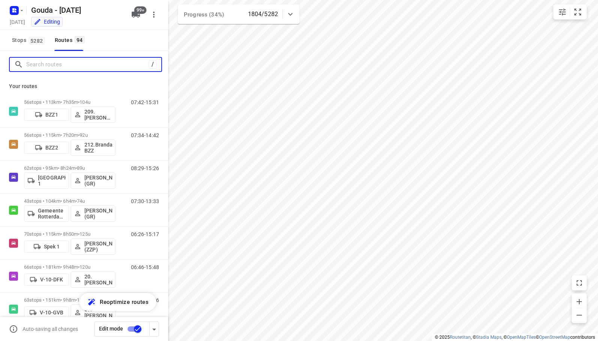
drag, startPoint x: 63, startPoint y: 63, endPoint x: 156, endPoint y: 36, distance: 97.3
click at [68, 63] on input "Search routes" at bounding box center [87, 65] width 122 height 12
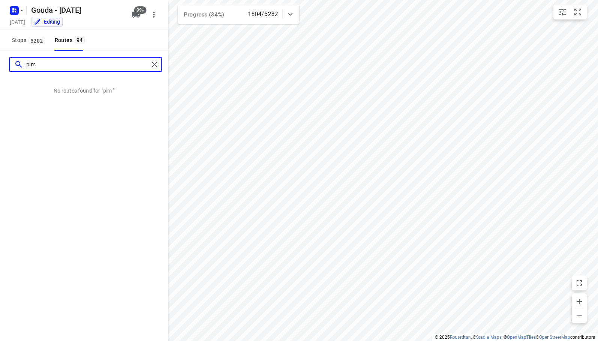
type input "pim"
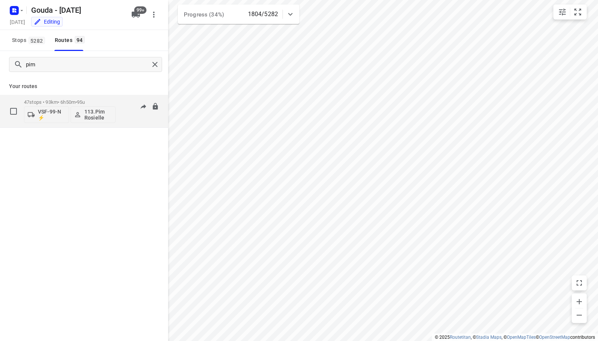
click at [85, 101] on span "95u" at bounding box center [81, 102] width 8 height 6
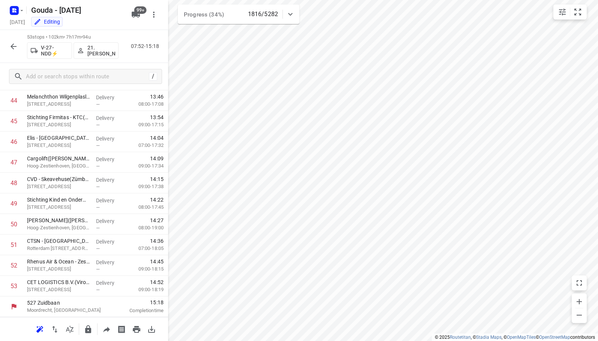
scroll to position [925, 0]
click at [17, 46] on icon "button" at bounding box center [13, 46] width 9 height 9
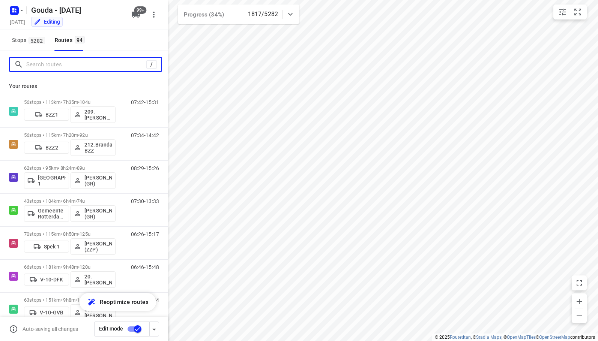
click at [44, 66] on input "Search routes" at bounding box center [86, 65] width 120 height 12
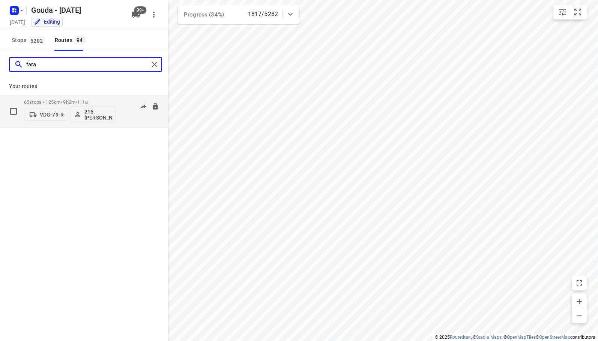
type input "fara"
click at [64, 98] on div "65 stops • 125km • 9h2m • 111u VDG-79-R 216.Faranes Achahbar" at bounding box center [70, 111] width 92 height 31
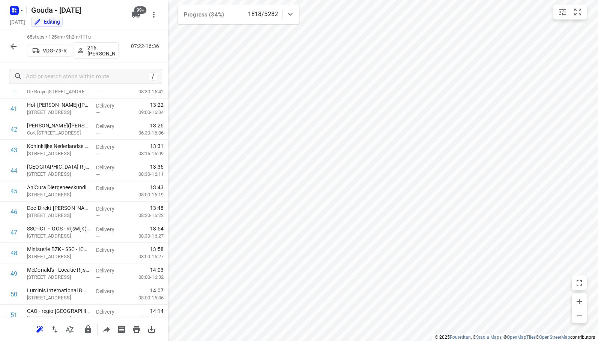
scroll to position [901, 0]
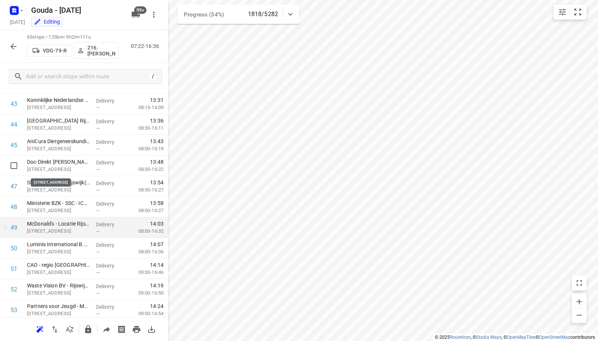
drag, startPoint x: 77, startPoint y: 171, endPoint x: 113, endPoint y: 222, distance: 62.5
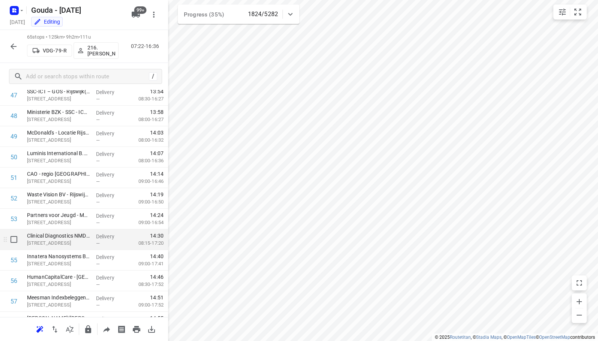
scroll to position [1172, 0]
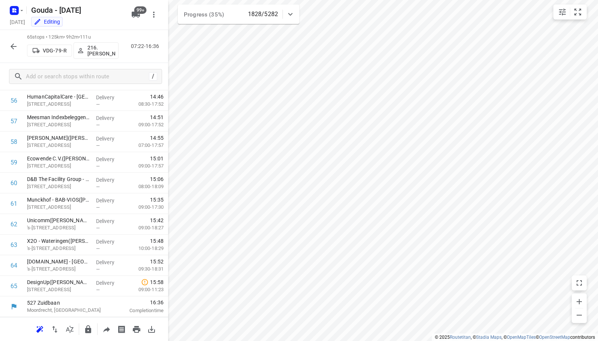
click at [12, 44] on icon "button" at bounding box center [13, 46] width 9 height 9
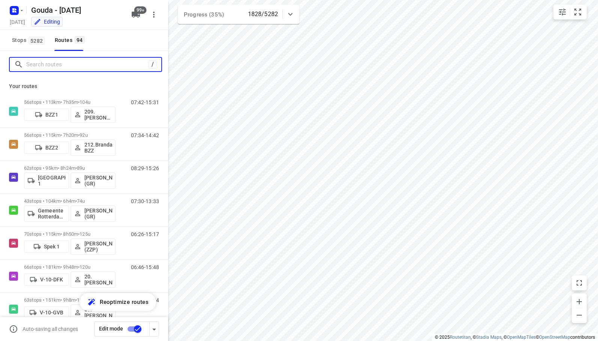
click at [49, 63] on input "Search routes" at bounding box center [87, 65] width 122 height 12
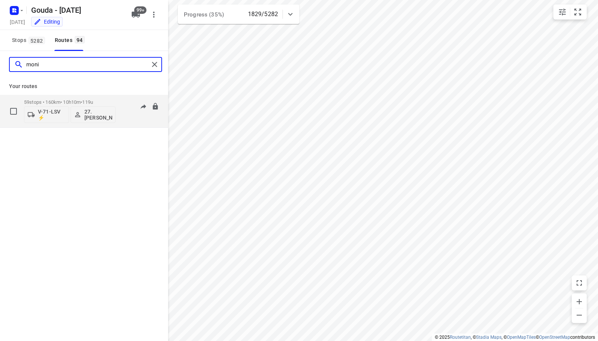
type input "moni"
click at [58, 99] on p "59 stops • 160km • 10h10m • 119u" at bounding box center [70, 102] width 92 height 6
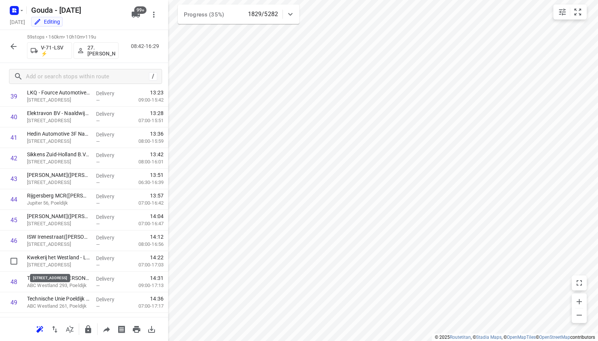
scroll to position [1048, 0]
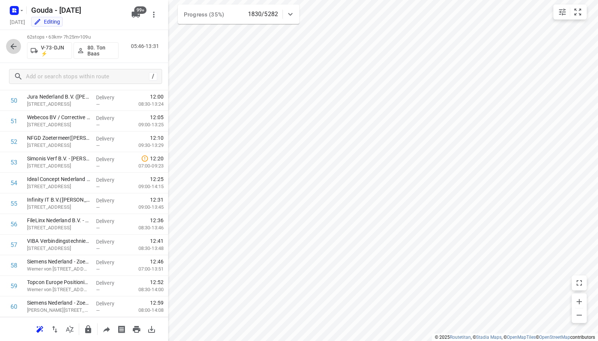
click at [15, 45] on icon "button" at bounding box center [13, 46] width 9 height 9
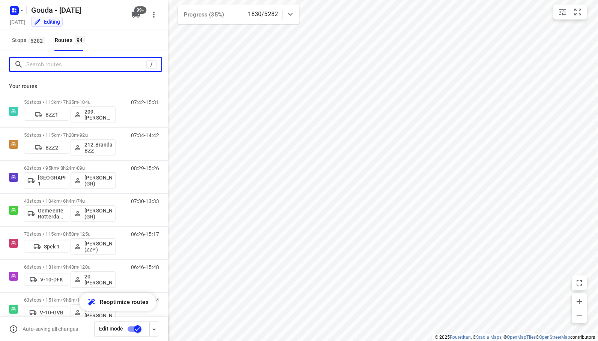
click at [39, 65] on input "Search routes" at bounding box center [86, 65] width 120 height 12
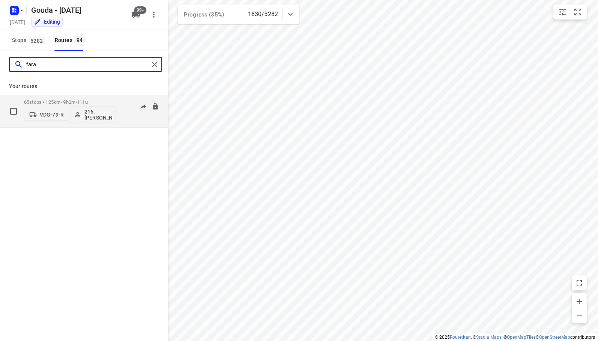
type input "fara"
click at [31, 96] on div "65 stops • 125km • 9h2m • 111u VDG-79-R 216.Faranes Achahbar" at bounding box center [70, 111] width 92 height 31
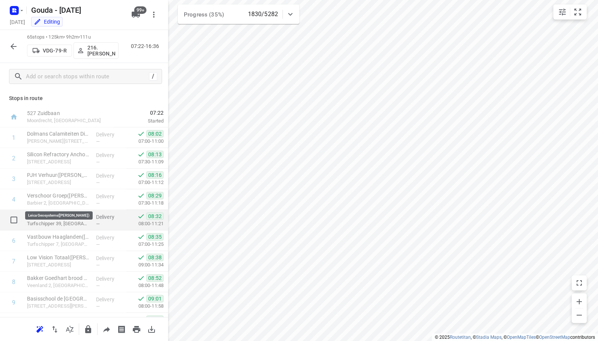
scroll to position [158, 0]
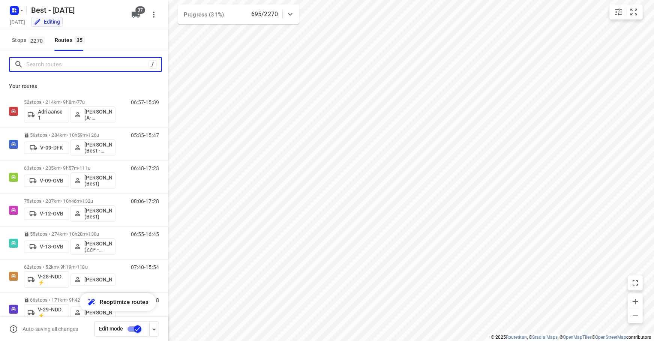
click at [70, 65] on input "Search routes" at bounding box center [87, 65] width 122 height 12
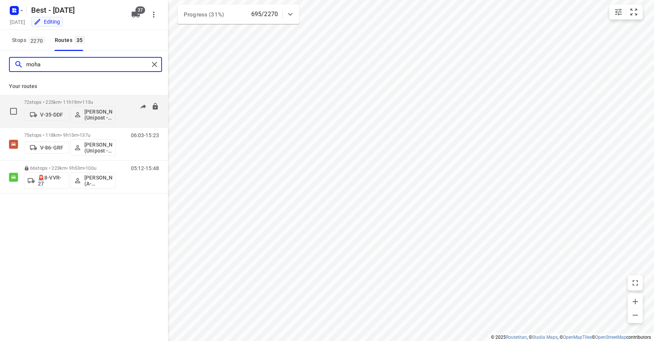
type input "moha"
click at [68, 98] on div "72 stops • 225km • 11h19m • 113u V-35-DDF [PERSON_NAME] (Unipost - Best - ZZP)" at bounding box center [70, 111] width 92 height 31
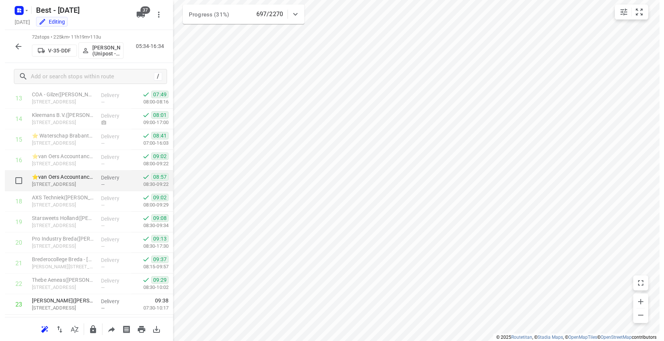
scroll to position [338, 0]
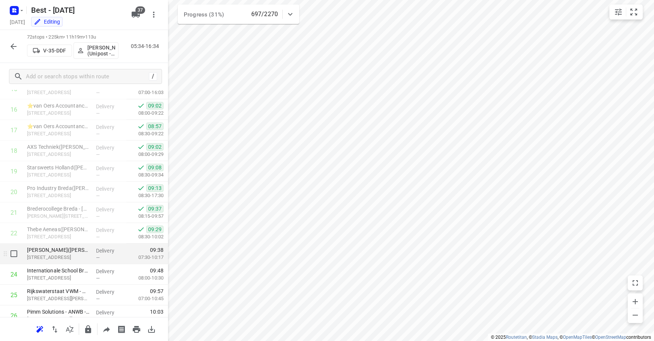
click at [55, 258] on p "[STREET_ADDRESS]" at bounding box center [58, 258] width 63 height 8
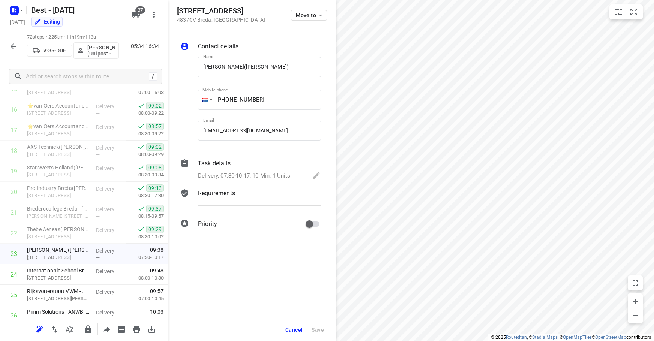
click at [287, 178] on p "Delivery, 07:30-10:17, 10 Min, 4 Units" at bounding box center [244, 176] width 92 height 9
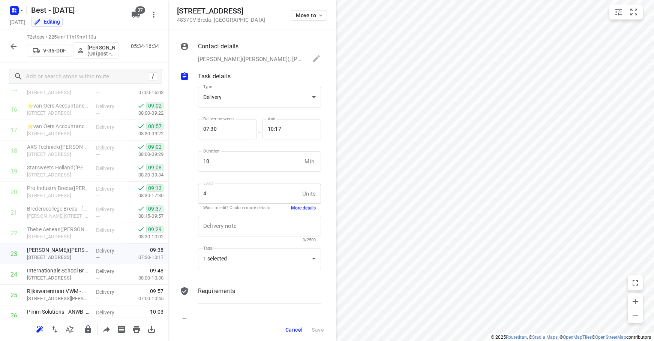
click at [295, 208] on button "More details" at bounding box center [303, 208] width 25 height 6
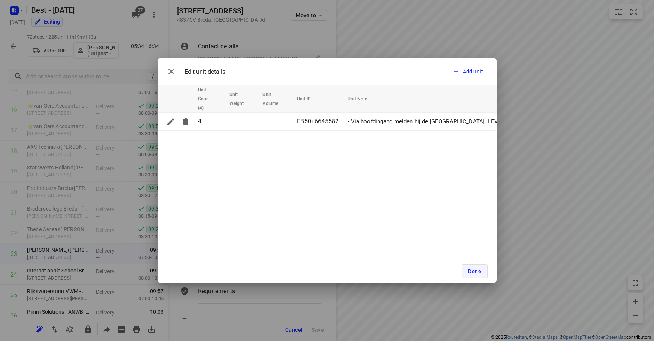
click at [479, 274] on span "Done" at bounding box center [474, 272] width 13 height 6
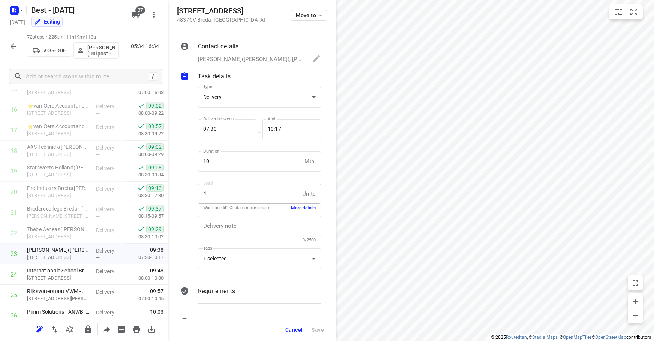
click at [289, 332] on span "Cancel" at bounding box center [294, 330] width 17 height 6
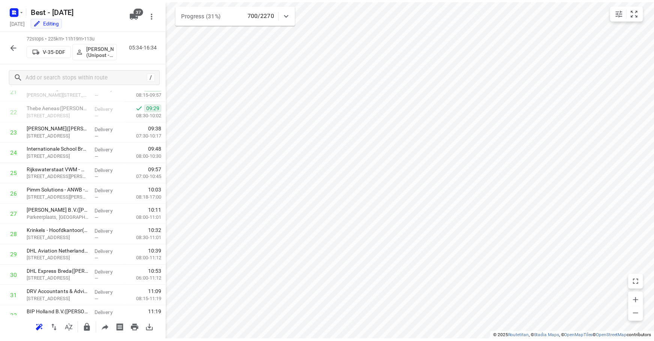
scroll to position [427, 0]
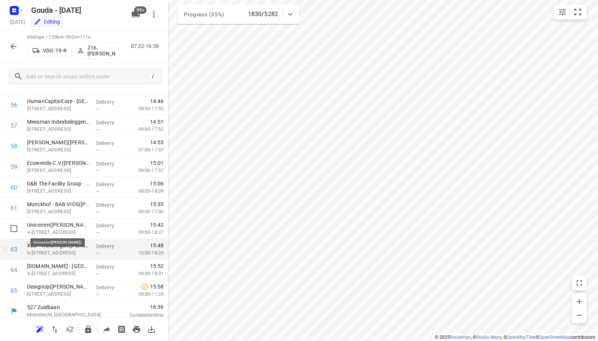
scroll to position [1172, 0]
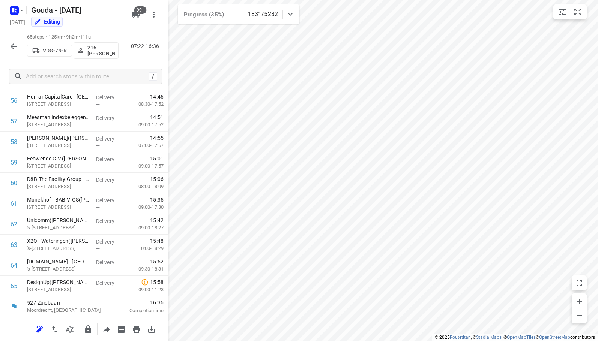
click at [4, 47] on div "65 stops • 125km • 9h2m • 111u VDG-79-R 216.[PERSON_NAME] 07:22-16:36" at bounding box center [84, 46] width 168 height 33
click at [16, 47] on icon "button" at bounding box center [13, 46] width 9 height 9
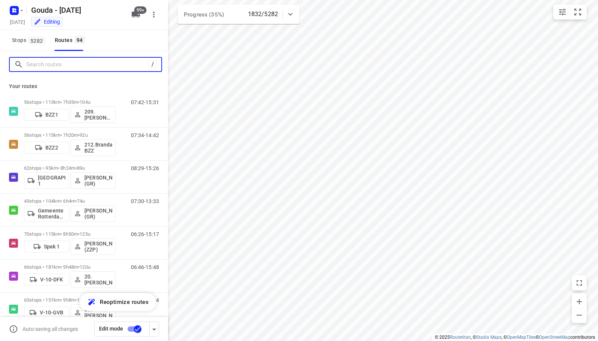
click at [41, 65] on input "Search routes" at bounding box center [87, 65] width 122 height 12
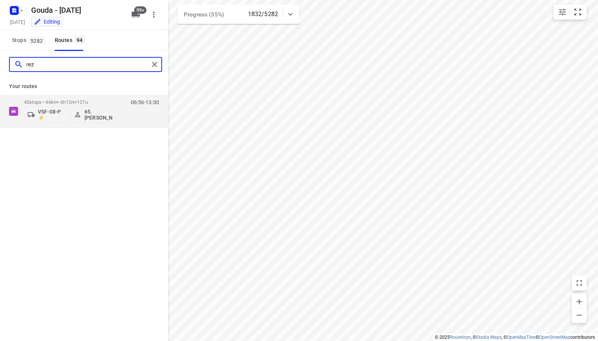
type input "reza"
click at [56, 102] on p "43 stops • 46km • 6h12m • 127u" at bounding box center [70, 102] width 92 height 6
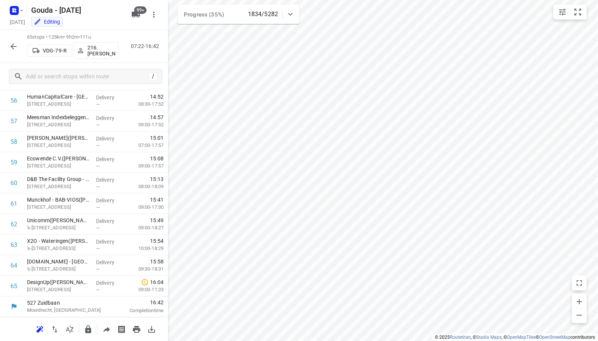
click at [18, 44] on button "button" at bounding box center [13, 46] width 15 height 15
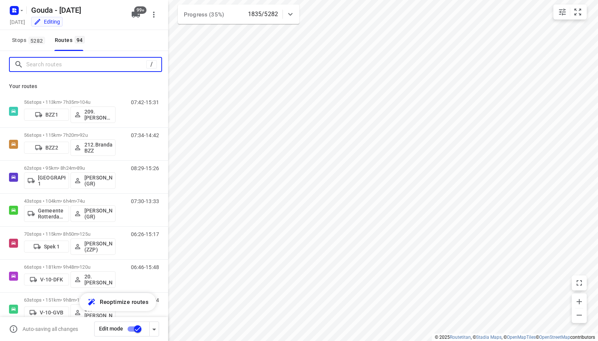
click at [46, 66] on input "Search routes" at bounding box center [86, 65] width 120 height 12
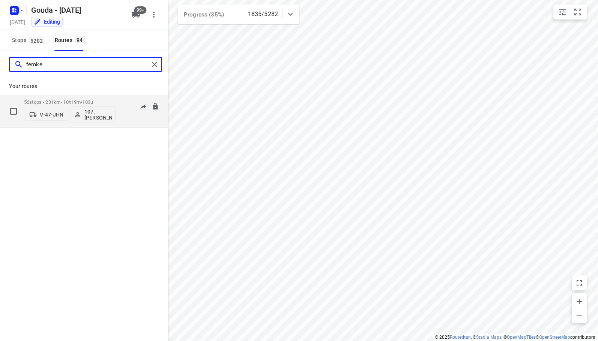
type input "femke"
click at [93, 101] on span "103u" at bounding box center [87, 102] width 11 height 6
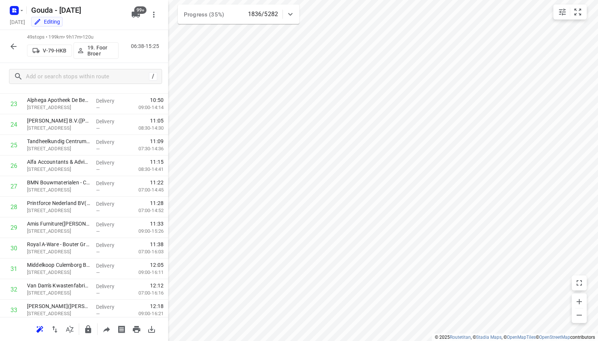
scroll to position [842, 0]
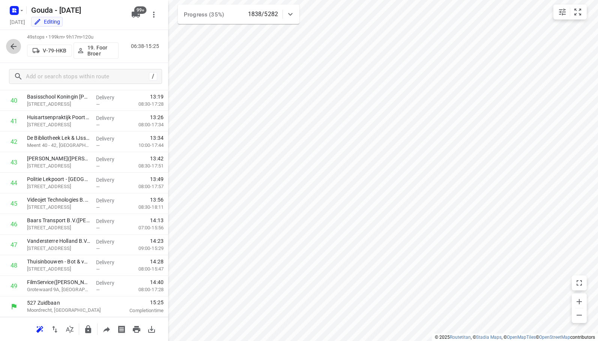
click at [9, 49] on icon "button" at bounding box center [13, 46] width 9 height 9
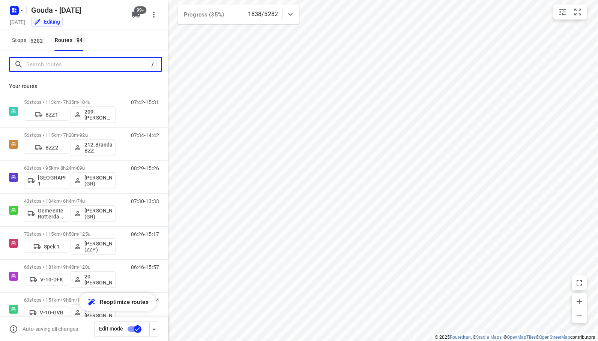
drag, startPoint x: 43, startPoint y: 68, endPoint x: 89, endPoint y: 59, distance: 46.2
click at [46, 66] on input "Search routes" at bounding box center [87, 65] width 122 height 12
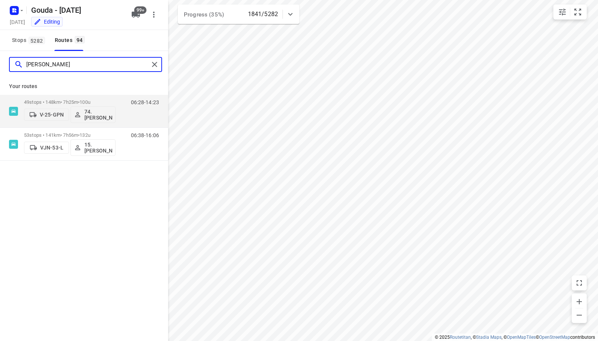
type input "edwi"
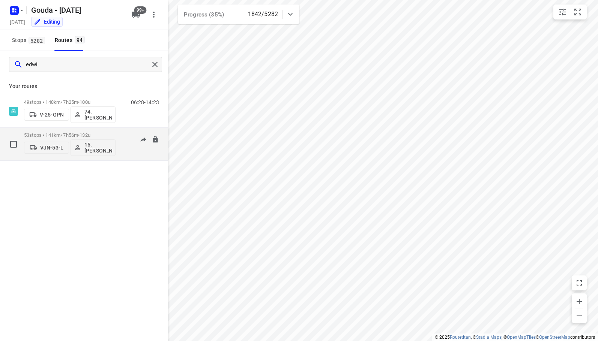
click at [87, 133] on span "132u" at bounding box center [85, 135] width 11 height 6
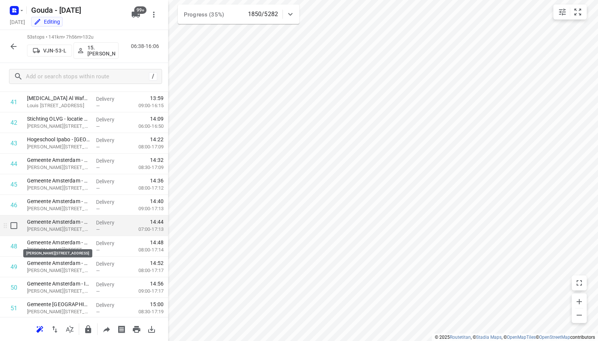
scroll to position [925, 0]
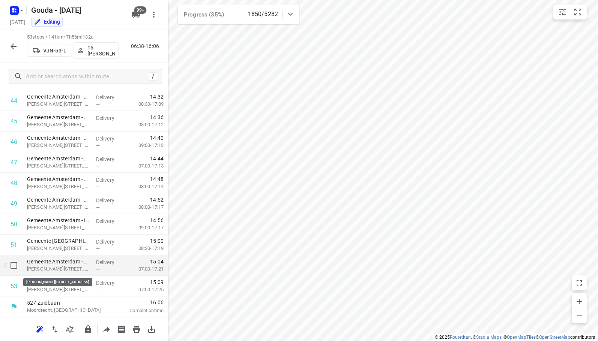
click at [63, 268] on p "Jan van Galenstraat 323, Amsterdam" at bounding box center [58, 270] width 63 height 8
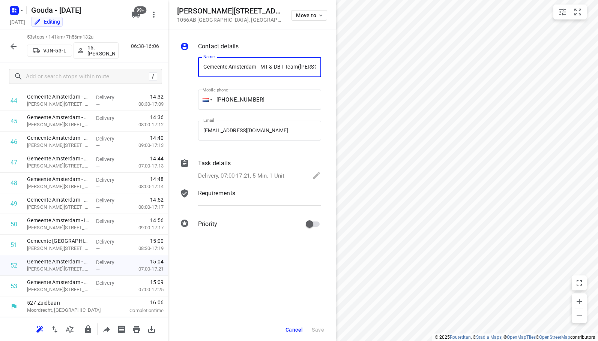
scroll to position [0, 36]
click at [326, 192] on div "i © 2025 Routetitan , © Stadia Maps , © OpenMapTiles © OpenStreetMap contributo…" at bounding box center [299, 170] width 598 height 341
click at [244, 168] on div "Task details Delivery, 07:00-17:21, 5 Min, 1 Unit" at bounding box center [260, 171] width 126 height 26
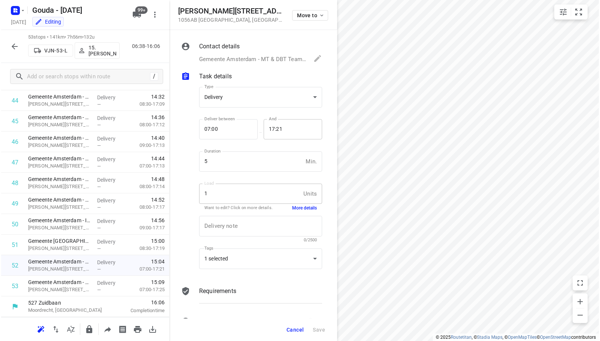
scroll to position [0, 0]
click at [291, 251] on div "1 selected" at bounding box center [259, 259] width 123 height 21
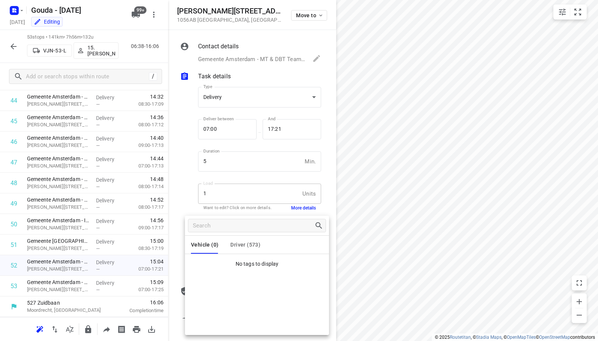
click at [247, 244] on span "Driver (573)" at bounding box center [245, 245] width 30 height 6
click at [195, 189] on div at bounding box center [299, 170] width 598 height 341
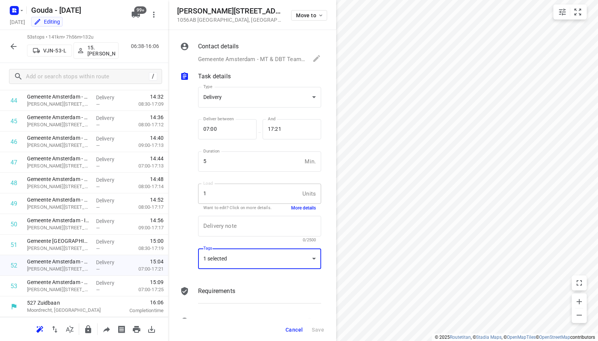
click at [300, 204] on div "Load 1 Units Load Want to edit? Click on more details. More details" at bounding box center [259, 197] width 123 height 26
click at [298, 209] on button "More details" at bounding box center [303, 208] width 25 height 6
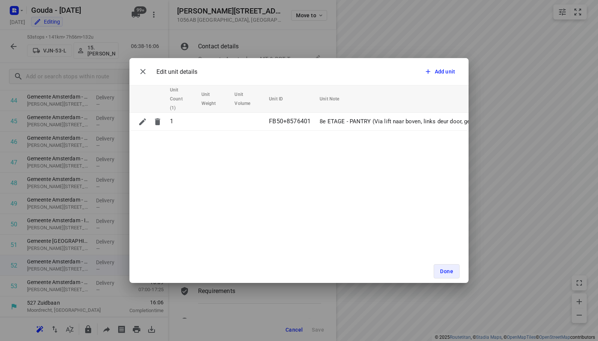
click at [173, 44] on div "Edit unit details Add unit Unit Count (1) Unit Weight Unit Volume Unit ID Unit …" at bounding box center [299, 170] width 598 height 341
click at [442, 271] on span "Done" at bounding box center [446, 272] width 13 height 6
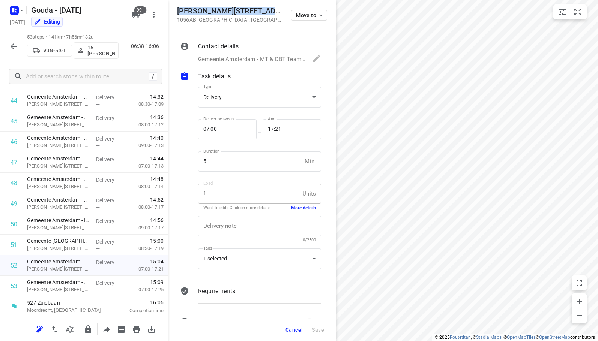
drag, startPoint x: 261, startPoint y: 11, endPoint x: 177, endPoint y: 9, distance: 84.1
click at [177, 9] on div "Jan van Galenstraat 323 1056AB Amsterdam , Netherlands Move to" at bounding box center [252, 15] width 168 height 30
copy h5 "Jan van Galenstraat 323"
click at [293, 329] on span "Cancel" at bounding box center [294, 330] width 17 height 6
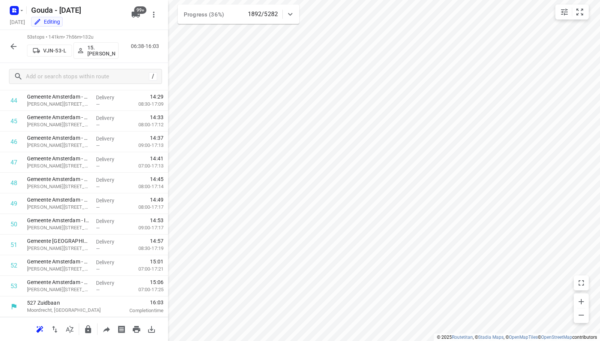
drag, startPoint x: 9, startPoint y: 47, endPoint x: 14, endPoint y: 45, distance: 5.2
click at [14, 45] on icon "button" at bounding box center [13, 46] width 9 height 9
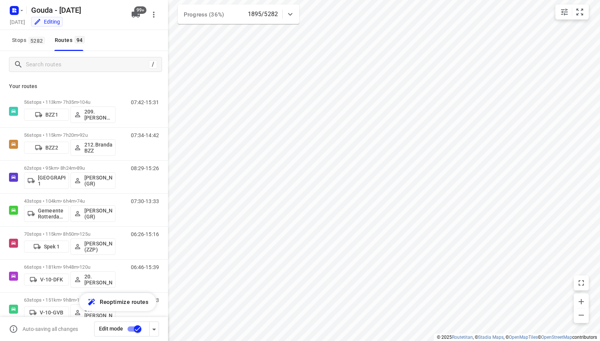
click at [129, 41] on div "Stops 5282 Routes 94" at bounding box center [84, 40] width 168 height 21
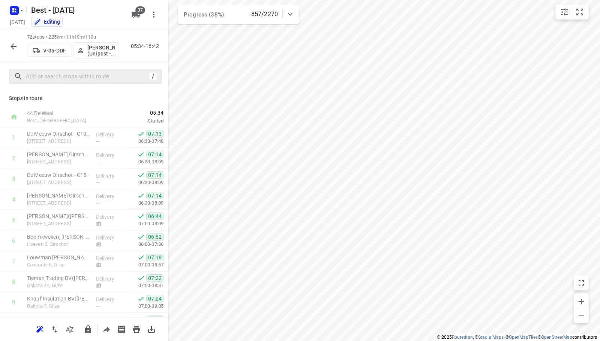
scroll to position [427, 0]
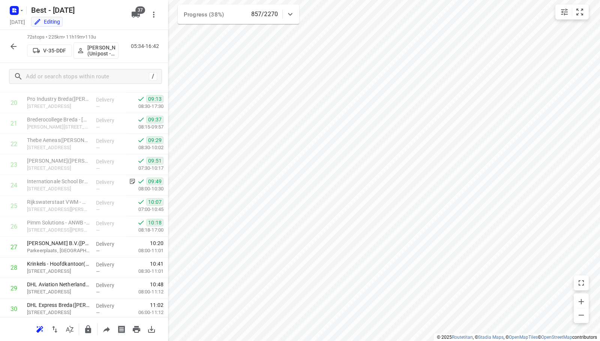
click at [17, 44] on icon "button" at bounding box center [13, 46] width 9 height 9
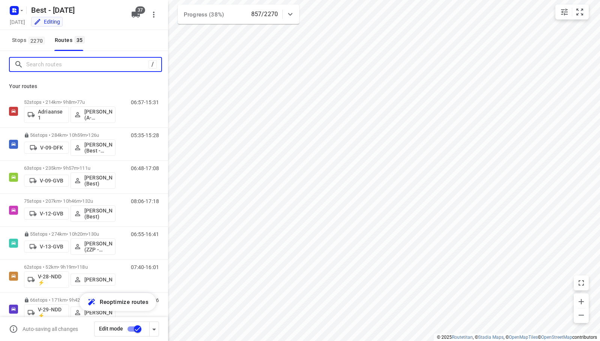
drag, startPoint x: 77, startPoint y: 66, endPoint x: 139, endPoint y: 4, distance: 87.6
click at [81, 53] on div "/" at bounding box center [84, 64] width 168 height 27
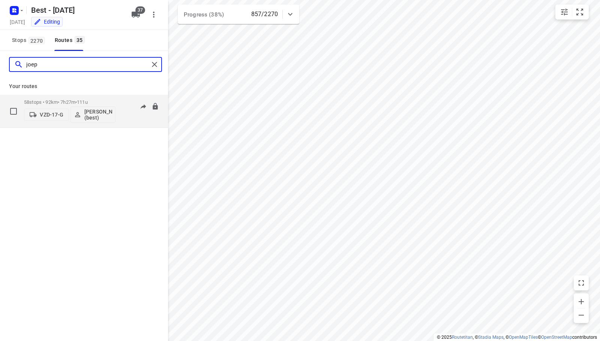
type input "joep"
click at [54, 103] on p "58 stops • 92km • 7h27m • 111u" at bounding box center [70, 102] width 92 height 6
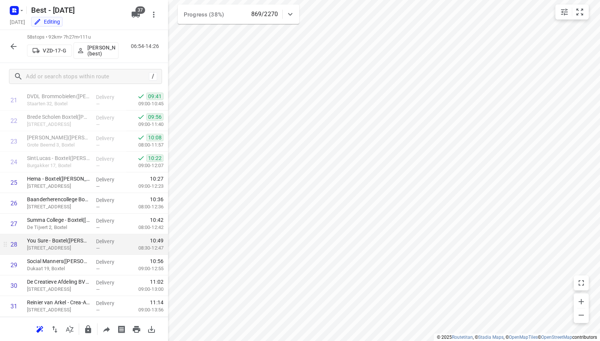
scroll to position [1013, 0]
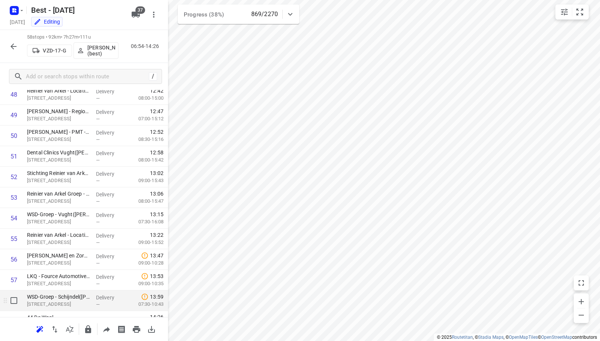
drag, startPoint x: 105, startPoint y: 209, endPoint x: 129, endPoint y: 293, distance: 88.1
click at [129, 293] on span "13:59" at bounding box center [144, 297] width 37 height 8
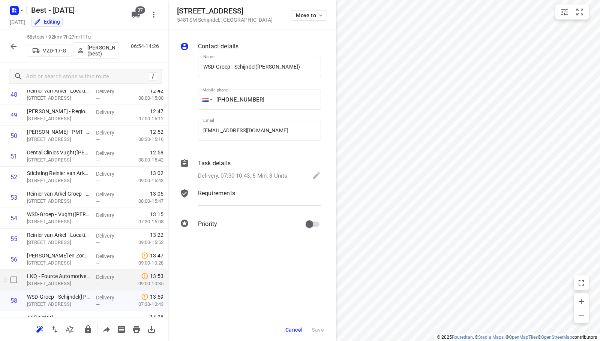
scroll to position [1028, 0]
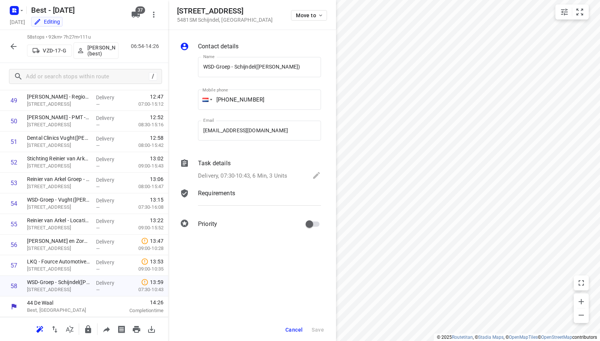
click at [278, 258] on div "Contact details Name WSD-Groep - Schijndel([PERSON_NAME]) Name Mobile phone [PH…" at bounding box center [252, 185] width 168 height 311
